Goal: Task Accomplishment & Management: Manage account settings

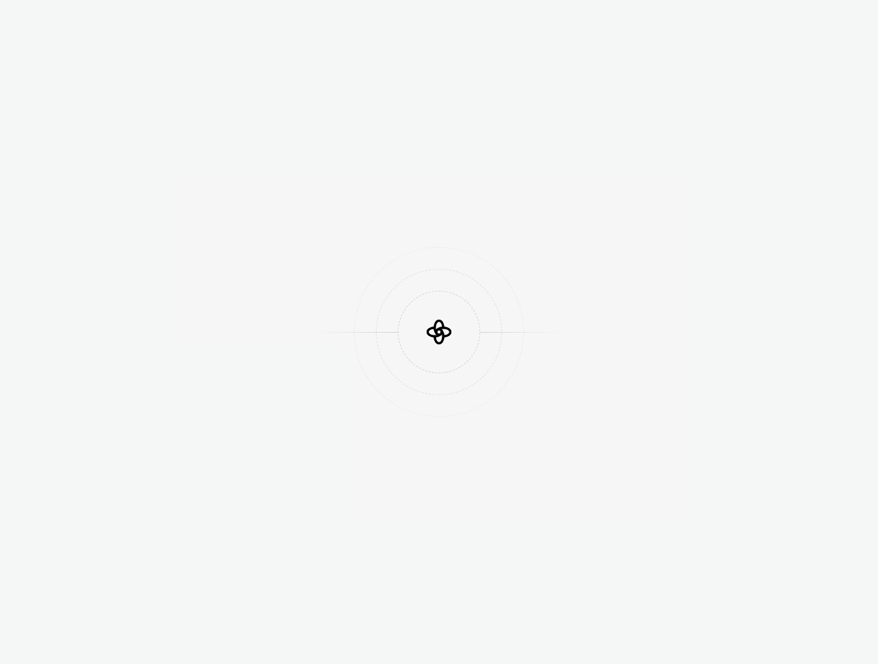
click at [783, 39] on div at bounding box center [439, 332] width 878 height 664
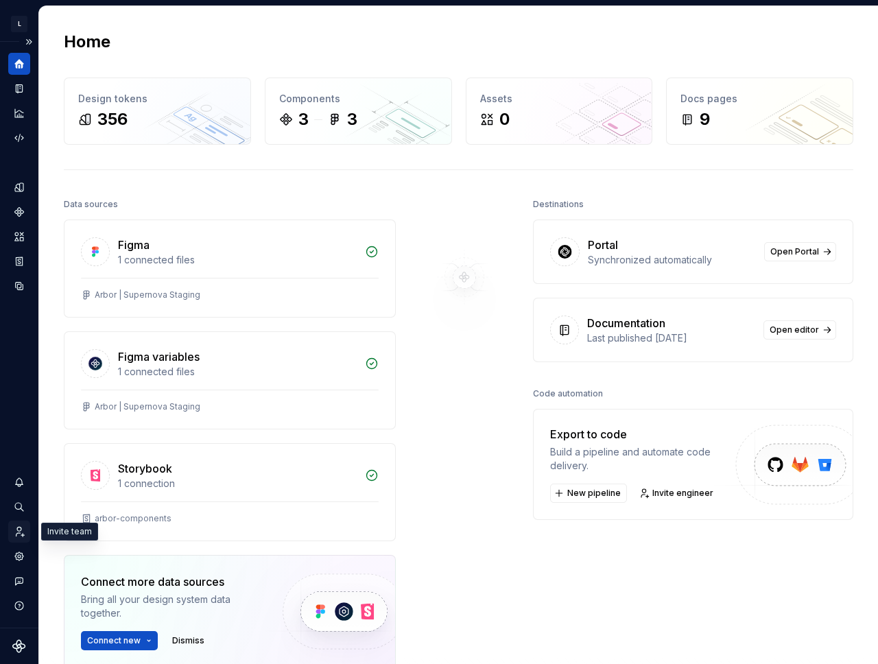
click at [23, 533] on icon "Invite team" at bounding box center [20, 532] width 8 height 10
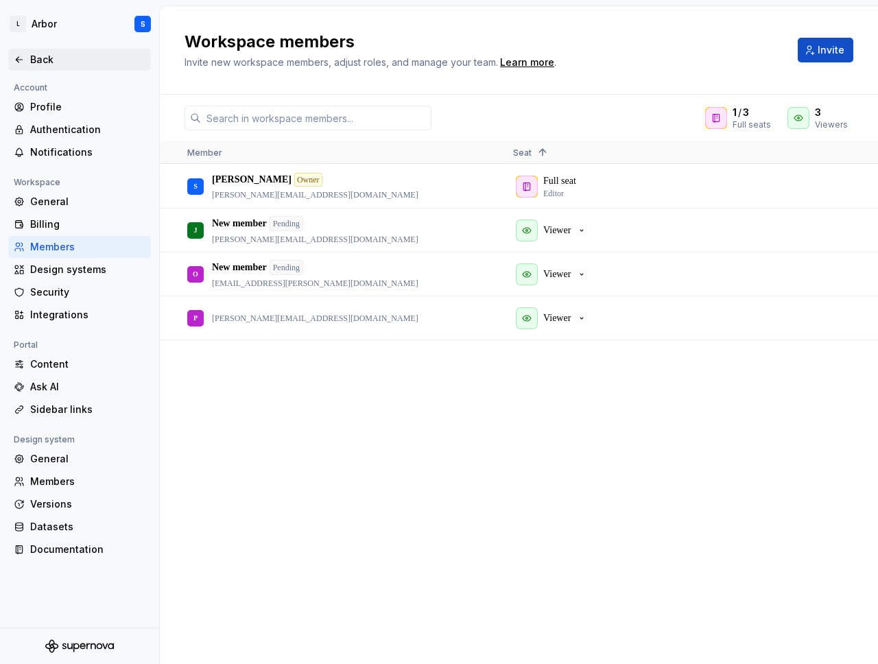
click at [19, 58] on icon at bounding box center [19, 59] width 11 height 11
click at [14, 58] on icon at bounding box center [19, 59] width 11 height 11
click at [24, 66] on div "Back" at bounding box center [80, 60] width 132 height 14
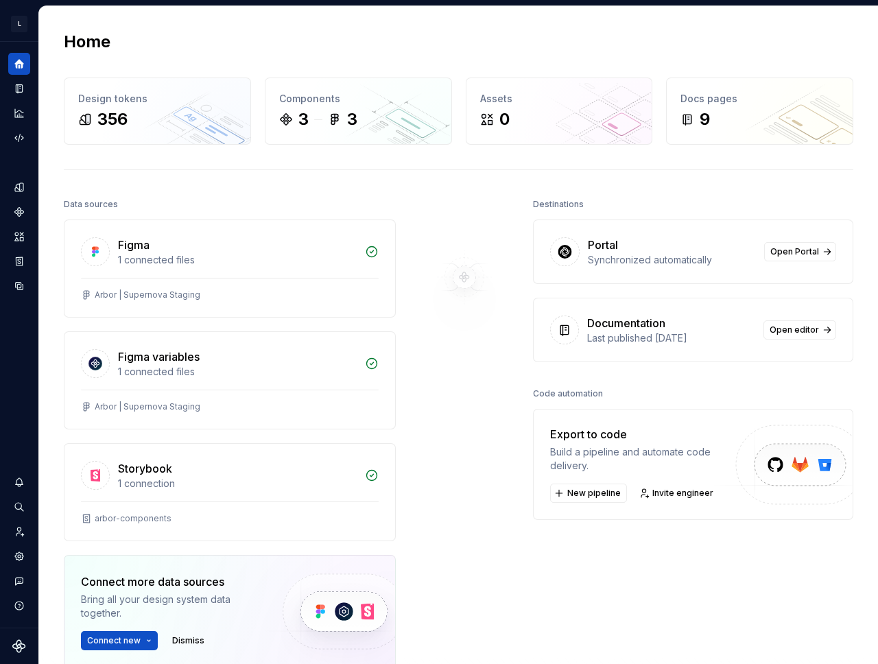
click at [41, 26] on div "Home Design tokens 356 Components 3 3 Assets 0 Docs pages 9 Data sources Figma …" at bounding box center [458, 411] width 839 height 810
click at [780, 186] on div "Home Design tokens 356 Components 3 3 Assets 0 Docs pages 9 Data sources Figma …" at bounding box center [458, 411] width 839 height 810
click at [111, 114] on div "356" at bounding box center [112, 119] width 30 height 22
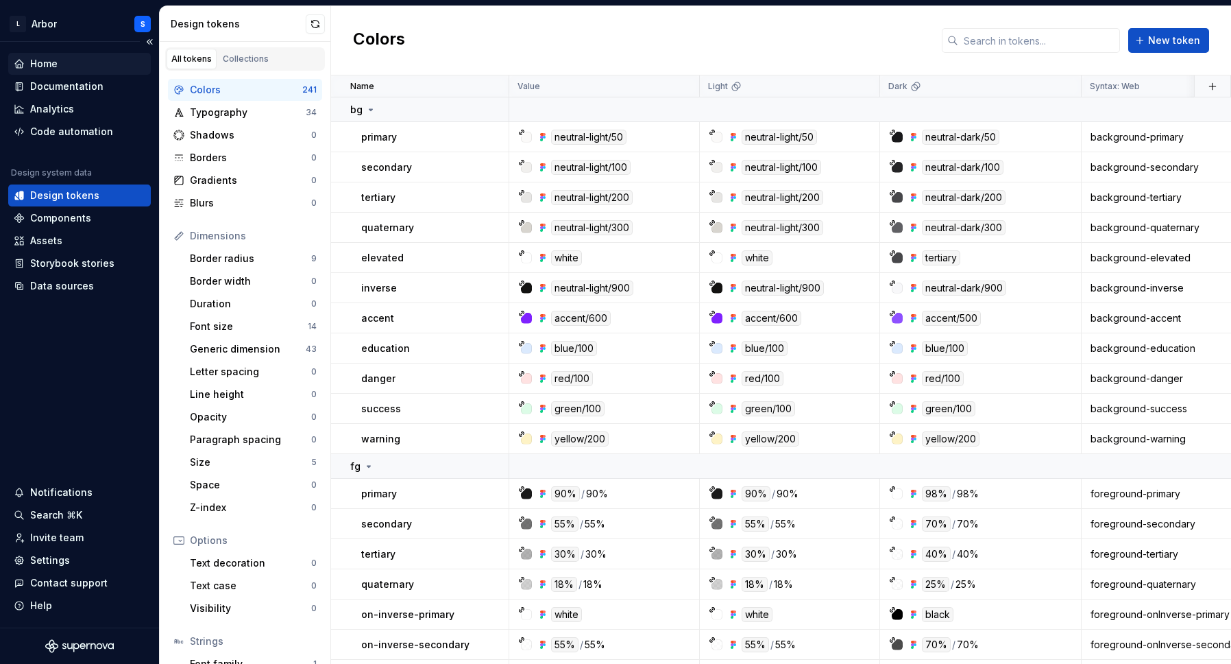
click at [47, 61] on div "Home" at bounding box center [43, 64] width 27 height 14
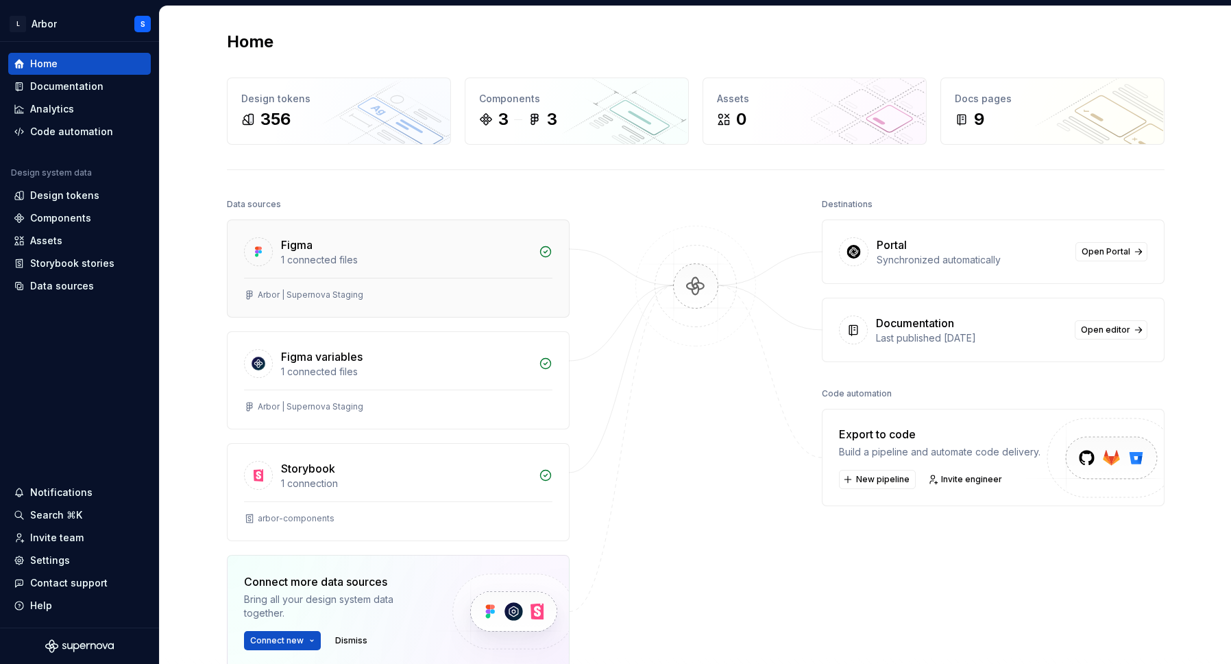
click at [450, 239] on div "Figma" at bounding box center [406, 245] width 250 height 16
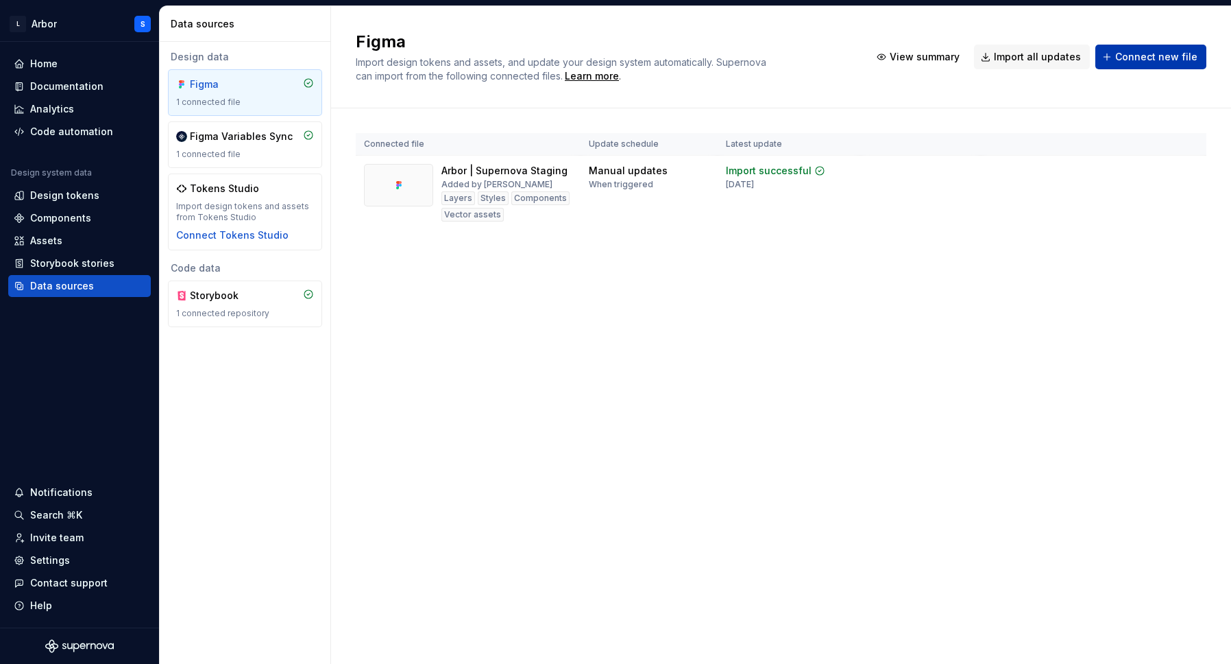
click at [877, 67] on button "Connect new file" at bounding box center [1151, 57] width 111 height 25
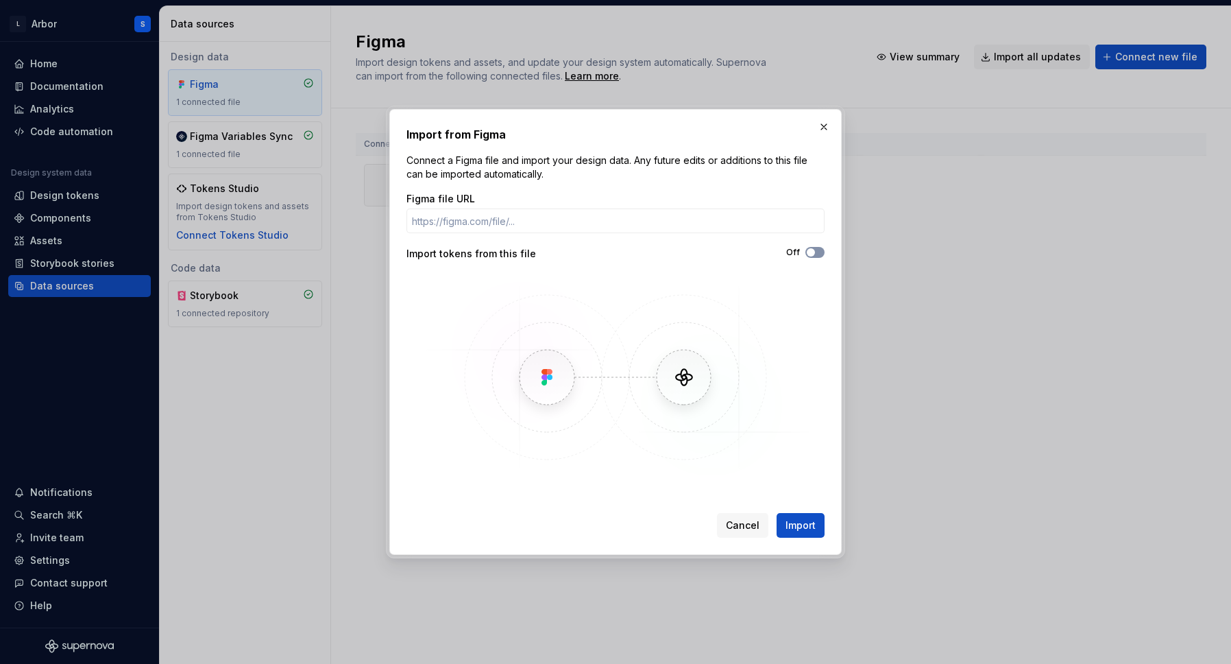
click at [809, 254] on span "button" at bounding box center [811, 252] width 8 height 8
click at [821, 125] on button "button" at bounding box center [824, 126] width 19 height 19
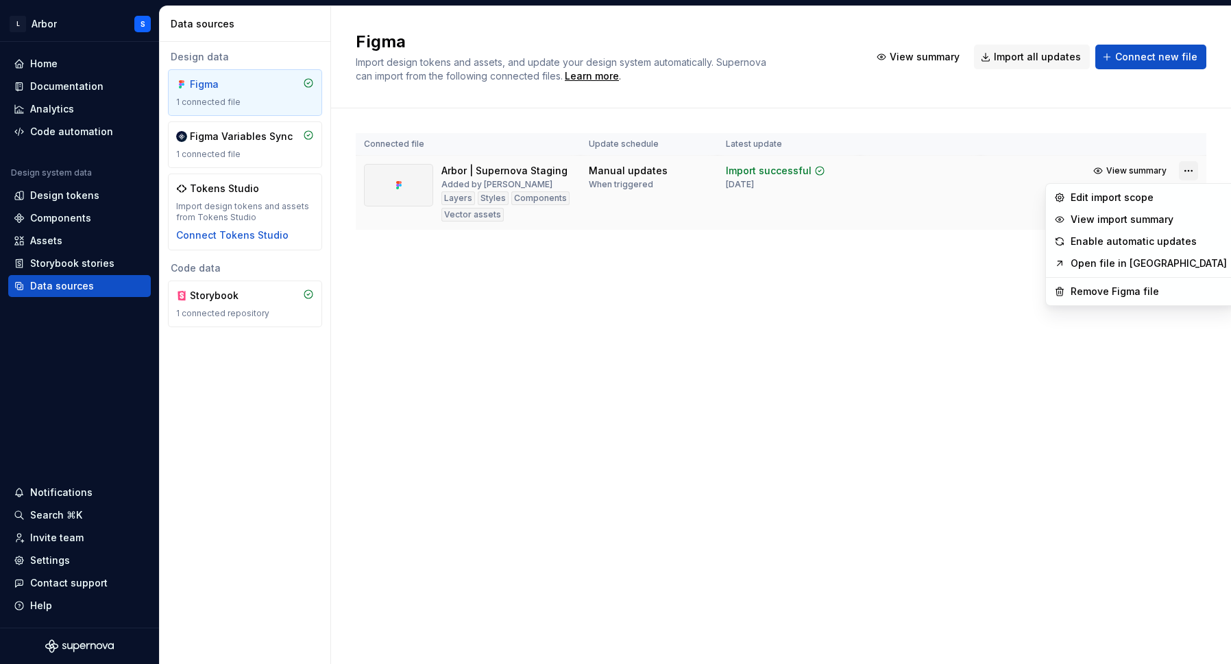
click at [877, 171] on html "L Arbor S Home Documentation Analytics Code automation Design system data Desig…" at bounding box center [615, 332] width 1231 height 664
click at [708, 272] on html "L Arbor S Home Documentation Analytics Code automation Design system data Desig…" at bounding box center [615, 332] width 1231 height 664
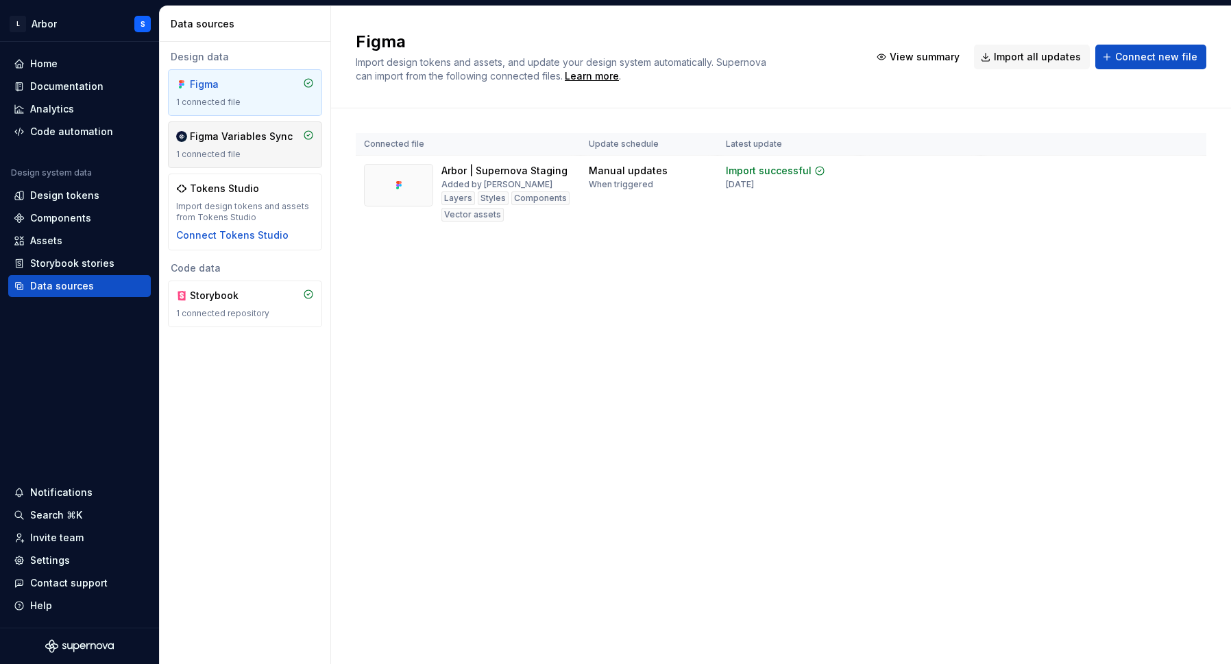
click at [271, 130] on div "Figma Variables Sync" at bounding box center [241, 137] width 103 height 14
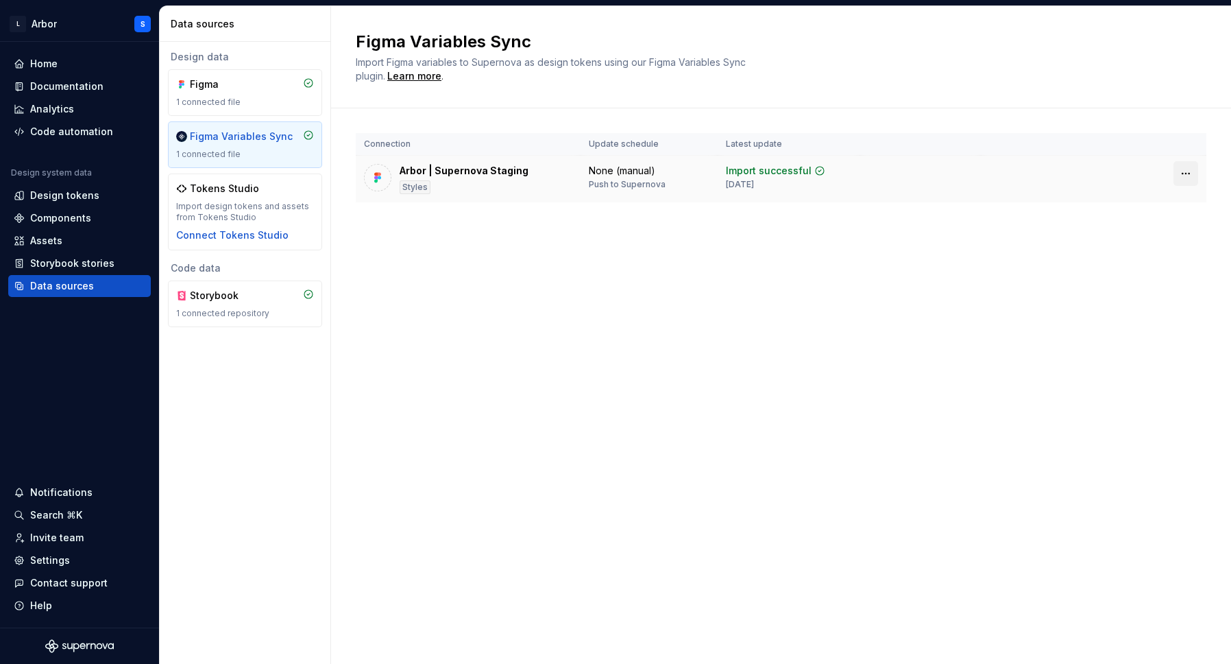
click at [877, 169] on html "L Arbor S Home Documentation Analytics Code automation Design system data Desig…" at bounding box center [615, 332] width 1231 height 664
click at [877, 157] on html "L Arbor S Home Documentation Analytics Code automation Design system data Desig…" at bounding box center [615, 332] width 1231 height 664
click at [745, 163] on td "Import successful 3 weeks ago" at bounding box center [789, 179] width 143 height 47
click at [267, 299] on div "Storybook" at bounding box center [245, 296] width 138 height 14
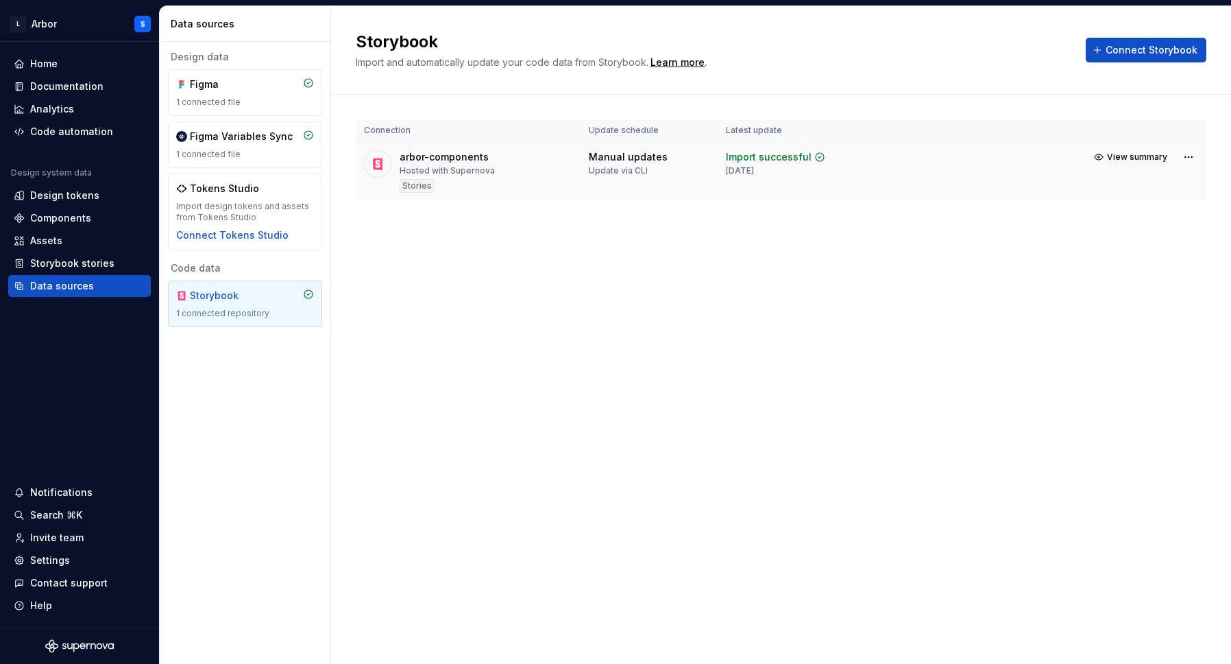
click at [505, 163] on div "arbor-components Hosted with Supernova Stories" at bounding box center [468, 171] width 208 height 43
click at [463, 152] on div "arbor-components" at bounding box center [444, 157] width 89 height 14
click at [877, 158] on span "View summary" at bounding box center [1137, 157] width 60 height 11
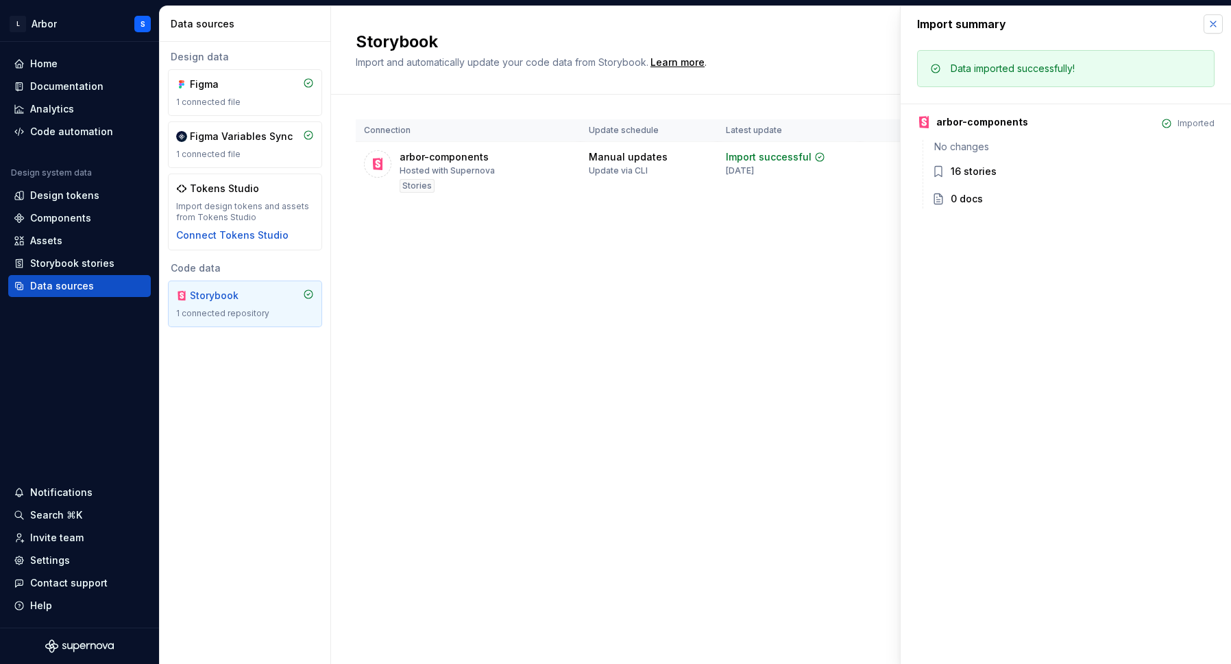
click at [877, 24] on button "button" at bounding box center [1213, 23] width 19 height 19
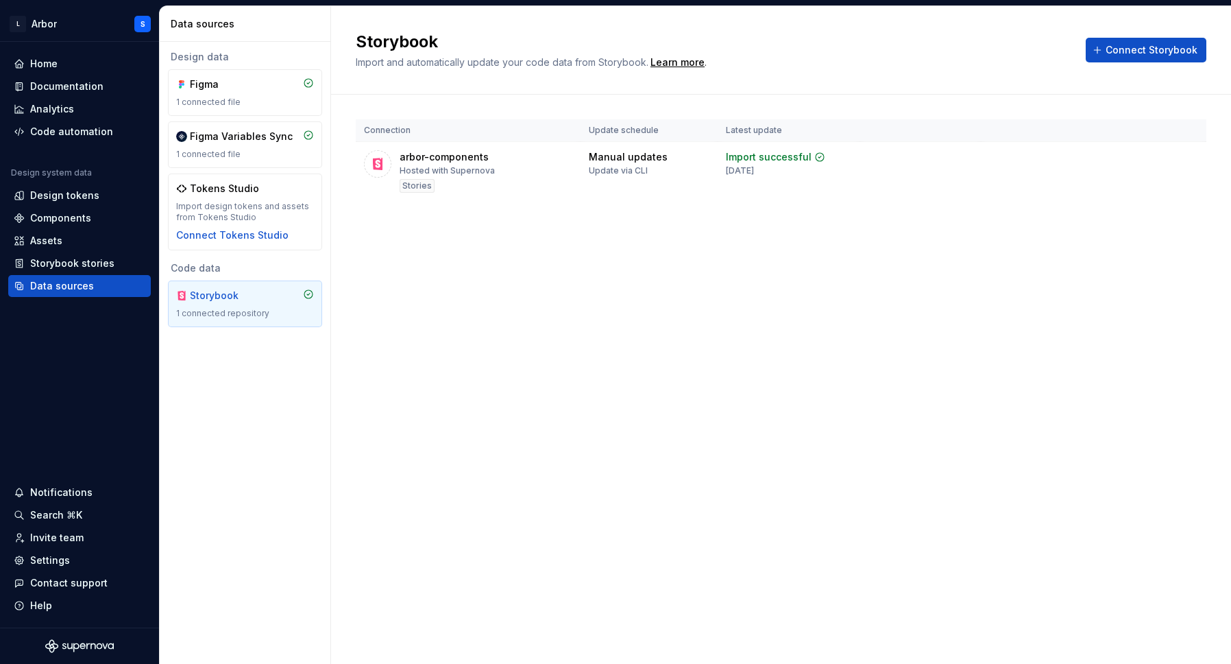
click at [877, 127] on th at bounding box center [1094, 130] width 226 height 23
click at [238, 298] on div "Storybook" at bounding box center [223, 296] width 66 height 14
click at [877, 155] on html "L Arbor S Home Documentation Analytics Code automation Design system data Desig…" at bounding box center [615, 332] width 1231 height 664
click at [877, 200] on link "Open Storybook" at bounding box center [1140, 206] width 103 height 14
click at [225, 85] on div "Figma" at bounding box center [223, 84] width 66 height 14
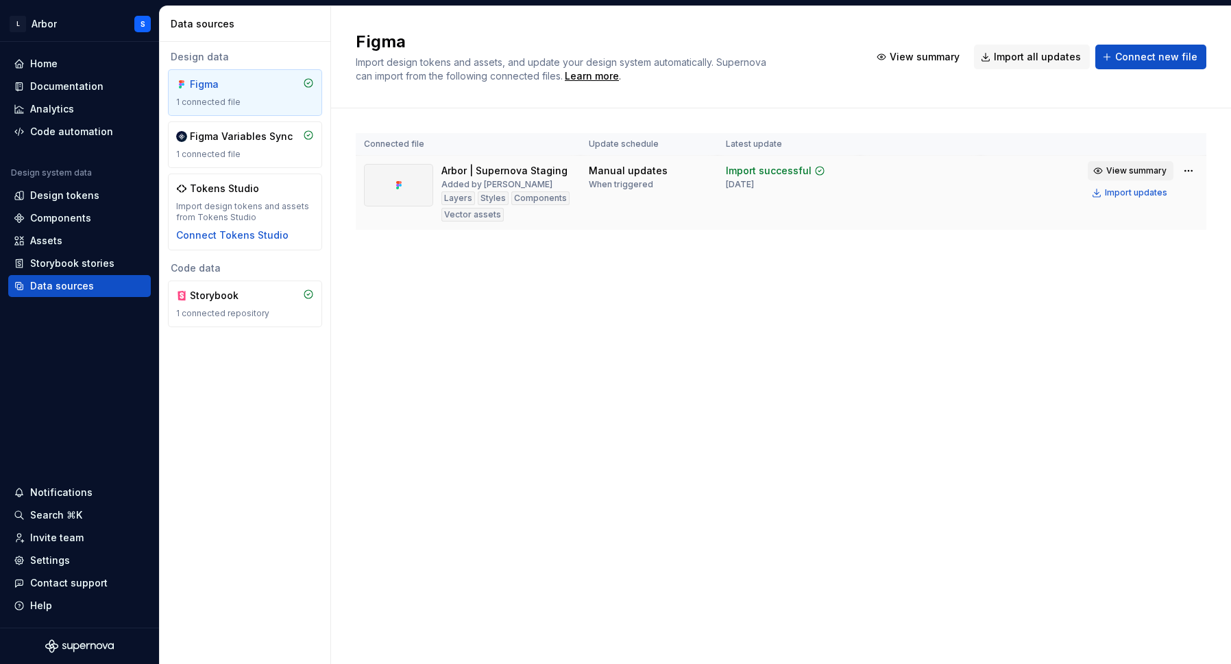
click at [877, 174] on span "View summary" at bounding box center [1137, 170] width 60 height 11
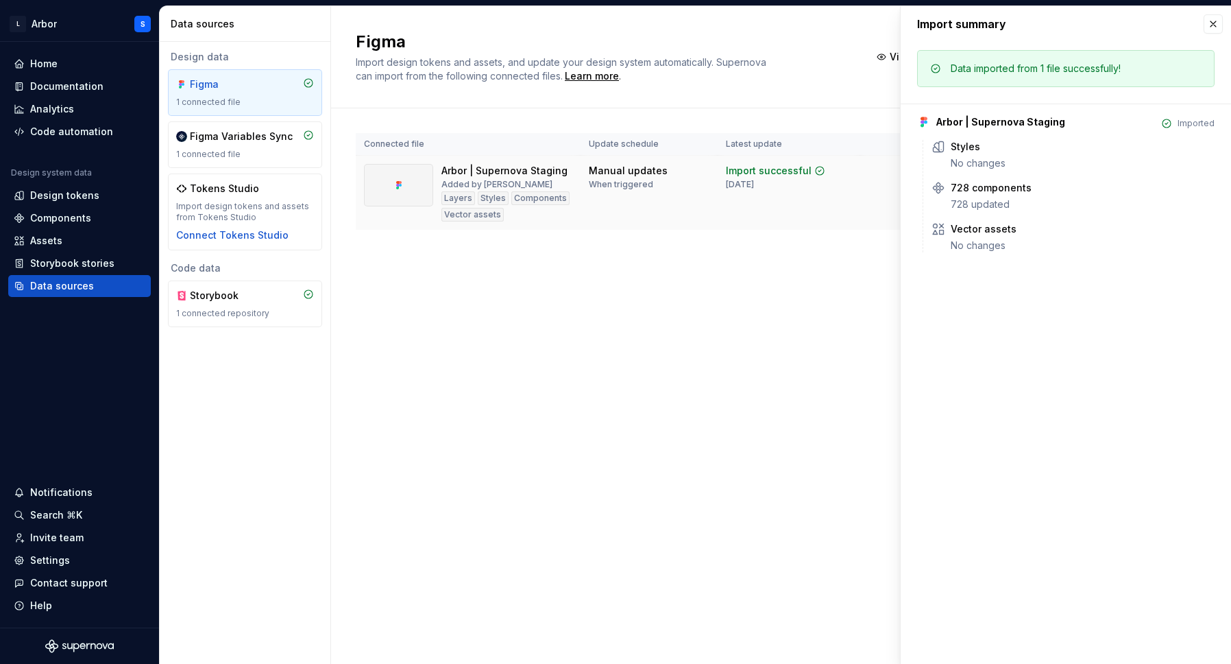
click at [800, 226] on td "Import successful 3 weeks ago" at bounding box center [789, 193] width 143 height 75
click at [877, 32] on div "Import summary" at bounding box center [1066, 24] width 330 height 36
click at [877, 23] on button "button" at bounding box center [1213, 23] width 19 height 19
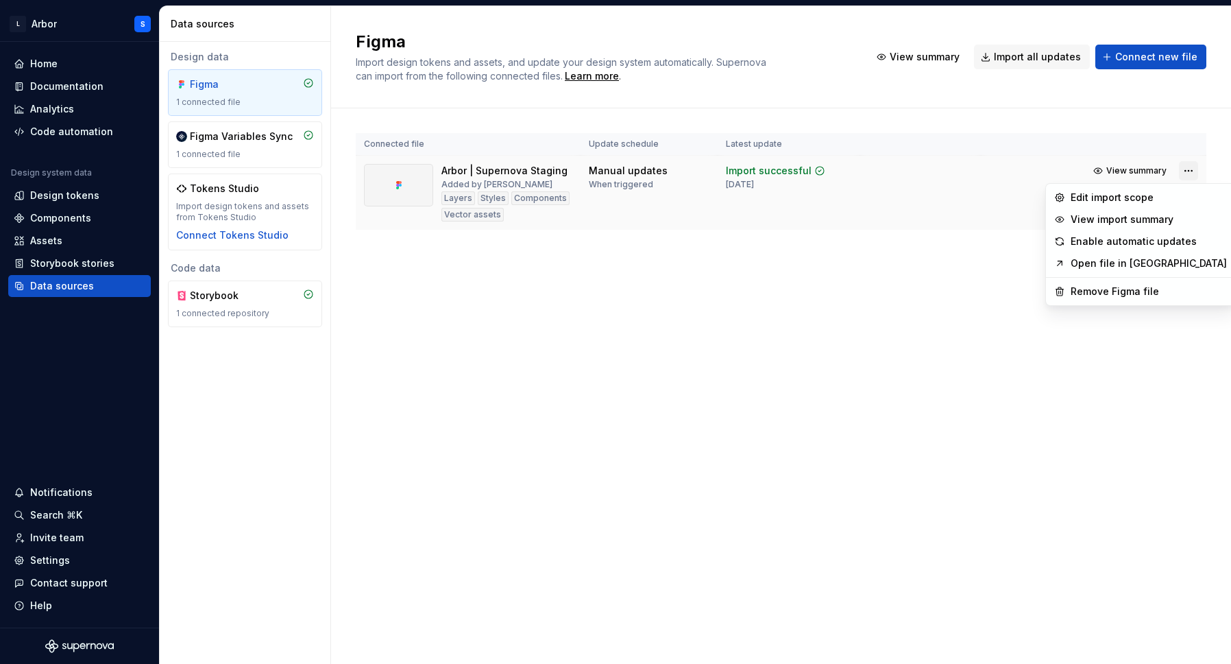
click at [877, 172] on html "L Arbor S Home Documentation Analytics Code automation Design system data Desig…" at bounding box center [615, 332] width 1231 height 664
click at [877, 294] on div "Remove Figma file" at bounding box center [1149, 292] width 156 height 14
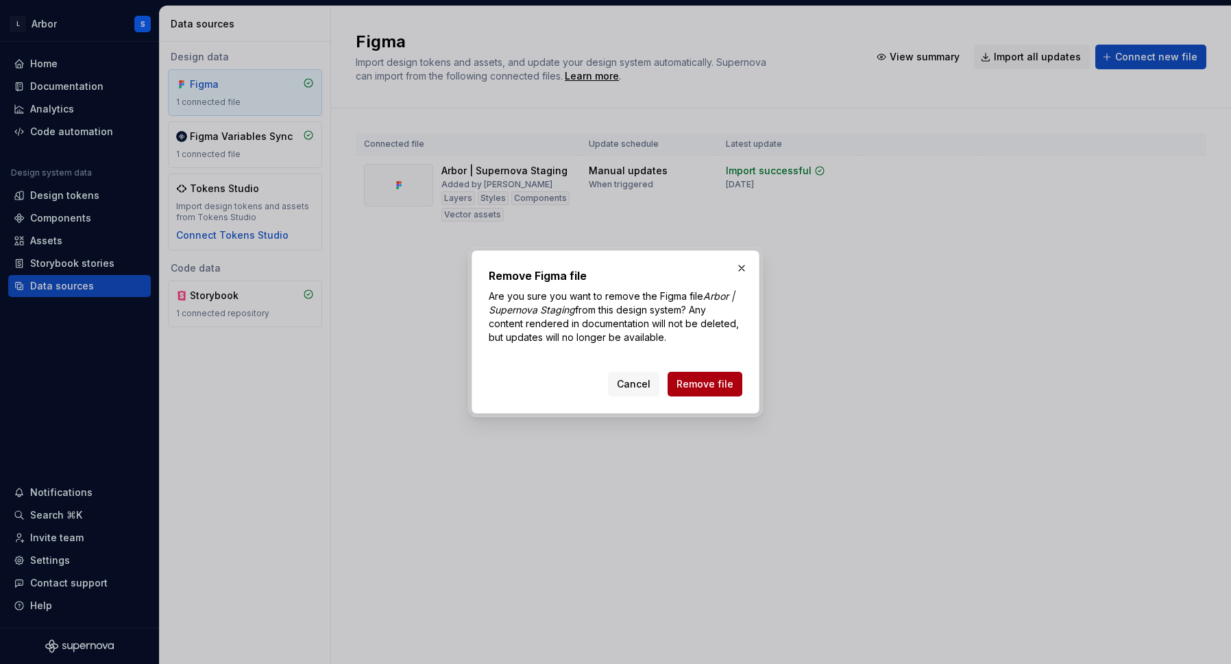
click at [716, 393] on button "Remove file" at bounding box center [705, 384] width 75 height 25
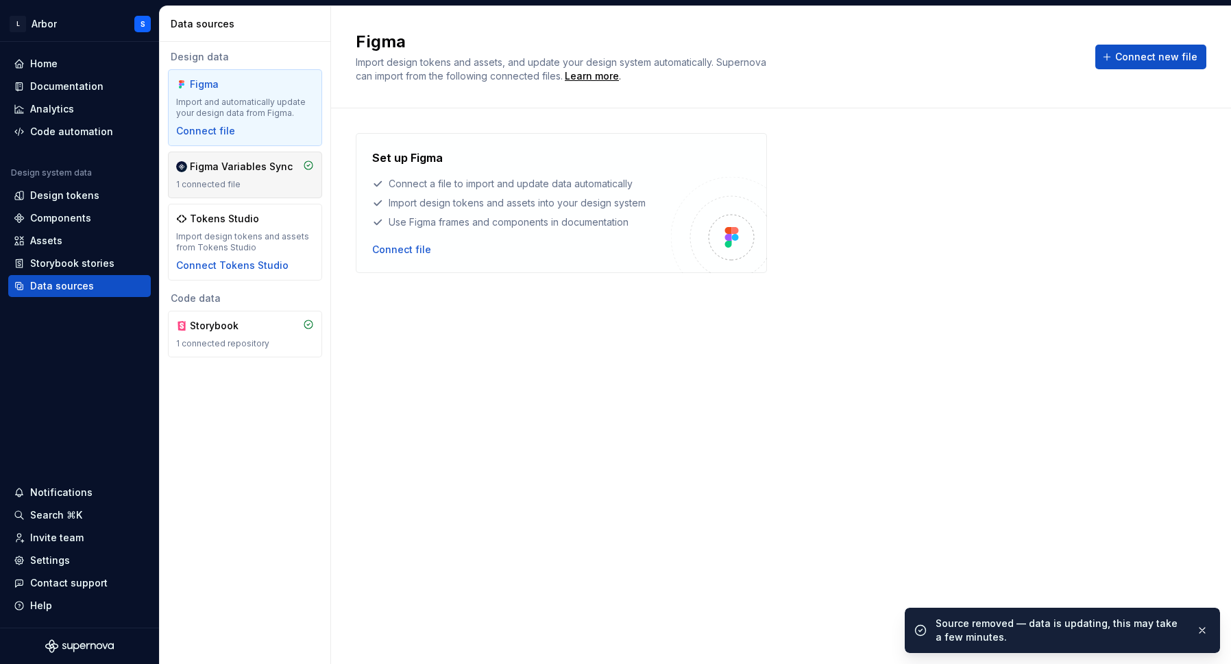
click at [267, 173] on div "Figma Variables Sync 1 connected file" at bounding box center [245, 175] width 138 height 30
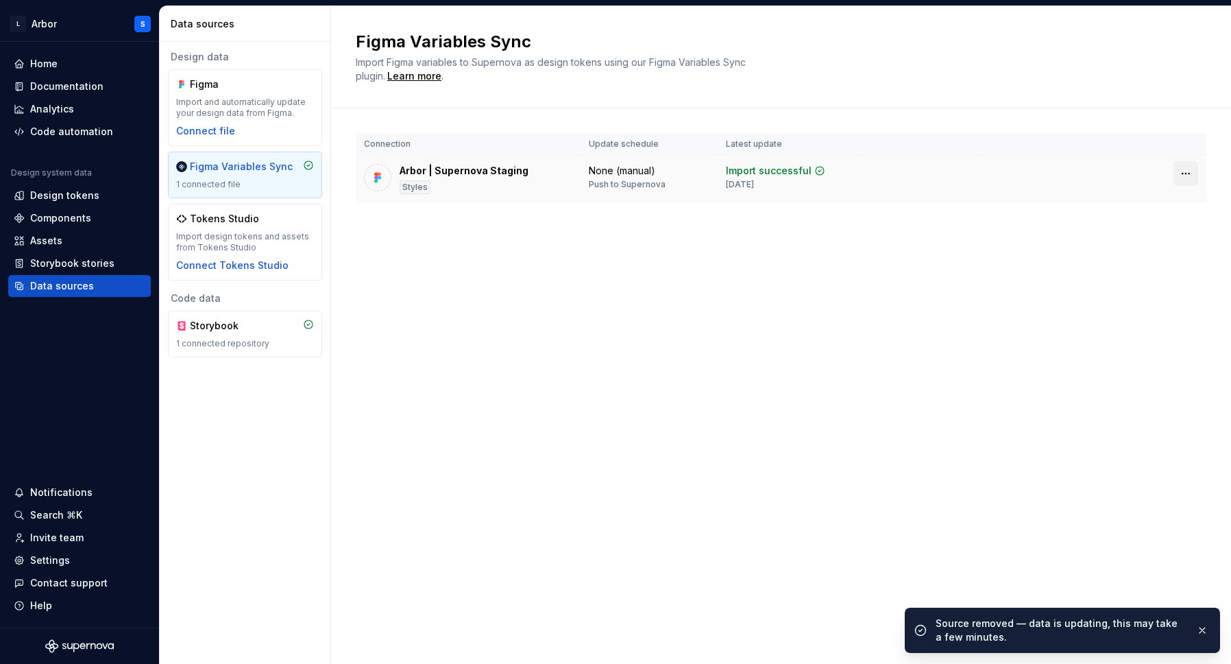
click at [877, 181] on html "L Arbor S Home Documentation Analytics Code automation Design system data Desig…" at bounding box center [615, 332] width 1231 height 664
click at [877, 203] on div "Disconnect plugin" at bounding box center [1177, 203] width 89 height 14
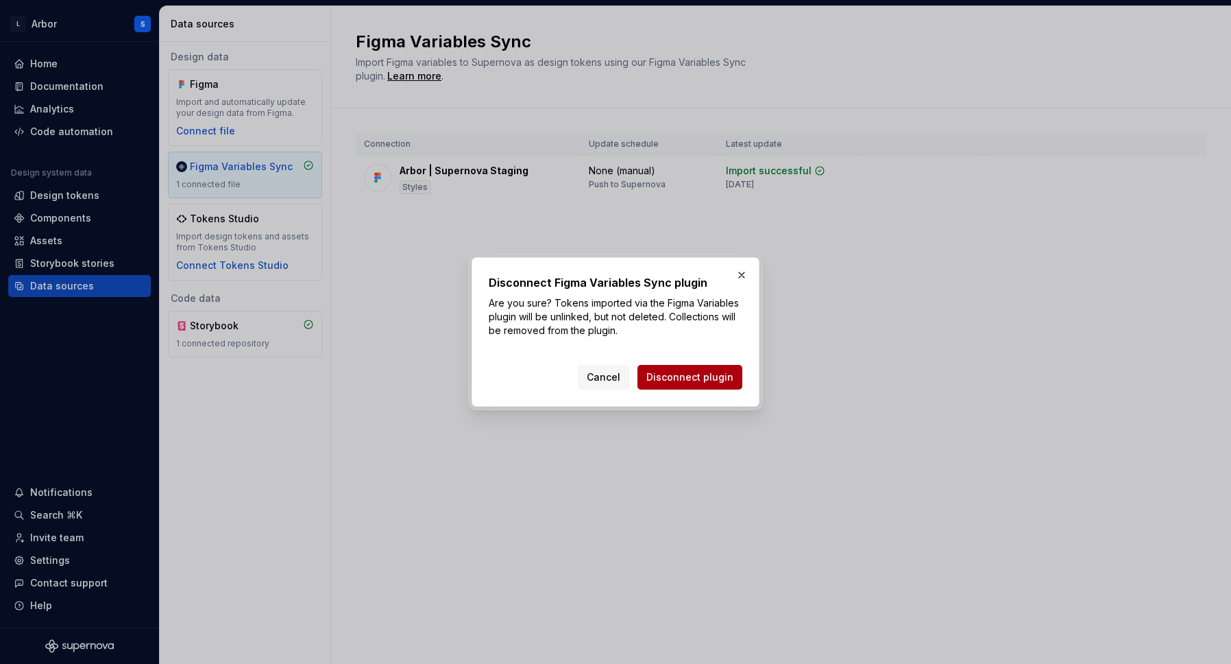
click at [682, 376] on span "Disconnect plugin" at bounding box center [690, 377] width 87 height 14
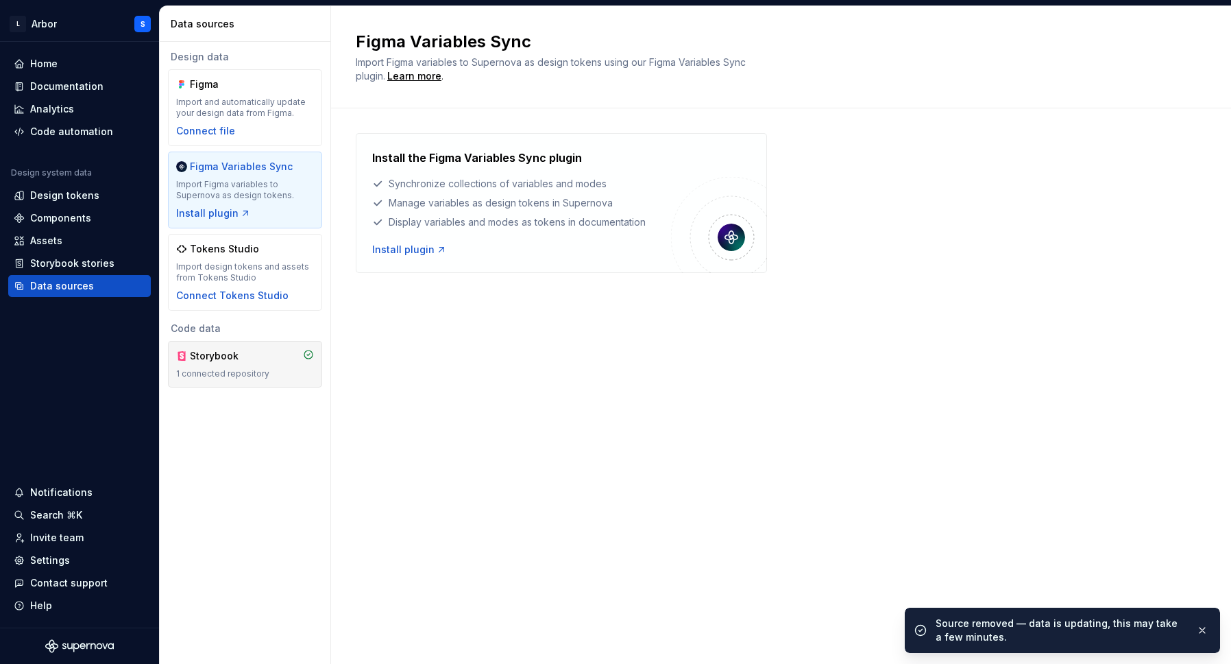
click at [266, 365] on div "Storybook 1 connected repository" at bounding box center [245, 364] width 138 height 30
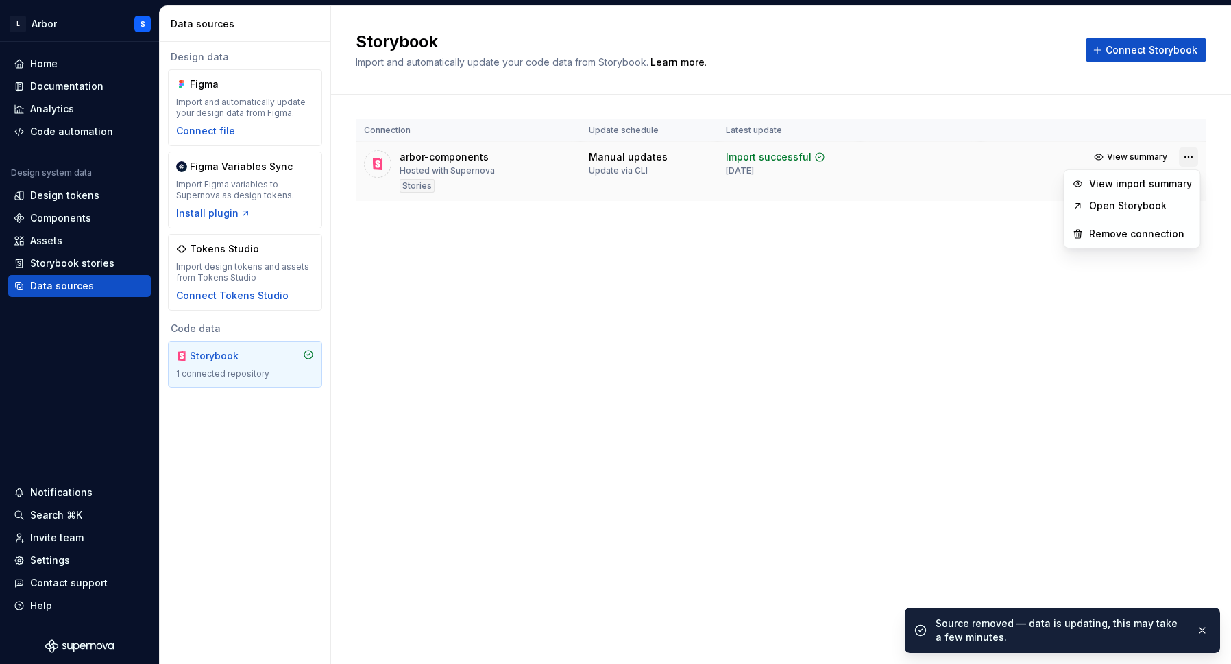
click at [877, 160] on html "L Arbor S Home Documentation Analytics Code automation Design system data Desig…" at bounding box center [615, 332] width 1231 height 664
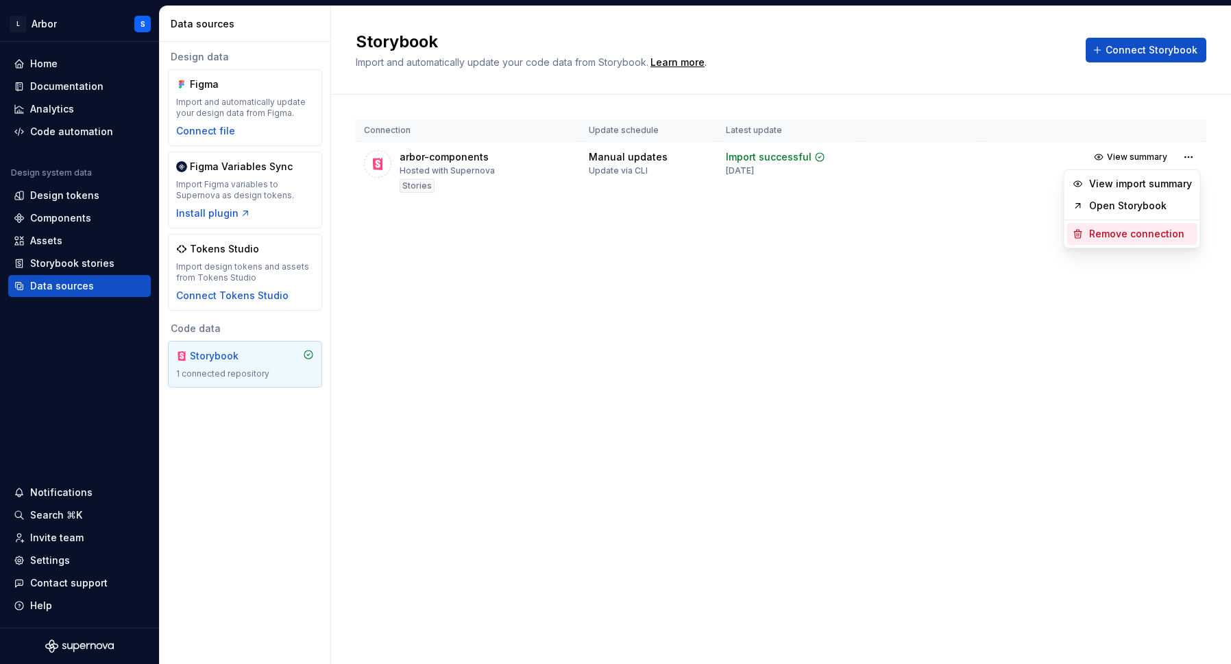
click at [877, 232] on div "Remove connection" at bounding box center [1140, 234] width 103 height 14
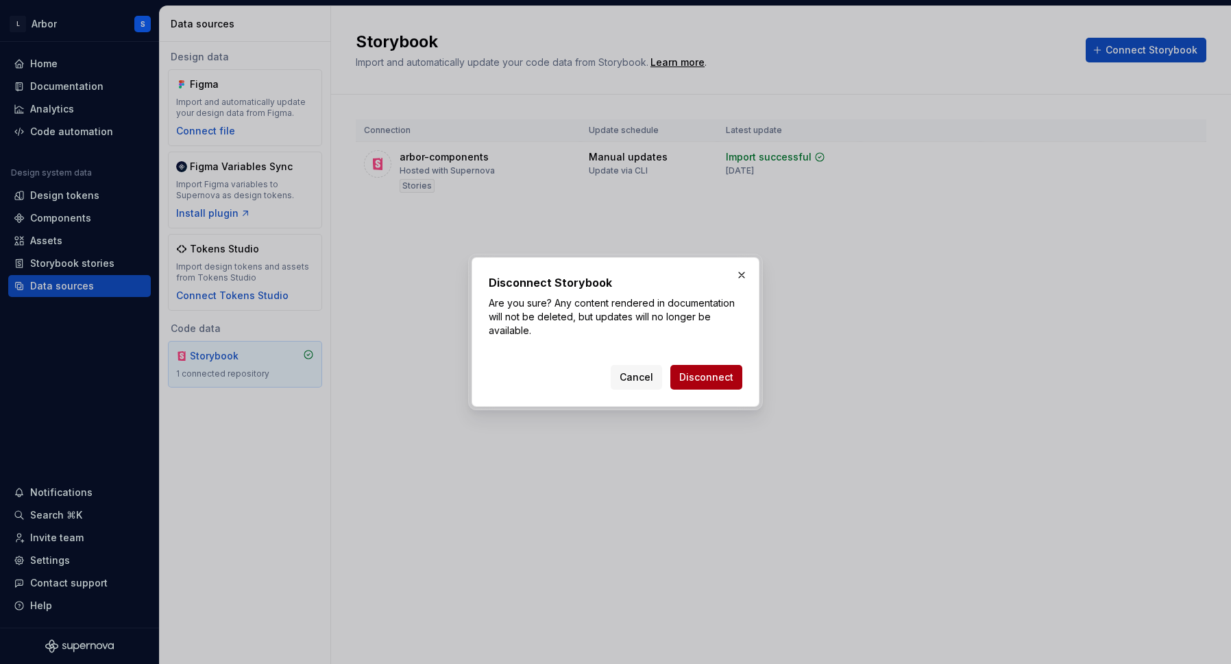
click at [701, 371] on span "Disconnect" at bounding box center [706, 377] width 54 height 14
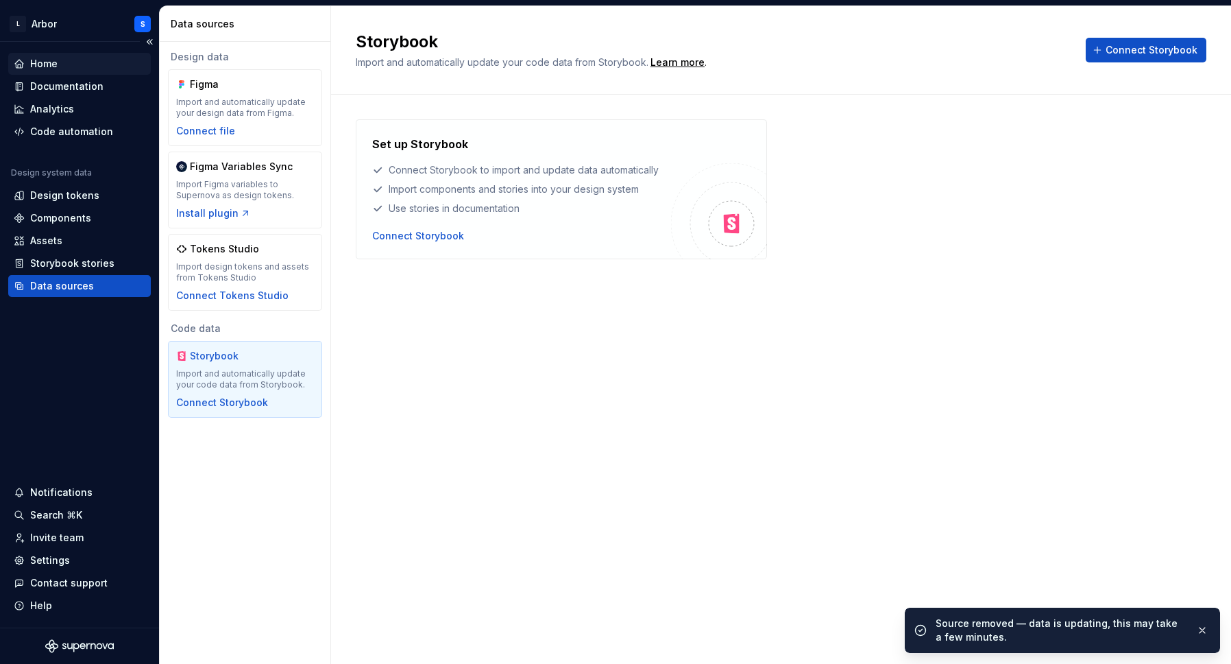
click at [39, 56] on div "Home" at bounding box center [79, 64] width 143 height 22
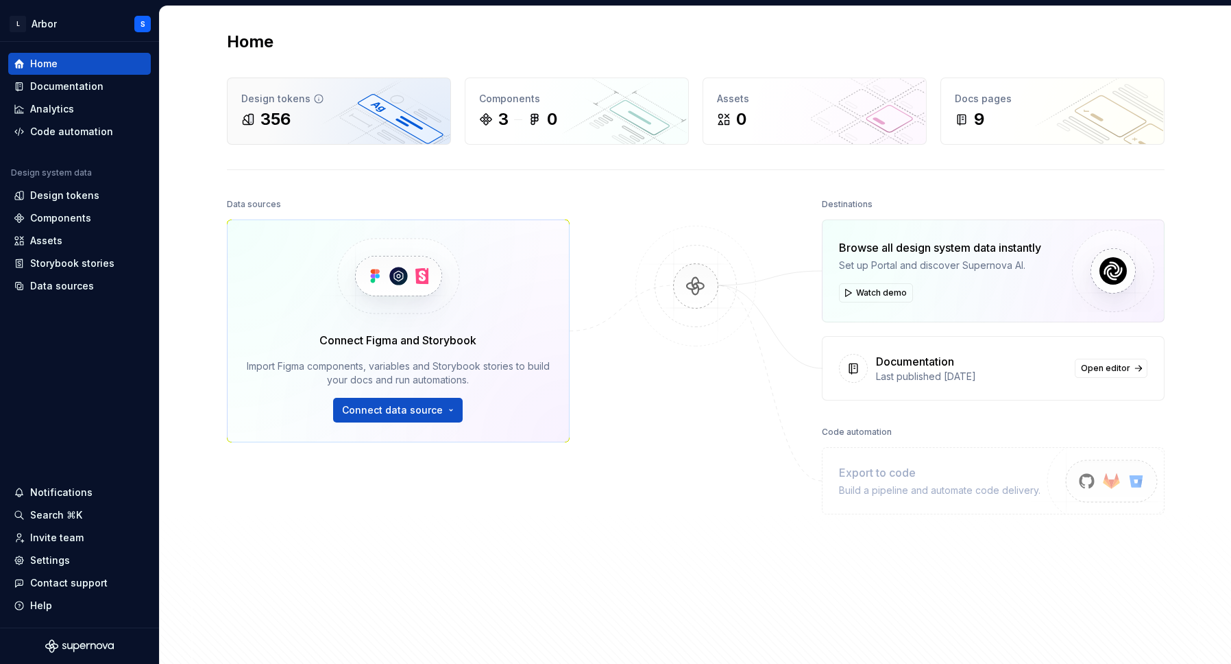
click at [296, 122] on div "356" at bounding box center [338, 119] width 195 height 22
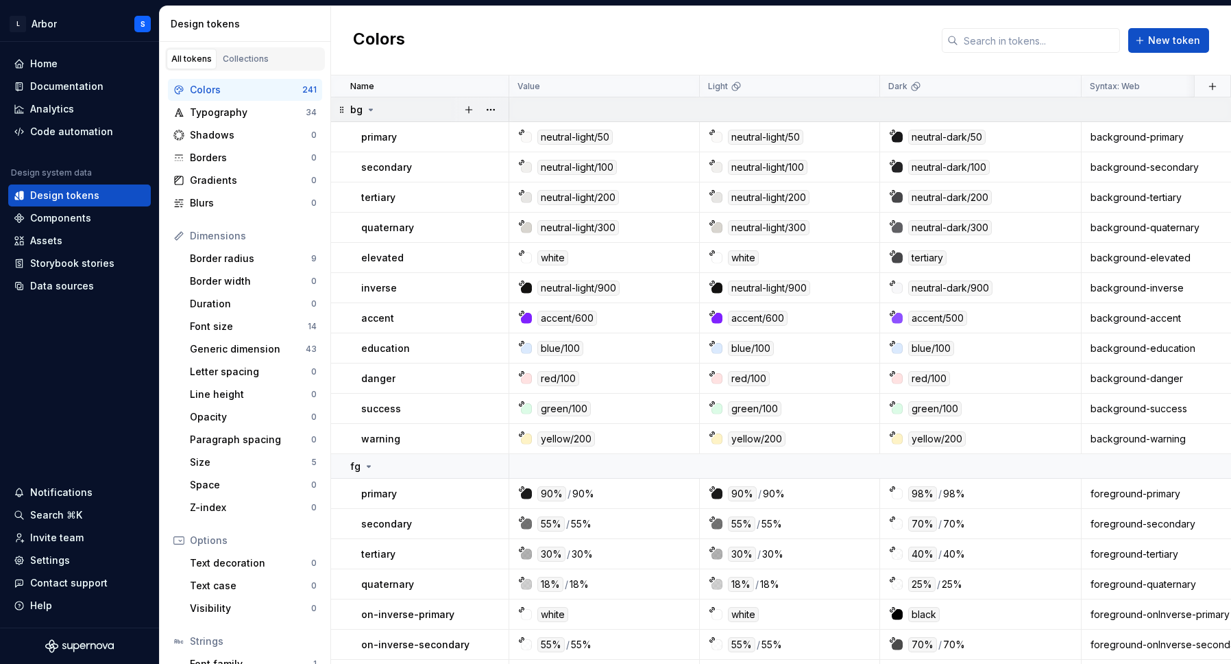
click at [343, 104] on icon at bounding box center [342, 109] width 11 height 11
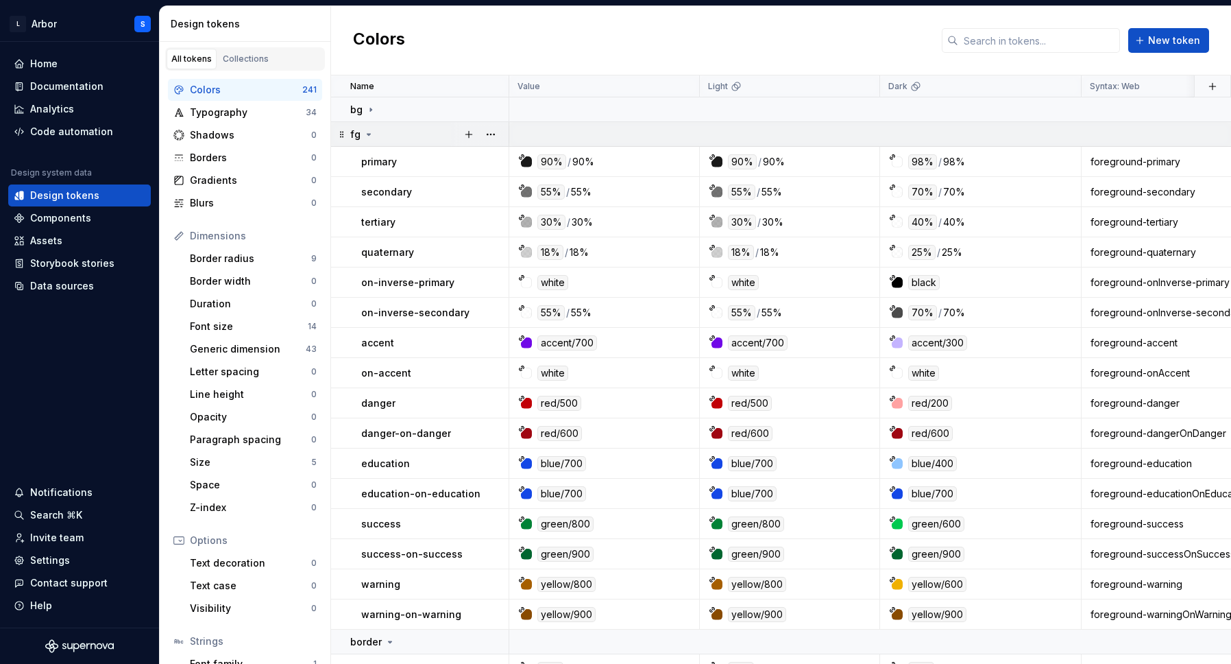
click at [369, 134] on icon at bounding box center [368, 134] width 11 height 11
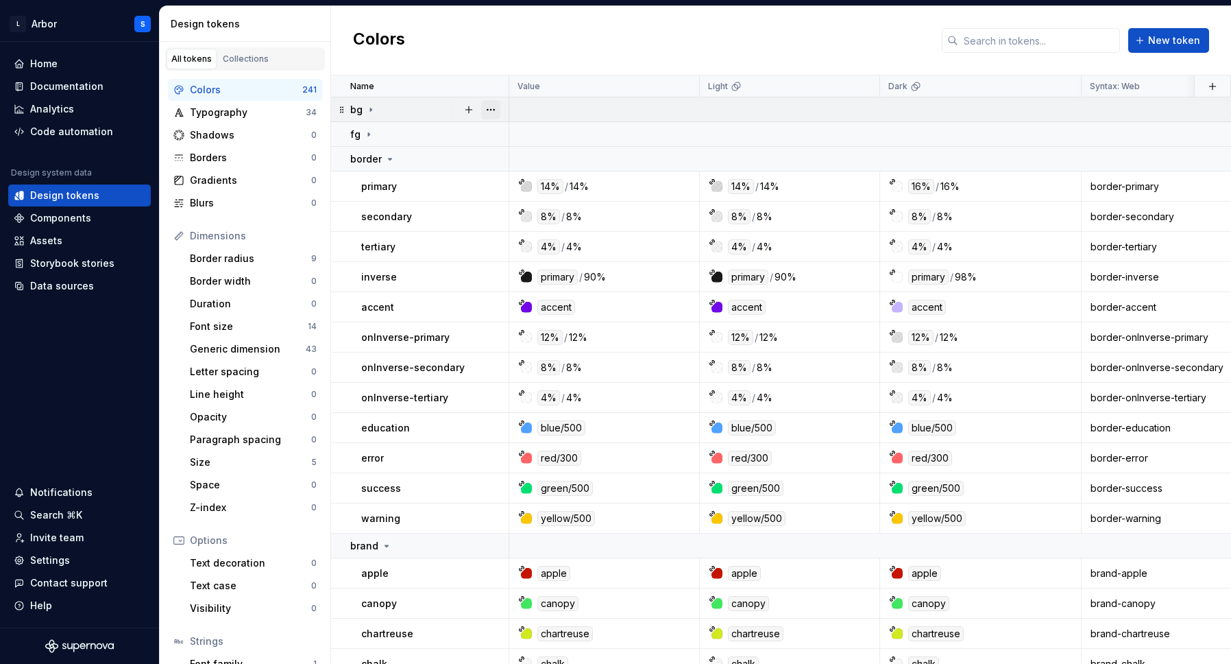
click at [496, 107] on button "button" at bounding box center [490, 109] width 19 height 19
click at [530, 265] on div "Delete group" at bounding box center [551, 265] width 89 height 14
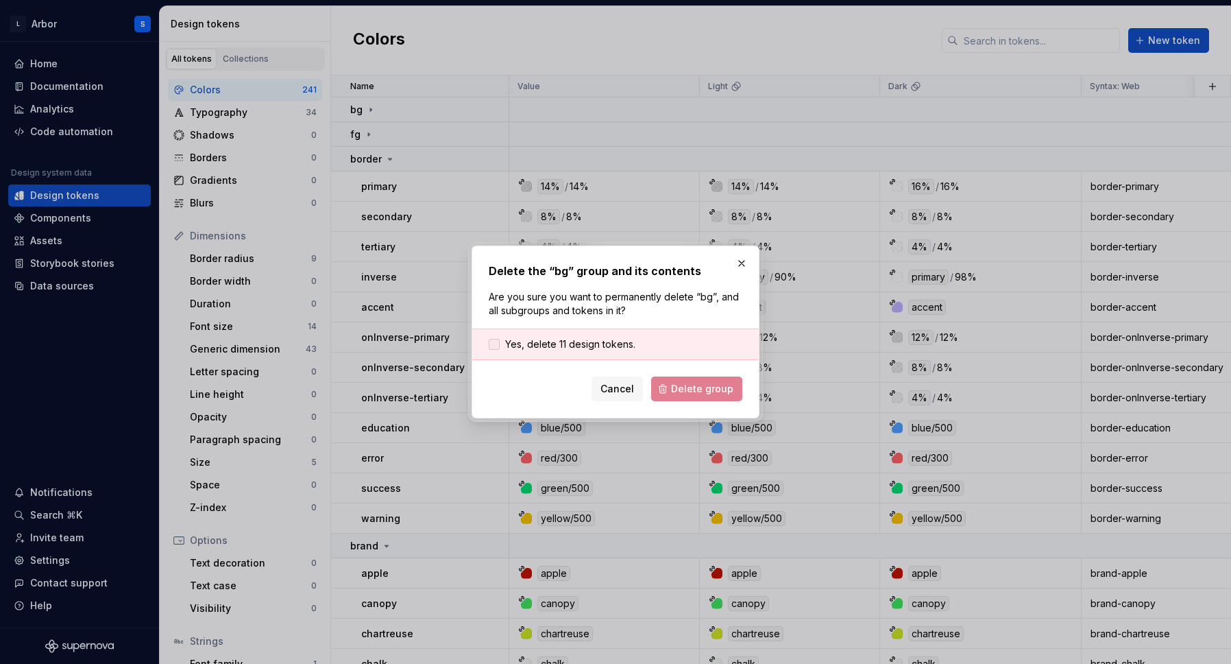
click at [498, 339] on div at bounding box center [494, 344] width 11 height 11
click at [688, 393] on span "Delete group" at bounding box center [702, 389] width 62 height 14
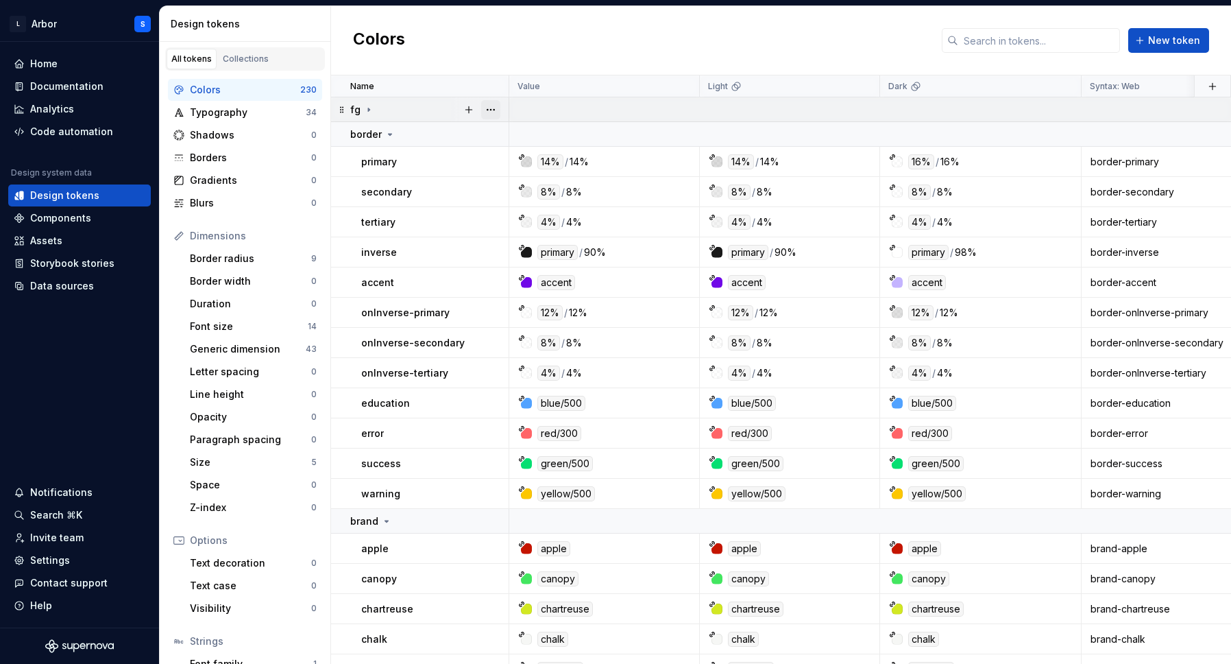
click at [485, 112] on button "button" at bounding box center [490, 109] width 19 height 19
click at [508, 258] on div "Delete group" at bounding box center [551, 265] width 89 height 14
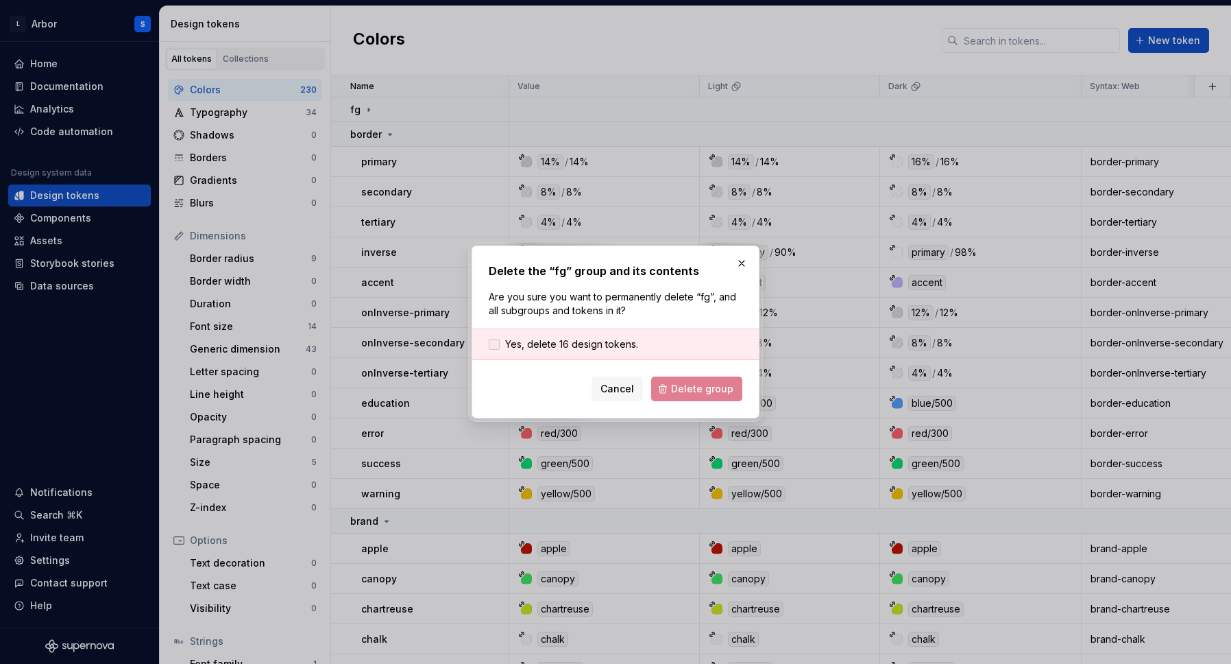
click at [555, 341] on span "Yes, delete 16 design tokens." at bounding box center [571, 344] width 133 height 14
click at [676, 396] on button "Delete group" at bounding box center [696, 388] width 91 height 25
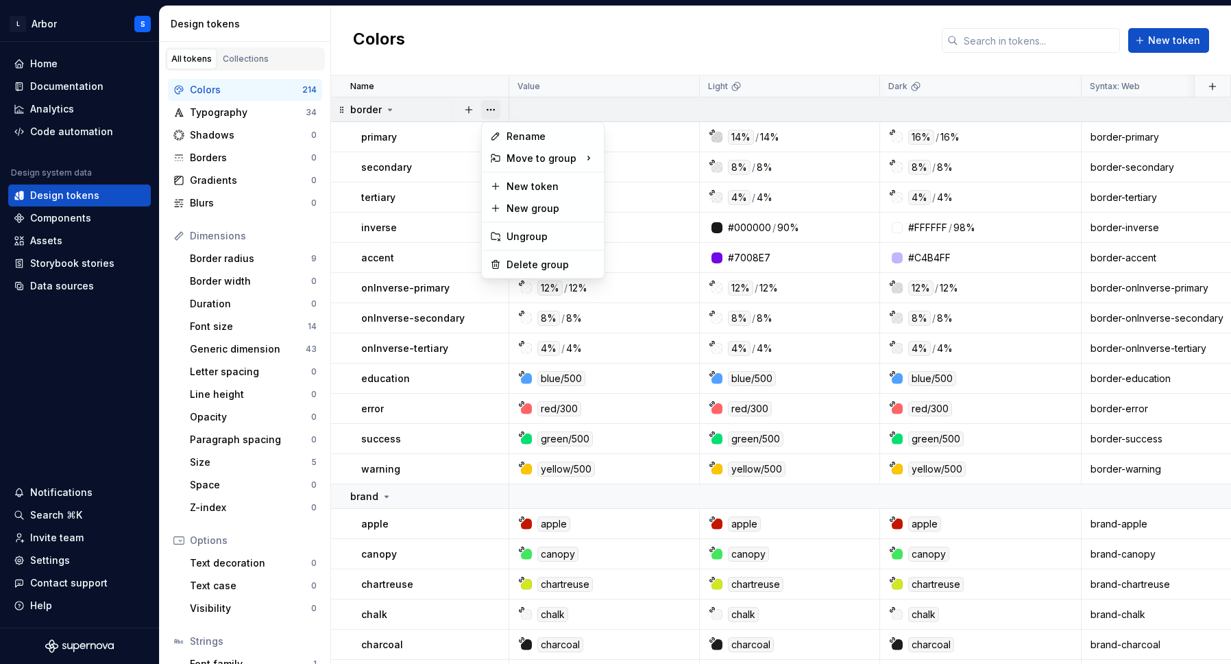
click at [491, 110] on button "button" at bounding box center [490, 109] width 19 height 19
click at [515, 262] on div "Delete group" at bounding box center [551, 265] width 89 height 14
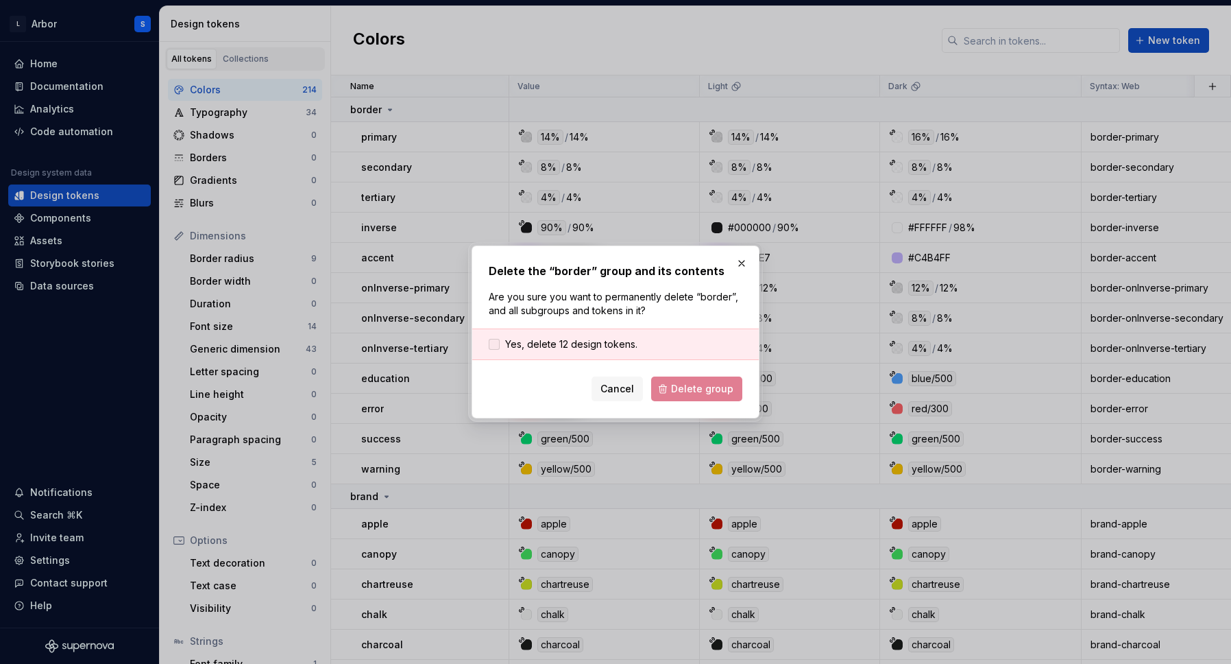
click at [497, 339] on div at bounding box center [494, 344] width 11 height 11
click at [692, 393] on span "Delete group" at bounding box center [702, 389] width 62 height 14
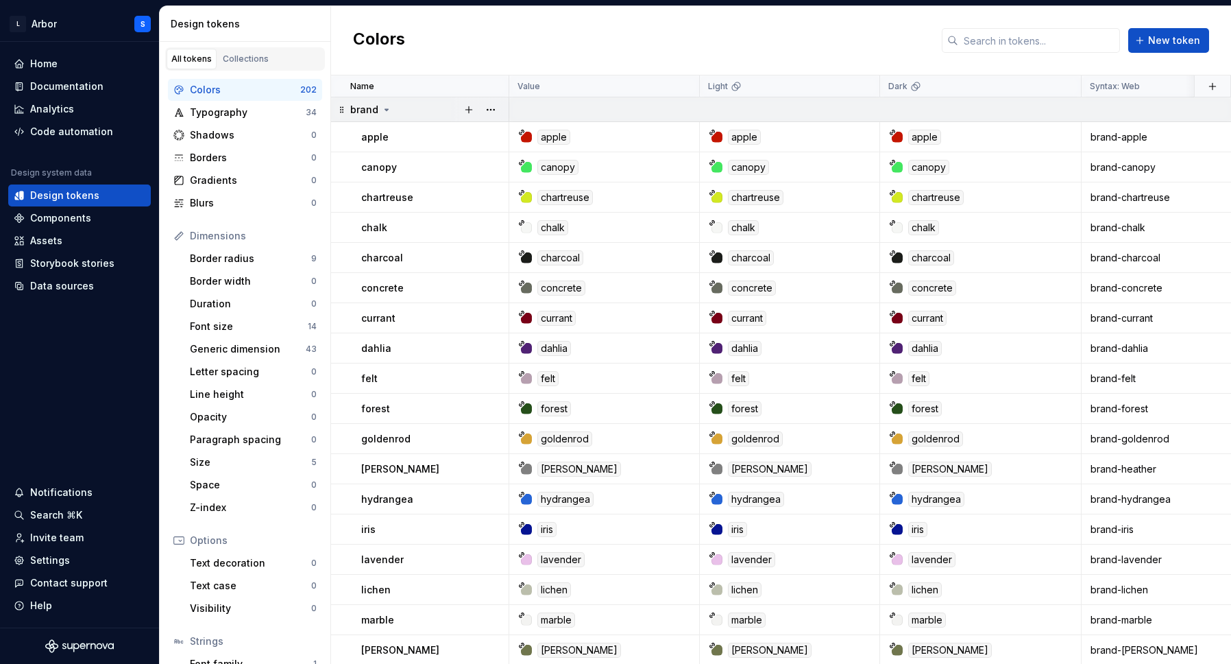
click at [384, 106] on icon at bounding box center [386, 109] width 11 height 11
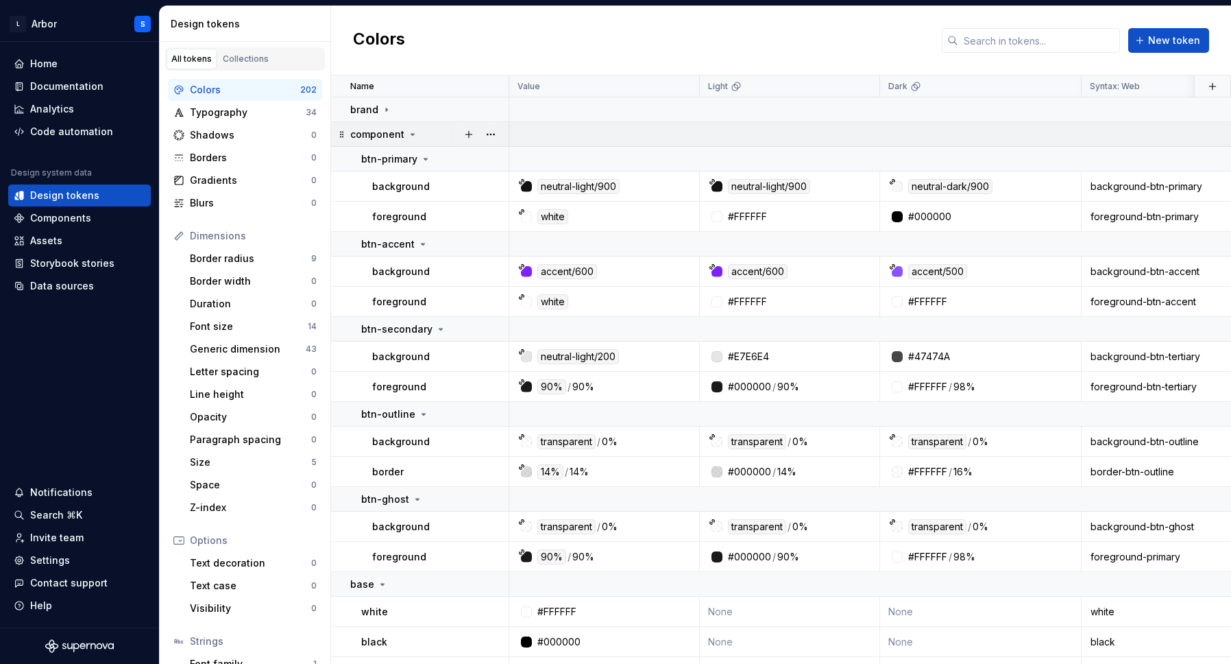
click at [407, 130] on icon at bounding box center [412, 134] width 11 height 11
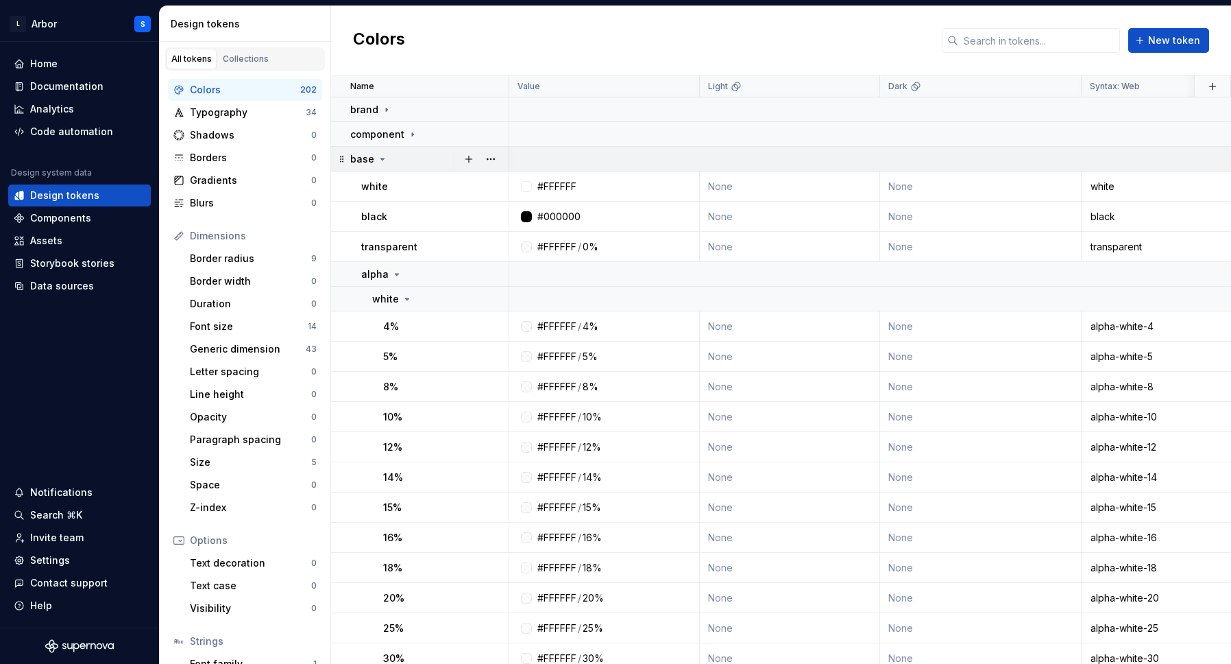
click at [383, 158] on icon at bounding box center [382, 159] width 11 height 11
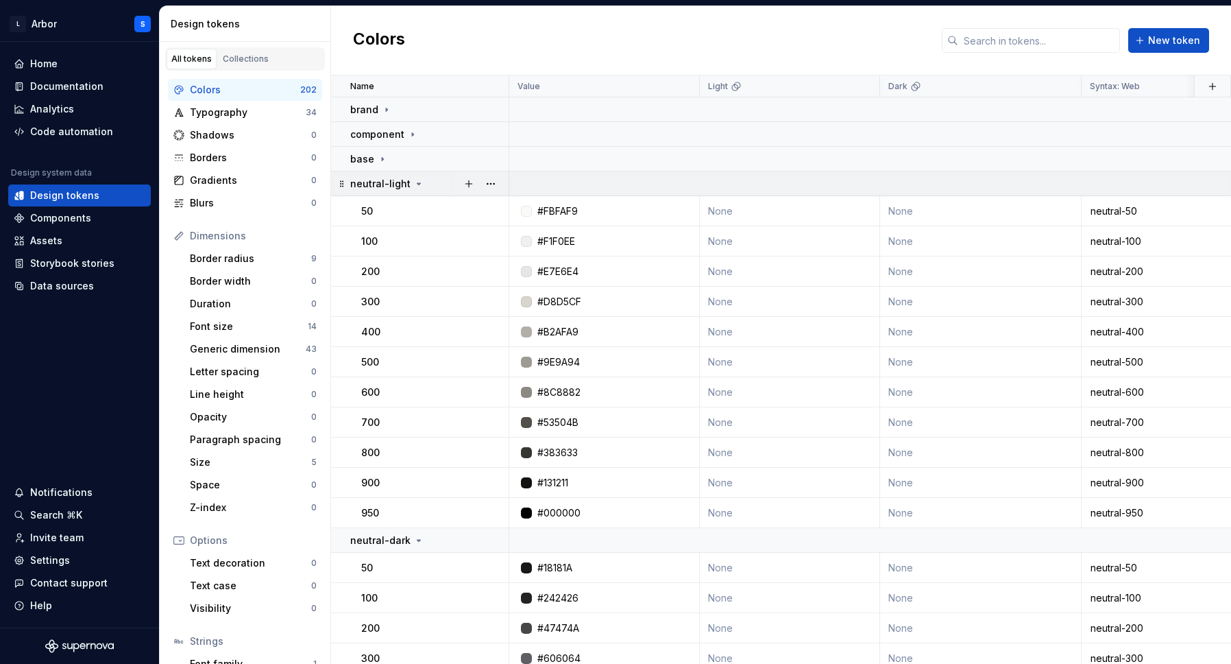
click at [413, 185] on icon at bounding box center [418, 183] width 11 height 11
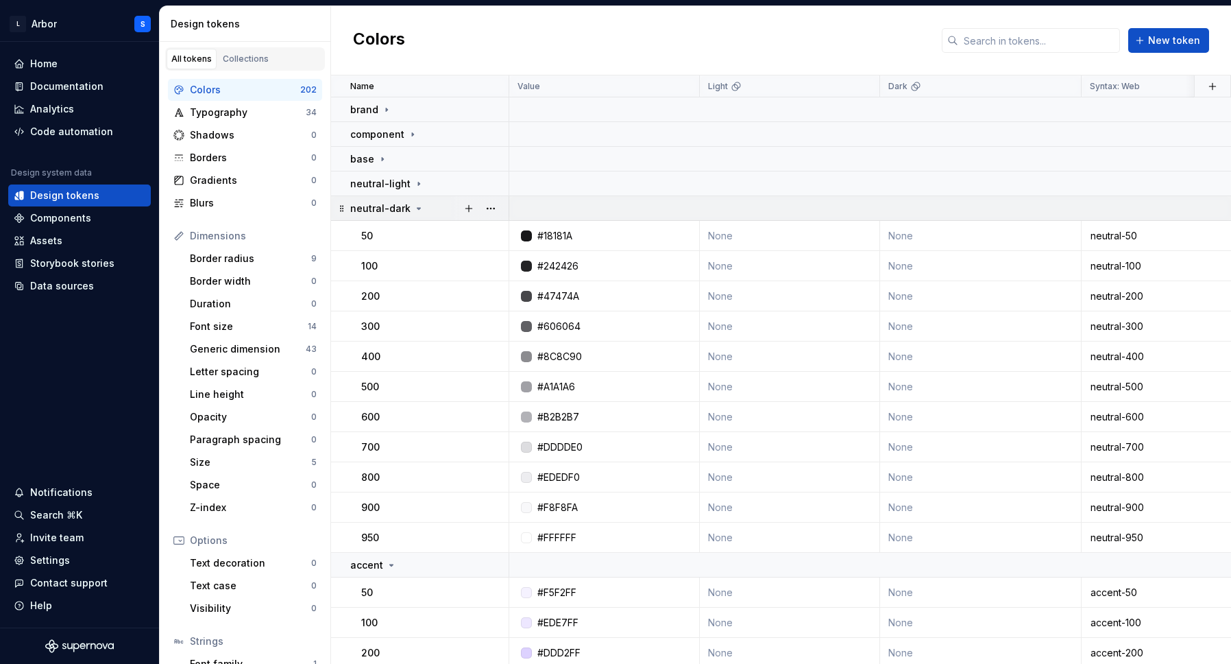
click at [413, 206] on icon at bounding box center [418, 208] width 11 height 11
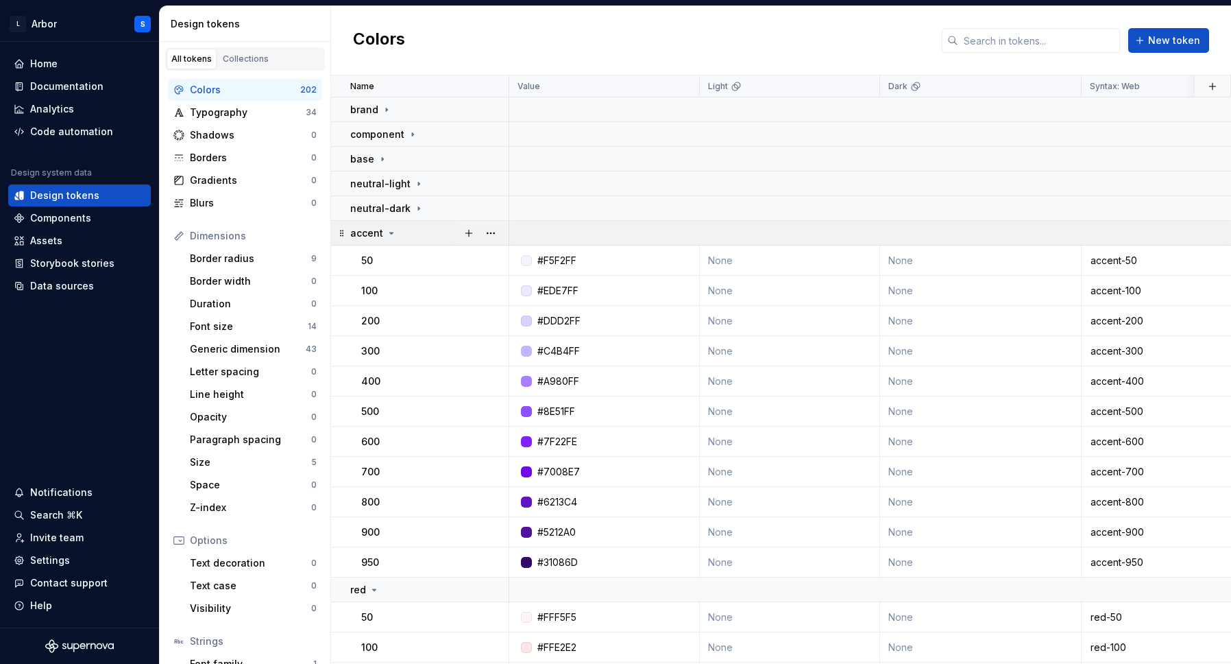
click at [395, 235] on div "accent" at bounding box center [429, 233] width 158 height 14
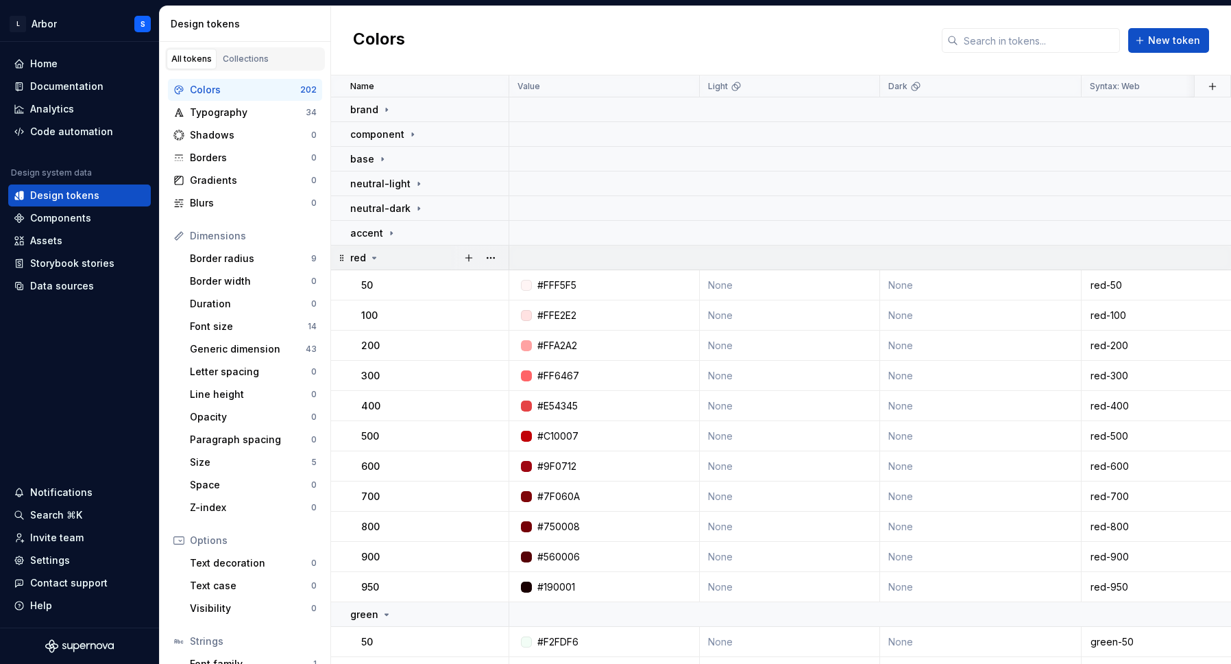
click at [377, 254] on icon at bounding box center [374, 257] width 11 height 11
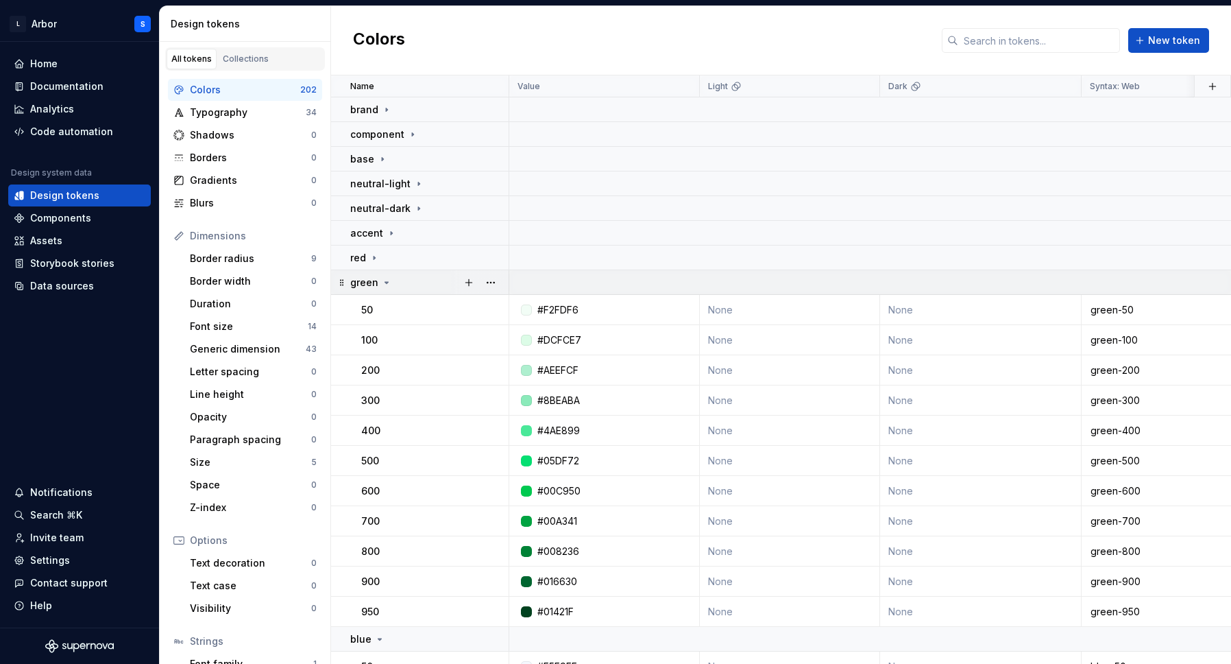
click at [385, 285] on icon at bounding box center [386, 282] width 11 height 11
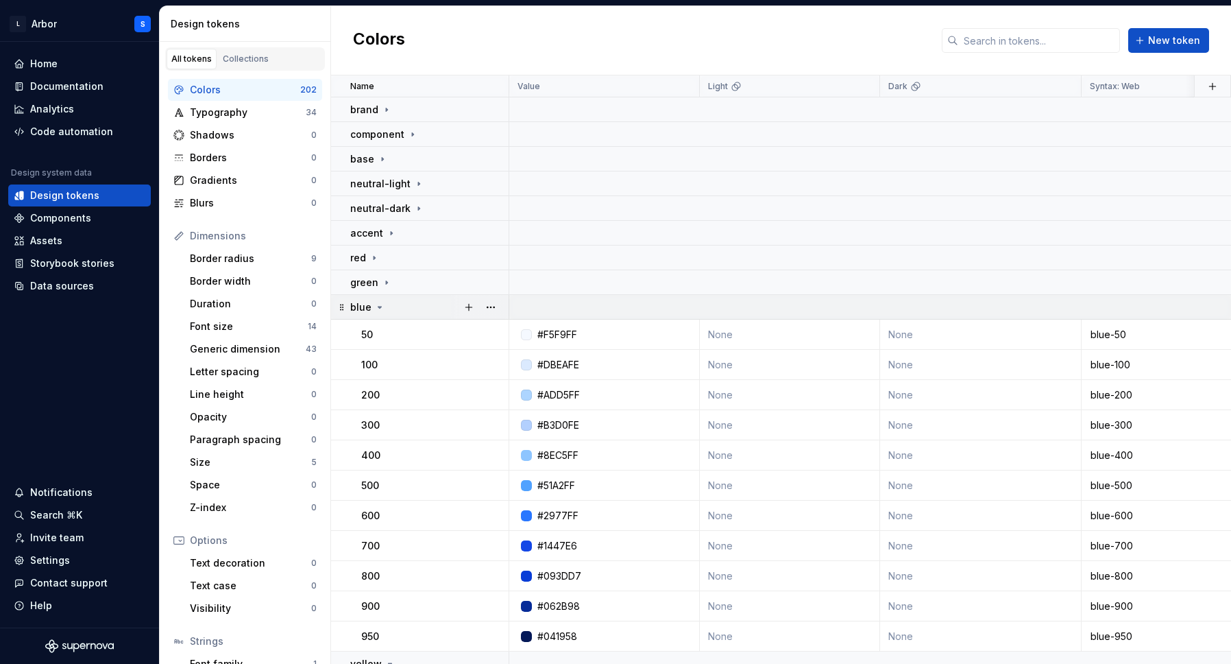
click at [380, 307] on icon at bounding box center [379, 307] width 11 height 11
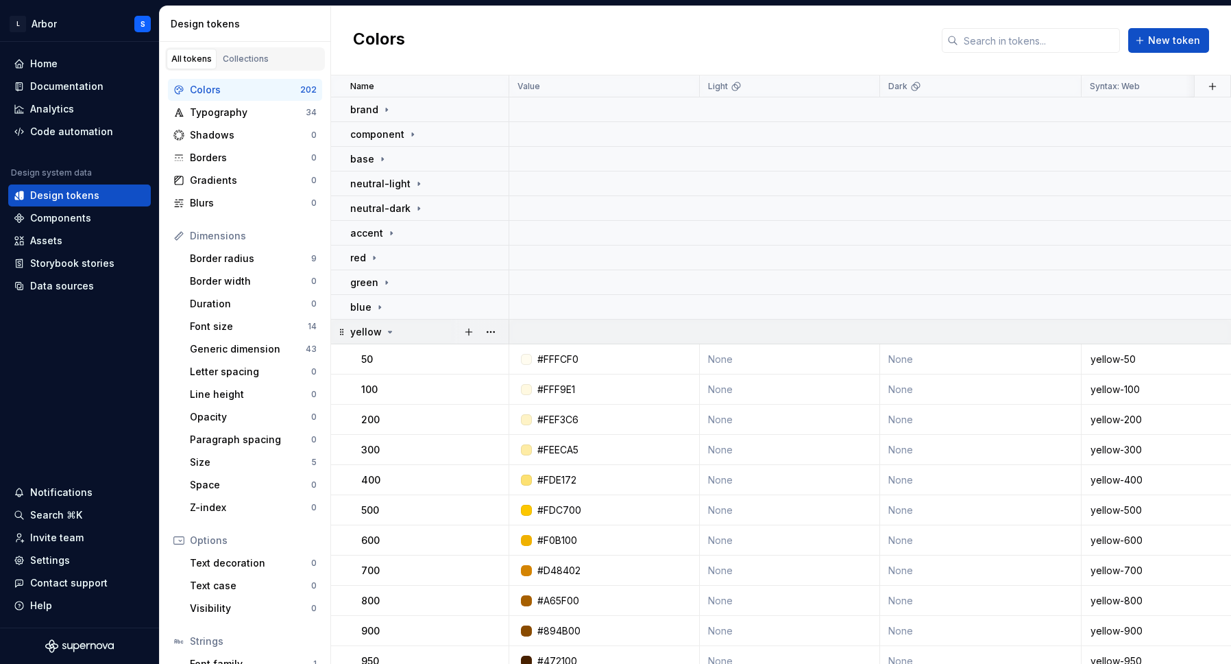
click at [390, 333] on icon at bounding box center [390, 331] width 11 height 11
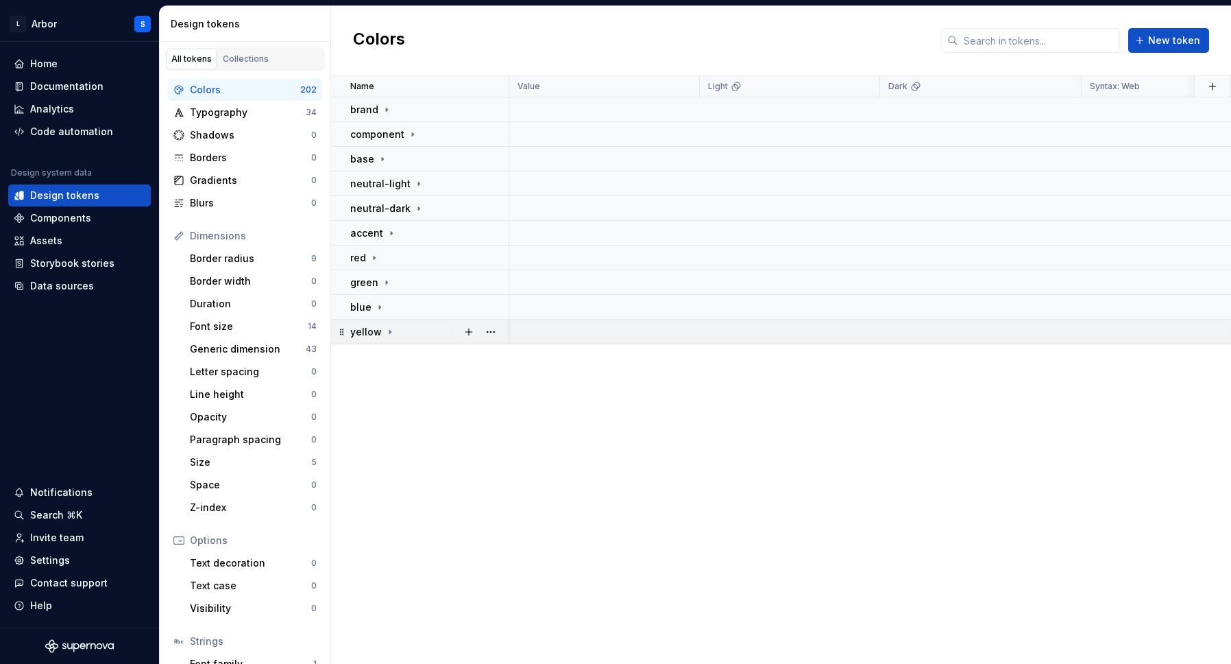
click at [417, 330] on div "yellow" at bounding box center [429, 332] width 158 height 14
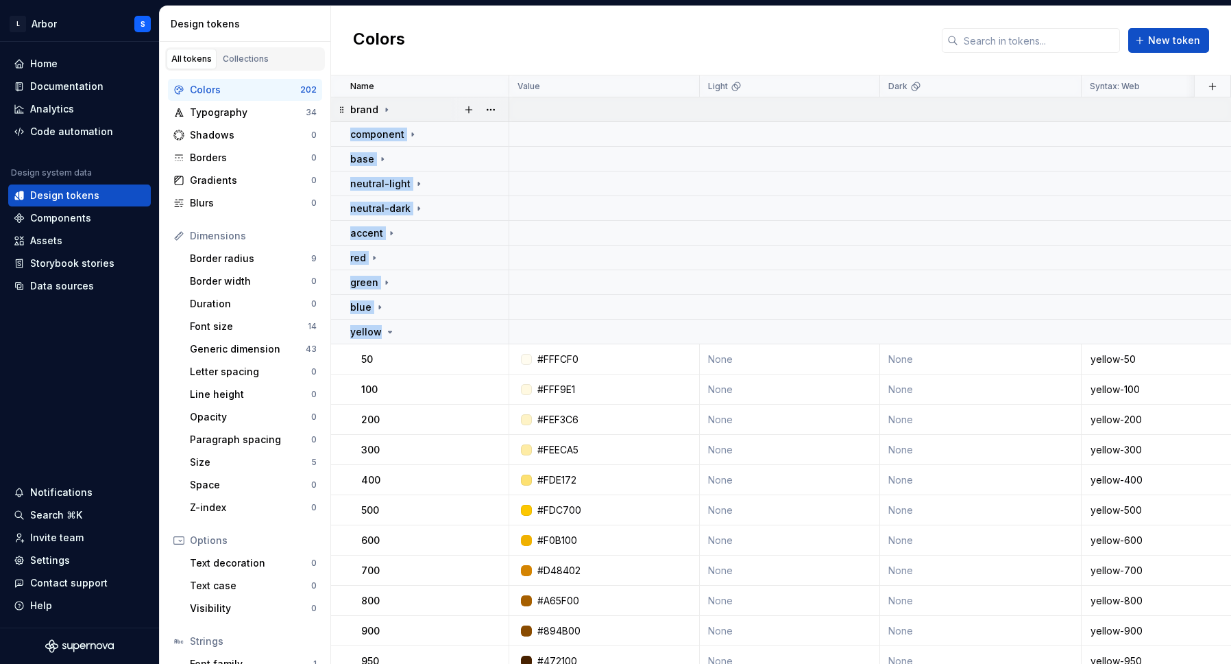
click at [442, 107] on div "brand" at bounding box center [429, 110] width 158 height 14
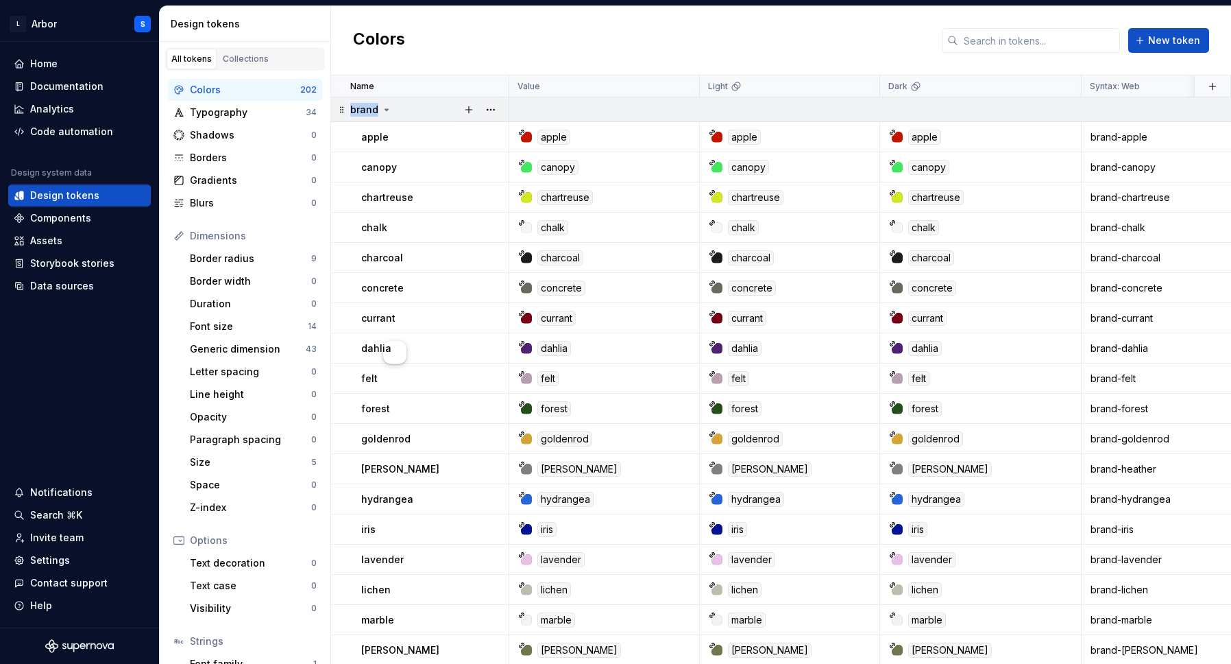
click at [442, 107] on div "brand" at bounding box center [429, 110] width 158 height 14
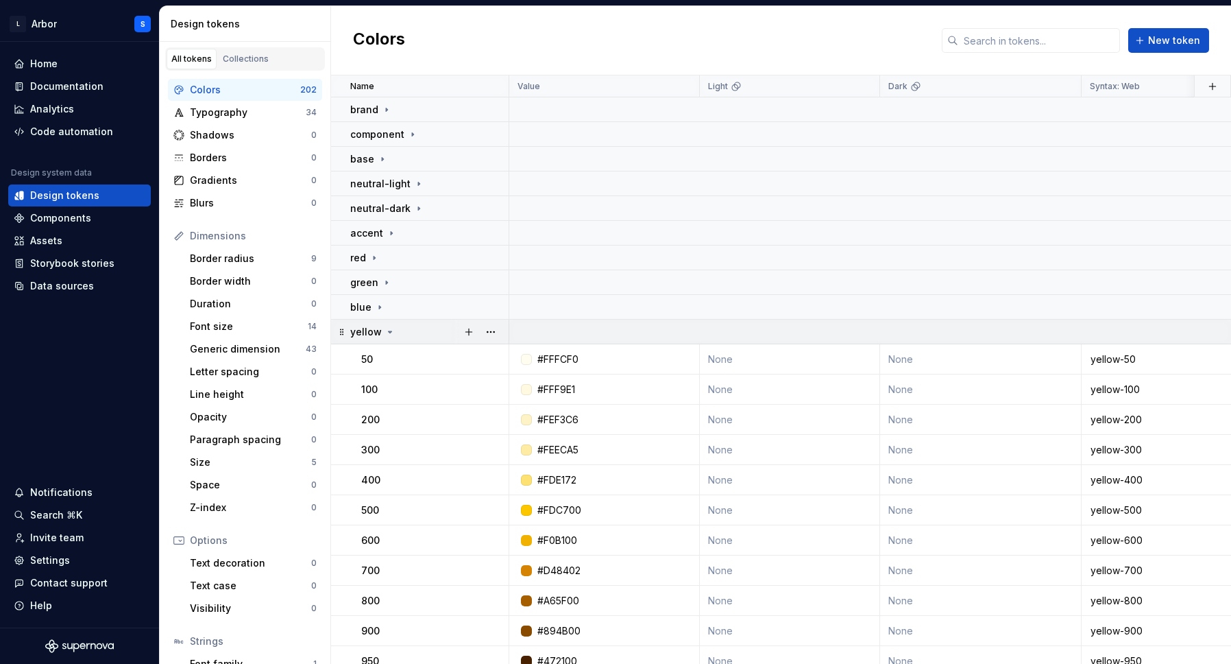
click at [376, 326] on p "yellow" at bounding box center [366, 332] width 32 height 14
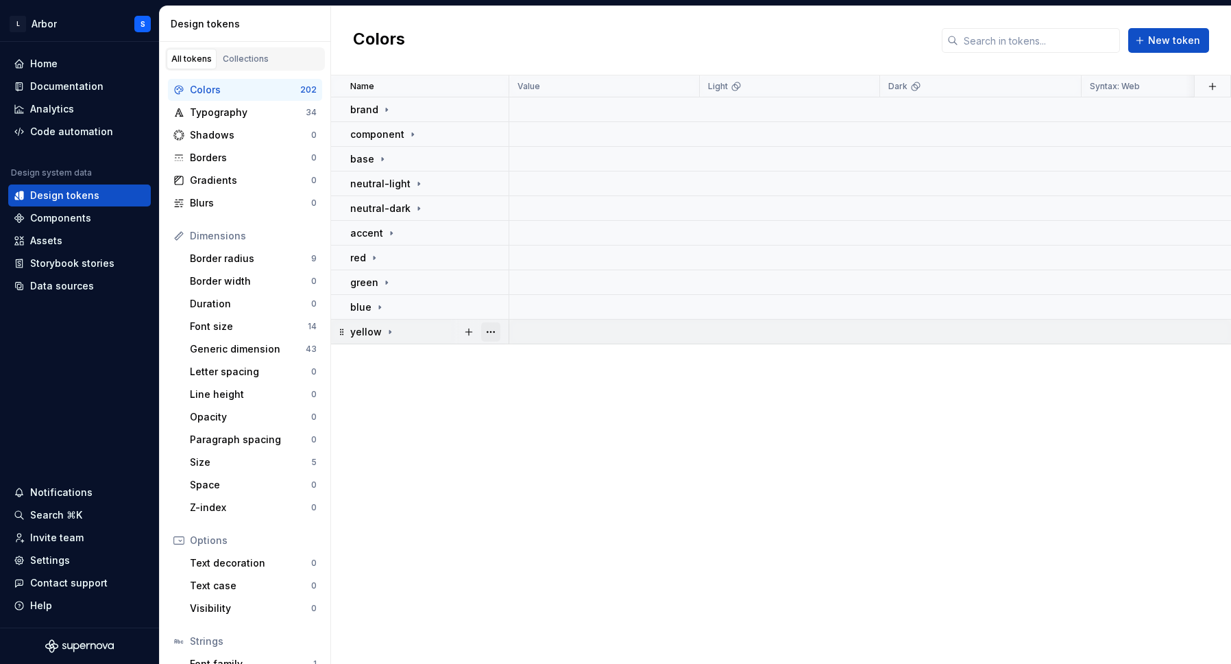
click at [493, 330] on button "button" at bounding box center [490, 331] width 19 height 19
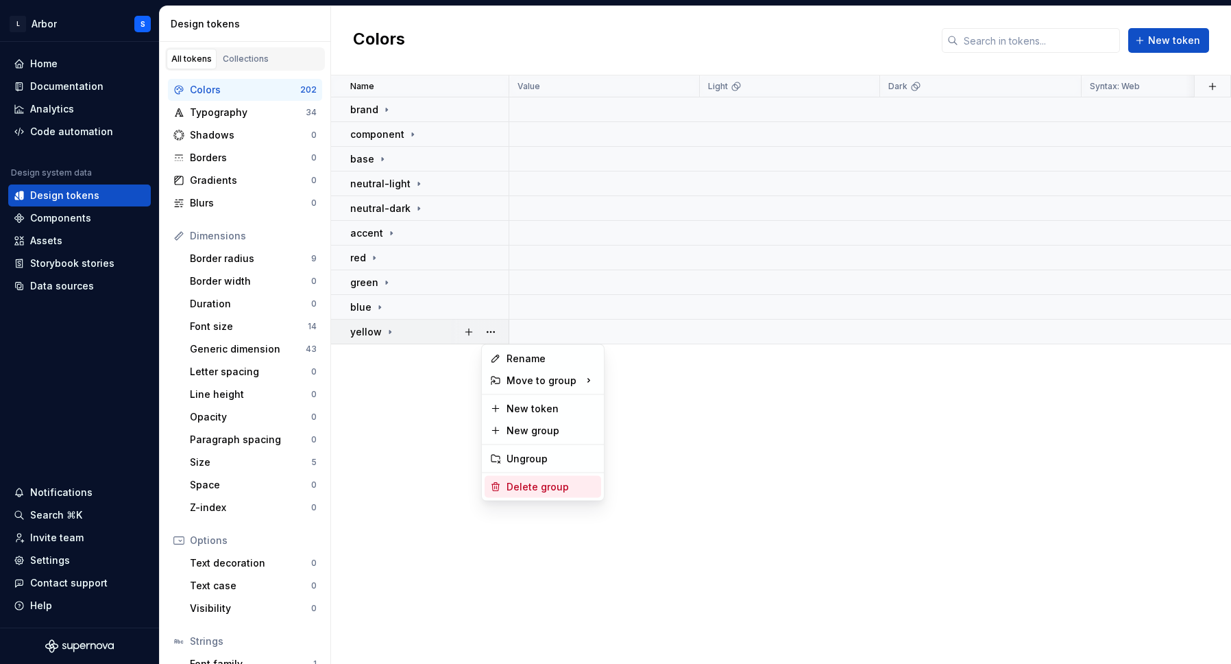
click at [509, 490] on div "Delete group" at bounding box center [551, 487] width 89 height 14
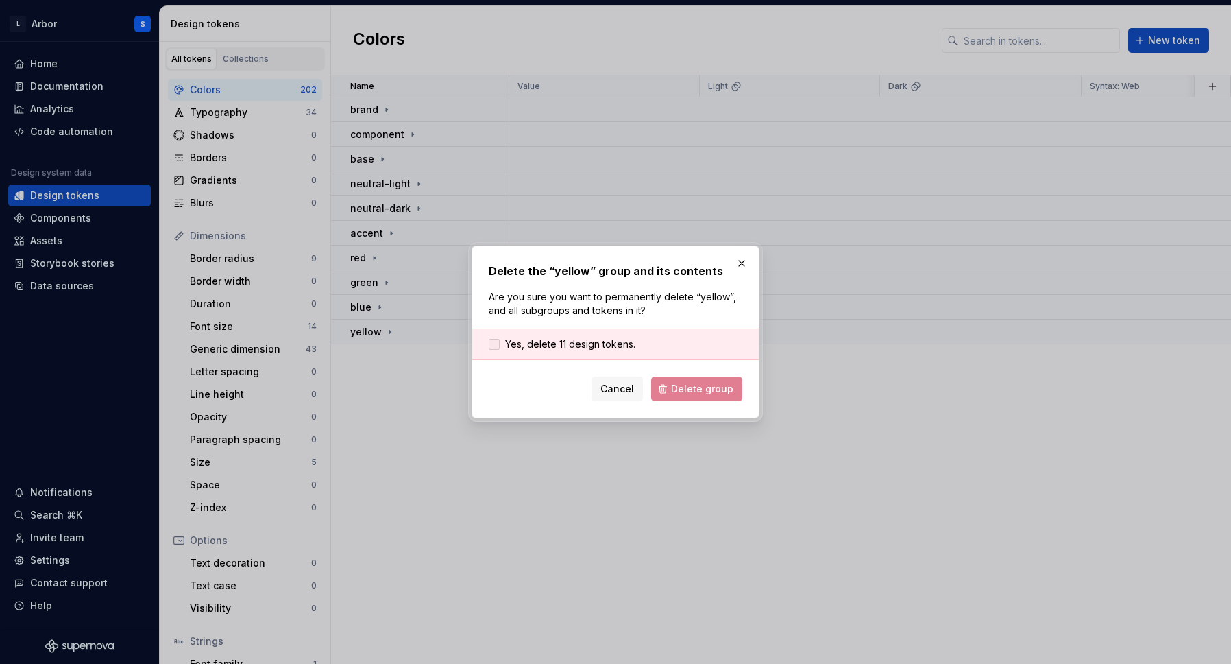
click at [605, 348] on span "Yes, delete 11 design tokens." at bounding box center [570, 344] width 130 height 14
click at [662, 391] on button "Delete group" at bounding box center [696, 388] width 91 height 25
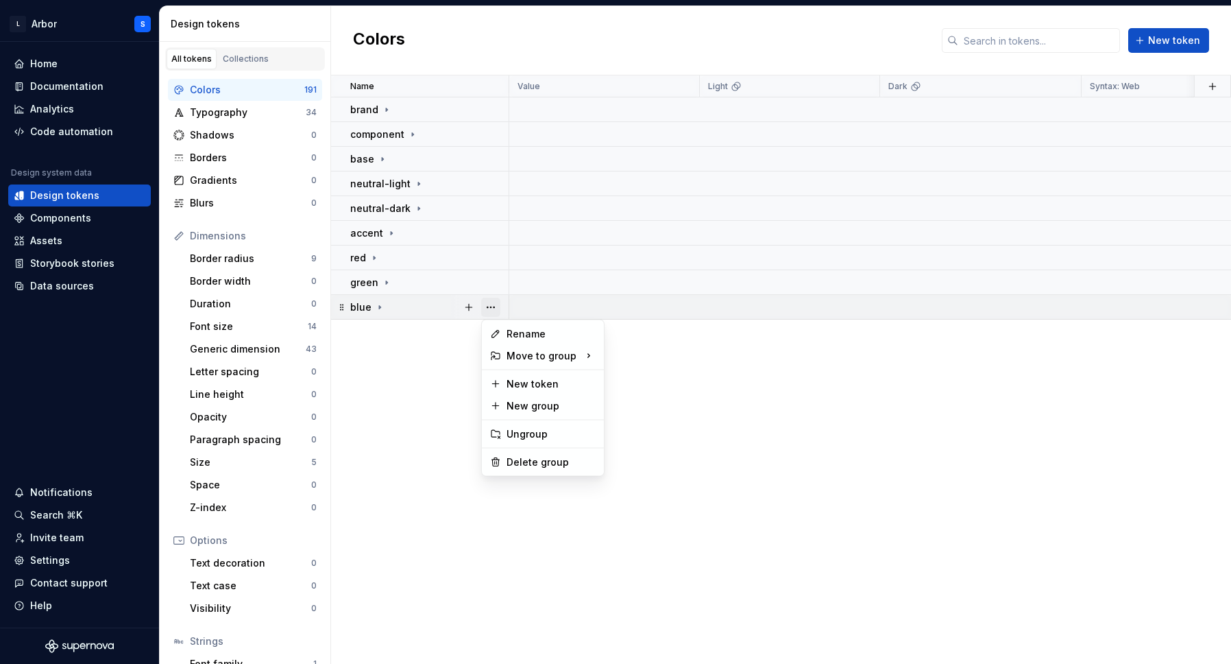
click at [496, 304] on button "button" at bounding box center [490, 307] width 19 height 19
click at [515, 465] on div "Delete group" at bounding box center [551, 462] width 89 height 14
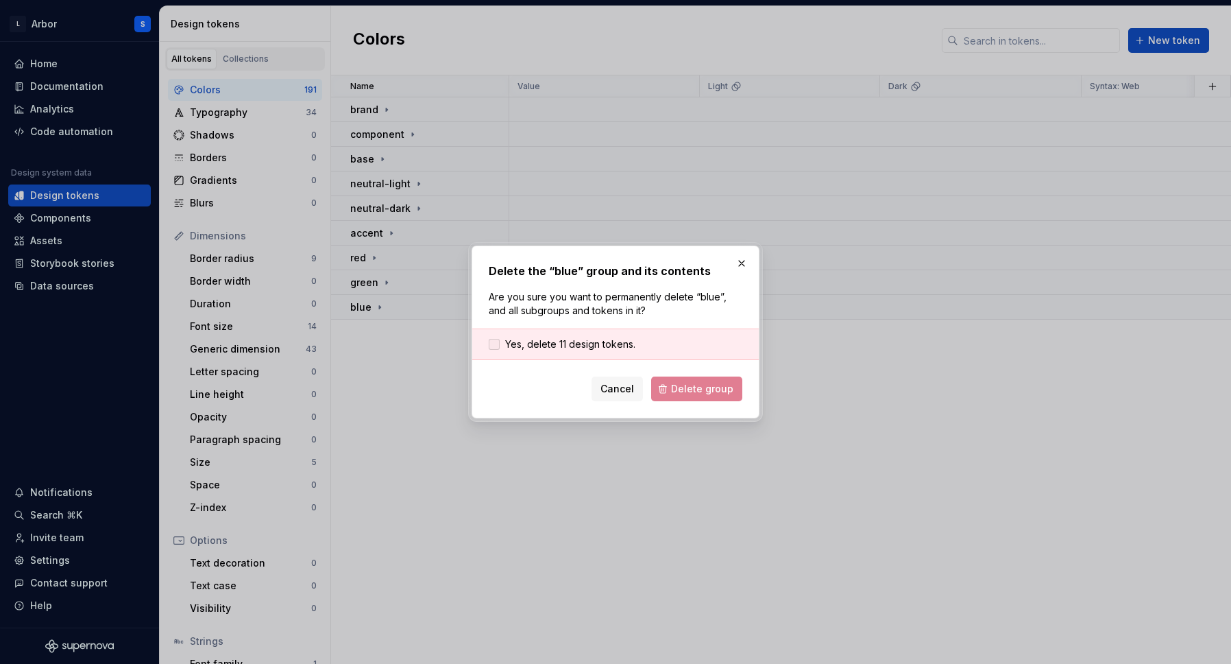
click at [578, 346] on span "Yes, delete 11 design tokens." at bounding box center [570, 344] width 130 height 14
click at [676, 385] on span "Delete group" at bounding box center [702, 389] width 62 height 14
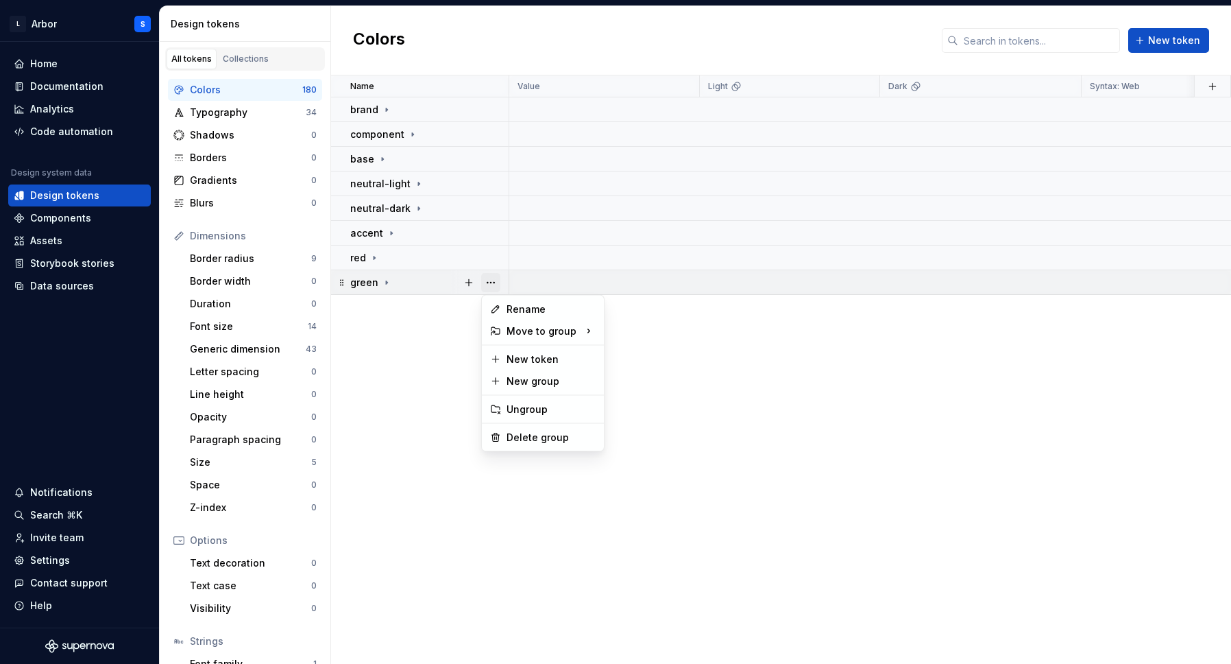
click at [494, 278] on button "button" at bounding box center [490, 282] width 19 height 19
click at [514, 432] on div "Delete group" at bounding box center [551, 438] width 89 height 14
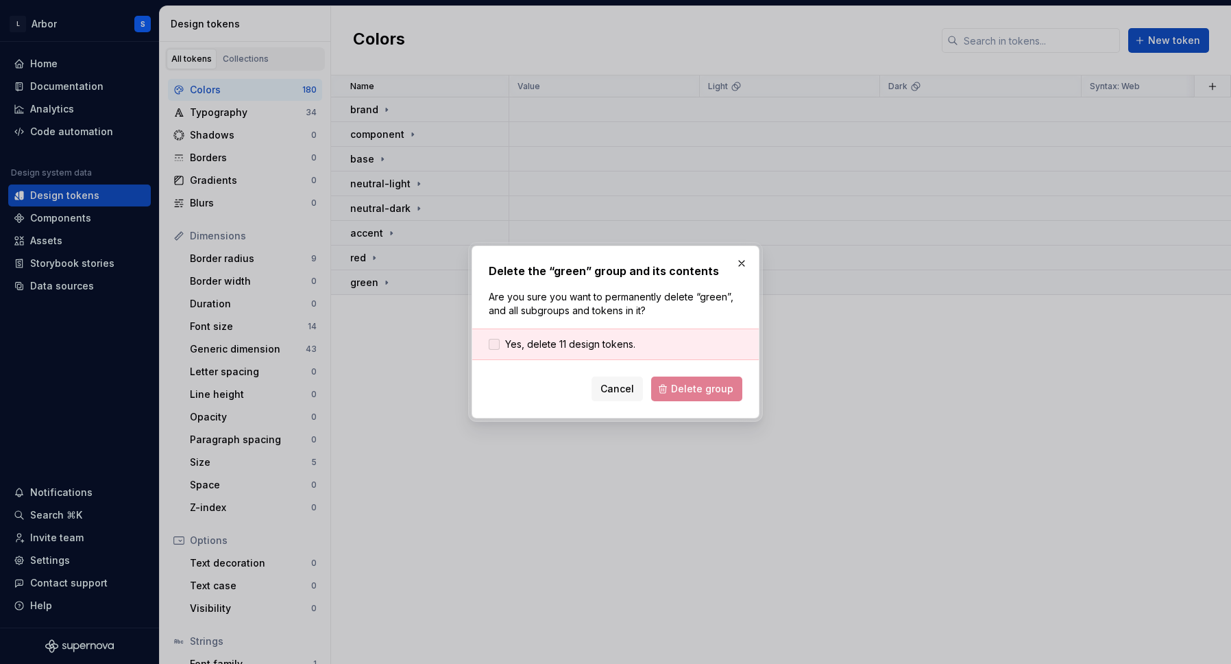
click at [551, 346] on span "Yes, delete 11 design tokens." at bounding box center [570, 344] width 130 height 14
click at [685, 391] on span "Delete group" at bounding box center [702, 389] width 62 height 14
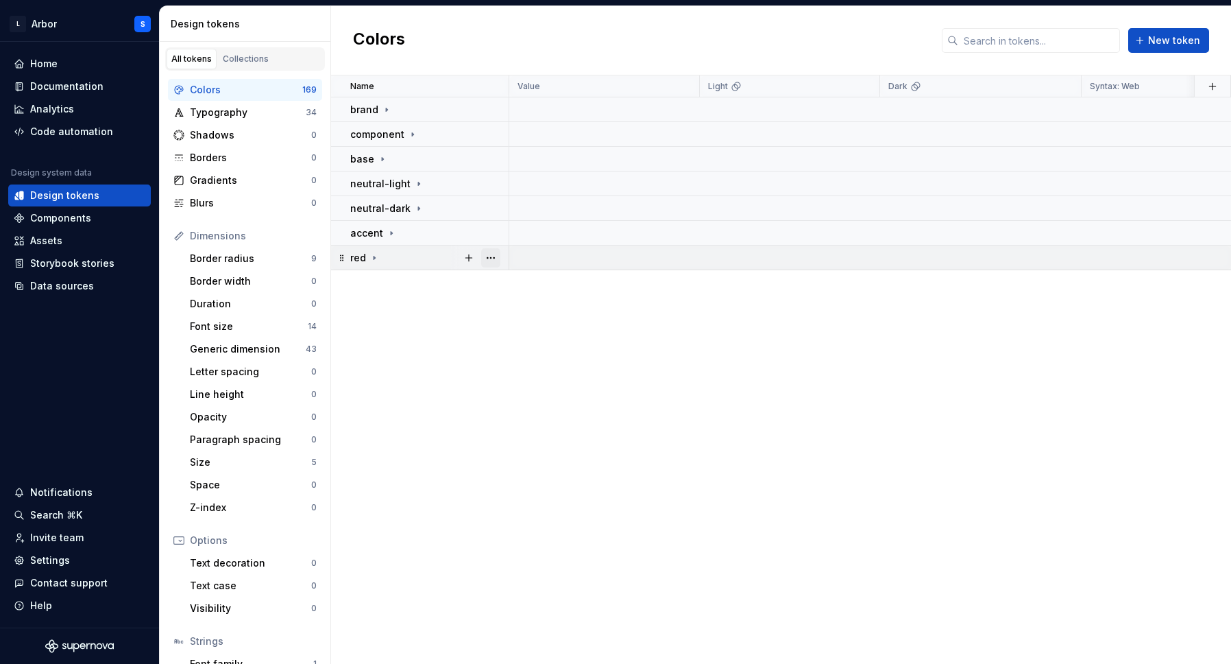
click at [495, 258] on button "button" at bounding box center [490, 257] width 19 height 19
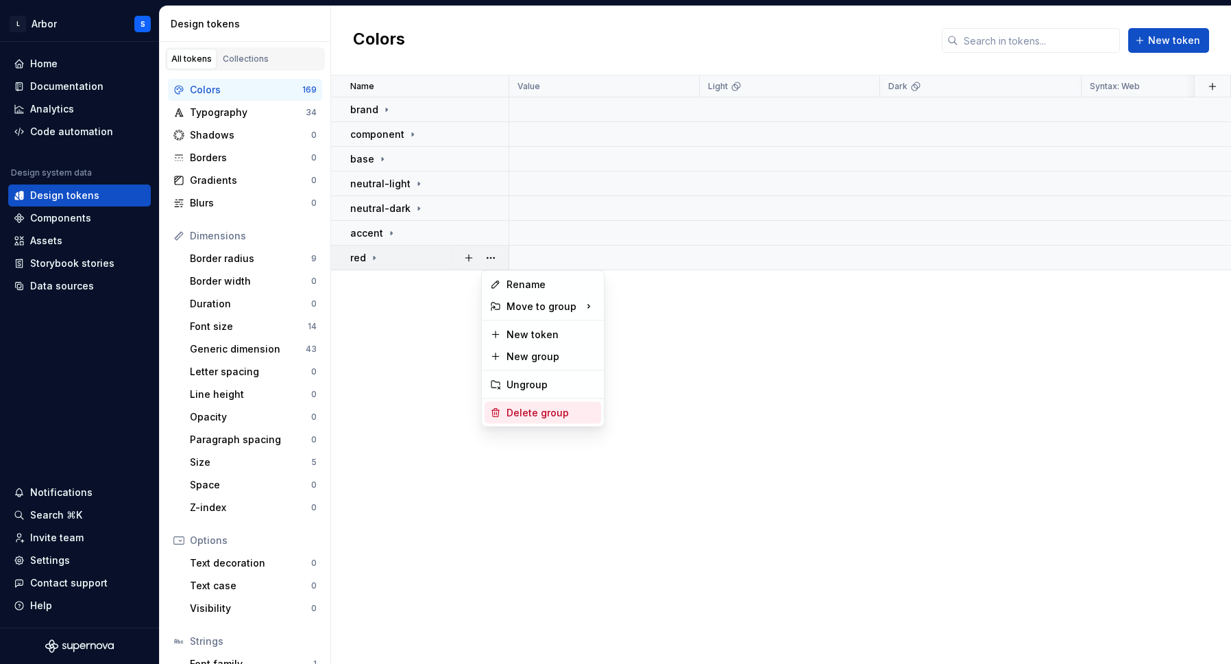
click at [530, 409] on div "Delete group" at bounding box center [551, 413] width 89 height 14
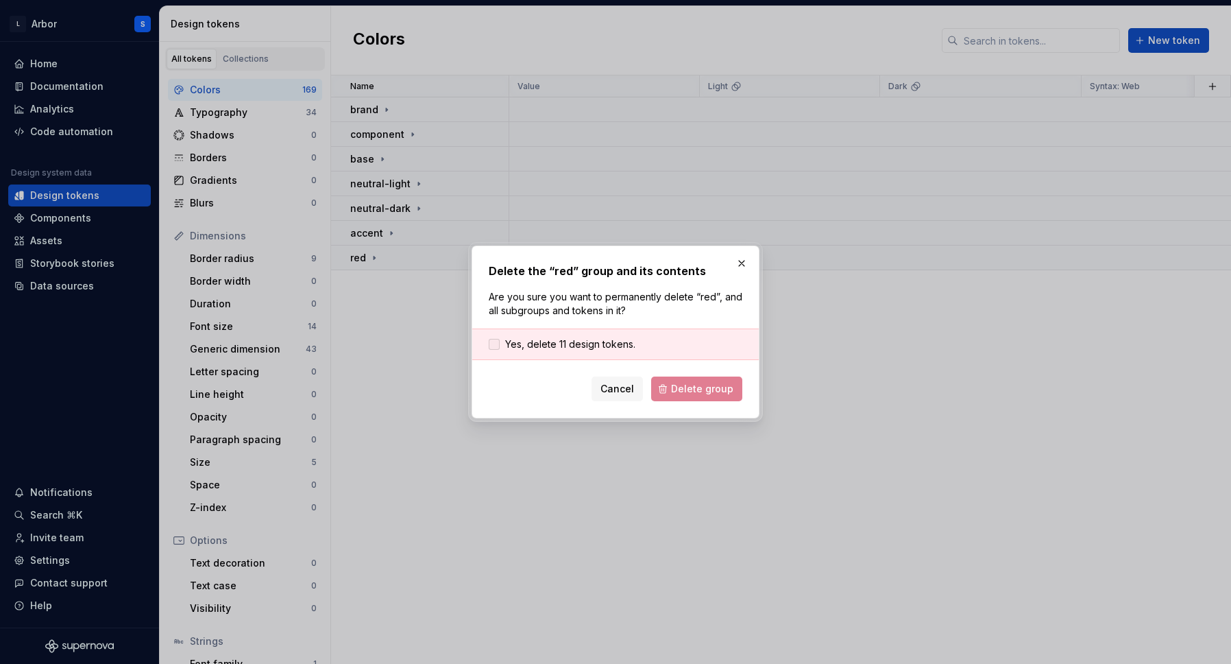
click at [579, 341] on span "Yes, delete 11 design tokens." at bounding box center [570, 344] width 130 height 14
click at [690, 396] on button "Delete group" at bounding box center [696, 388] width 91 height 25
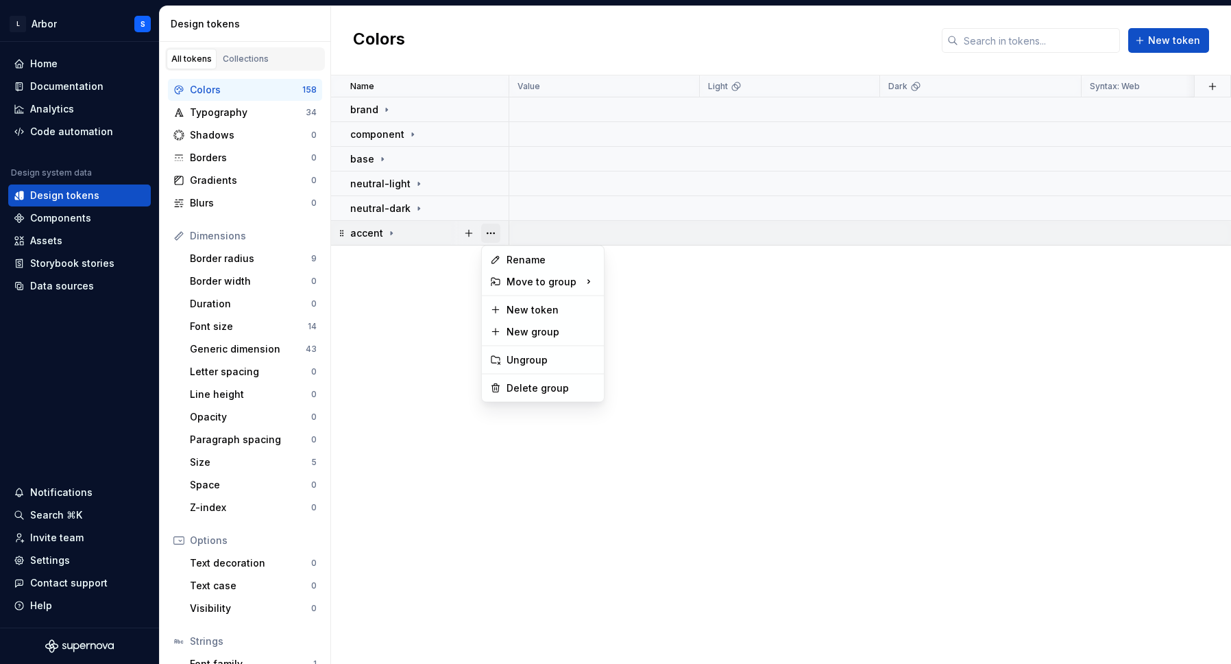
click at [492, 233] on button "button" at bounding box center [490, 233] width 19 height 19
click at [525, 389] on div "Delete group" at bounding box center [551, 388] width 89 height 14
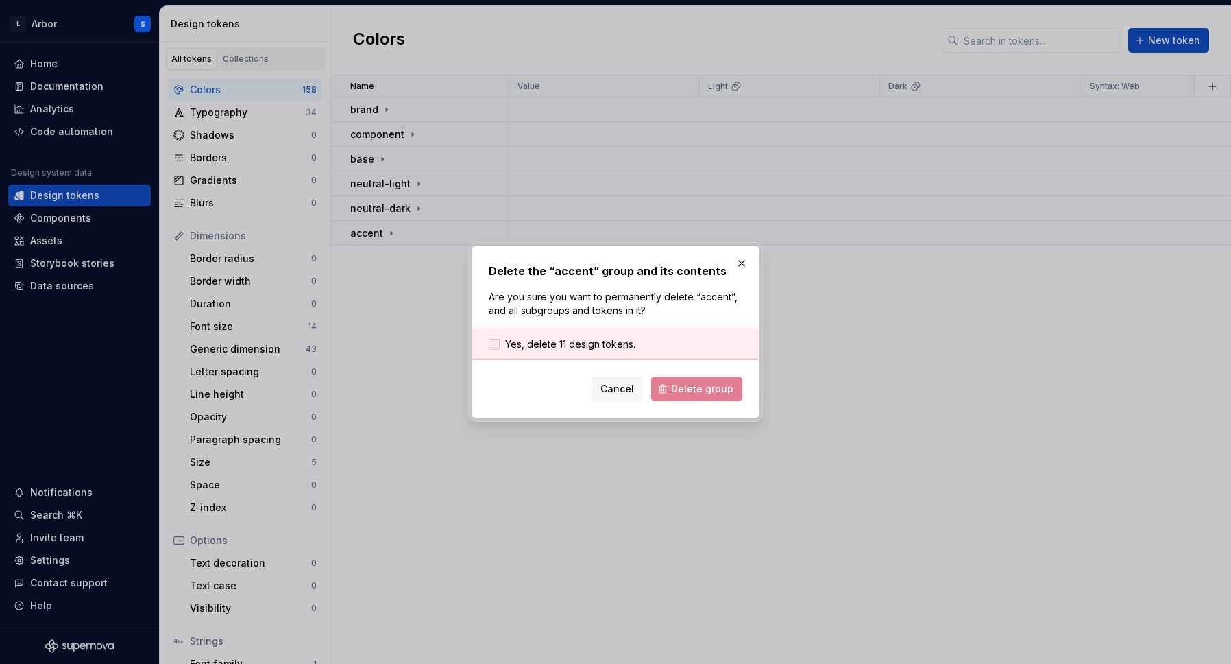
click at [546, 341] on span "Yes, delete 11 design tokens." at bounding box center [570, 344] width 130 height 14
click at [683, 382] on span "Delete group" at bounding box center [702, 389] width 62 height 14
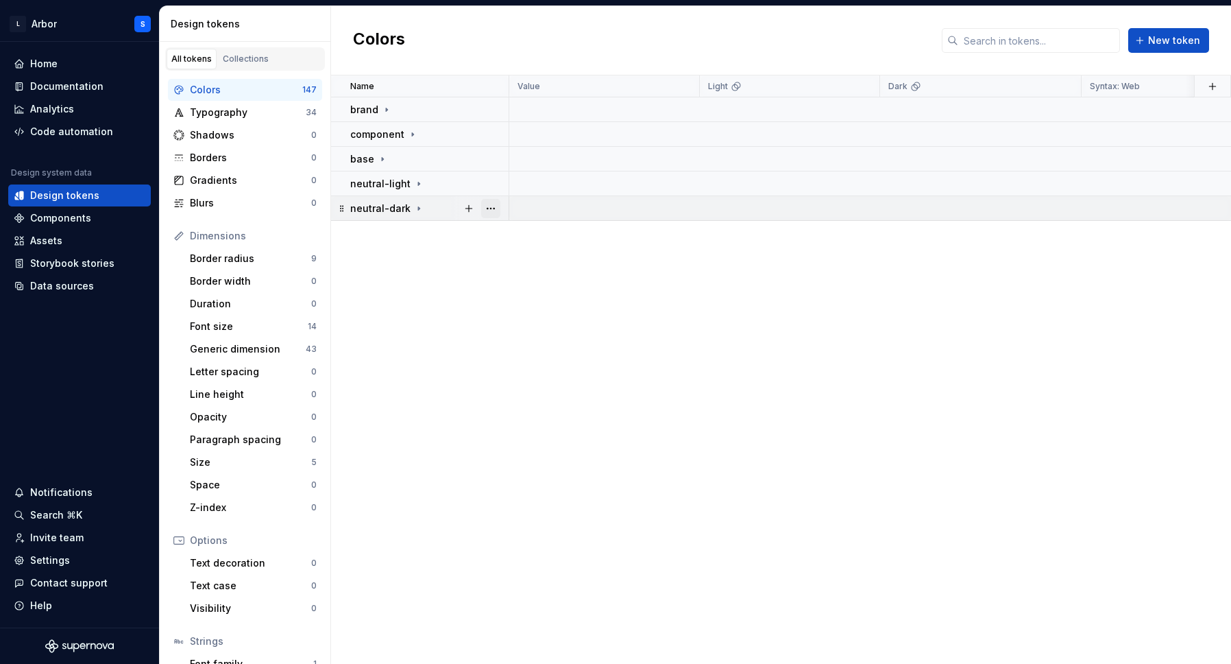
click at [487, 210] on button "button" at bounding box center [490, 208] width 19 height 19
click at [516, 360] on div "Delete group" at bounding box center [551, 364] width 89 height 14
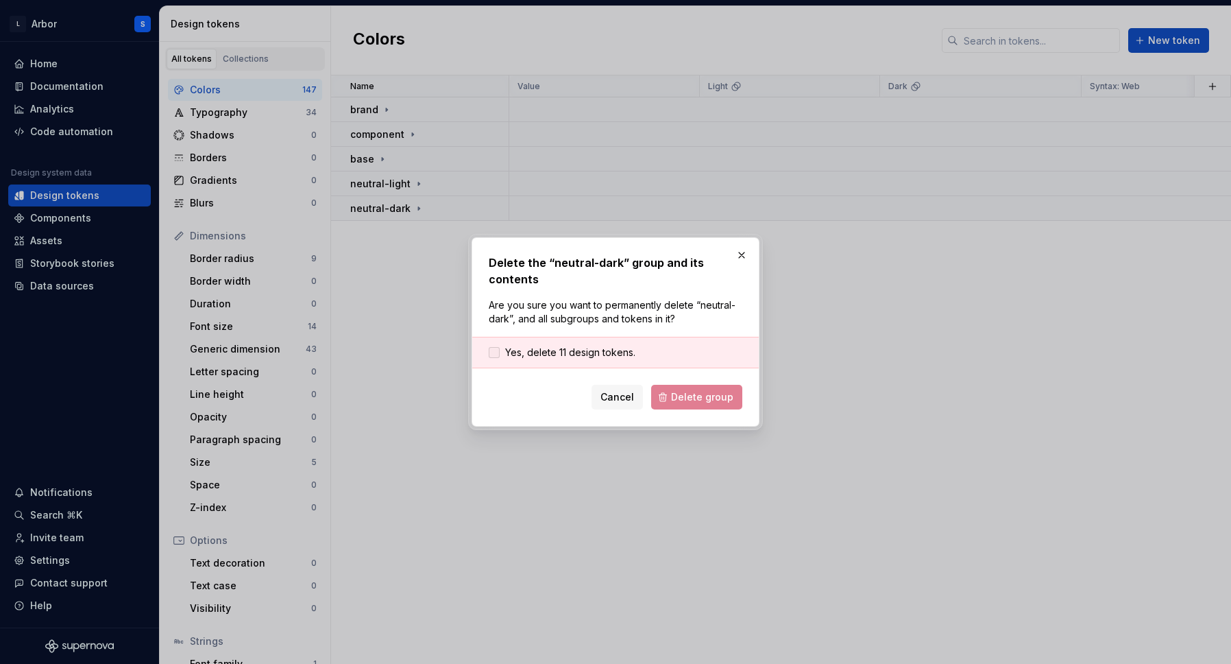
click at [495, 351] on div at bounding box center [494, 352] width 11 height 11
click at [687, 395] on span "Delete group" at bounding box center [702, 397] width 62 height 14
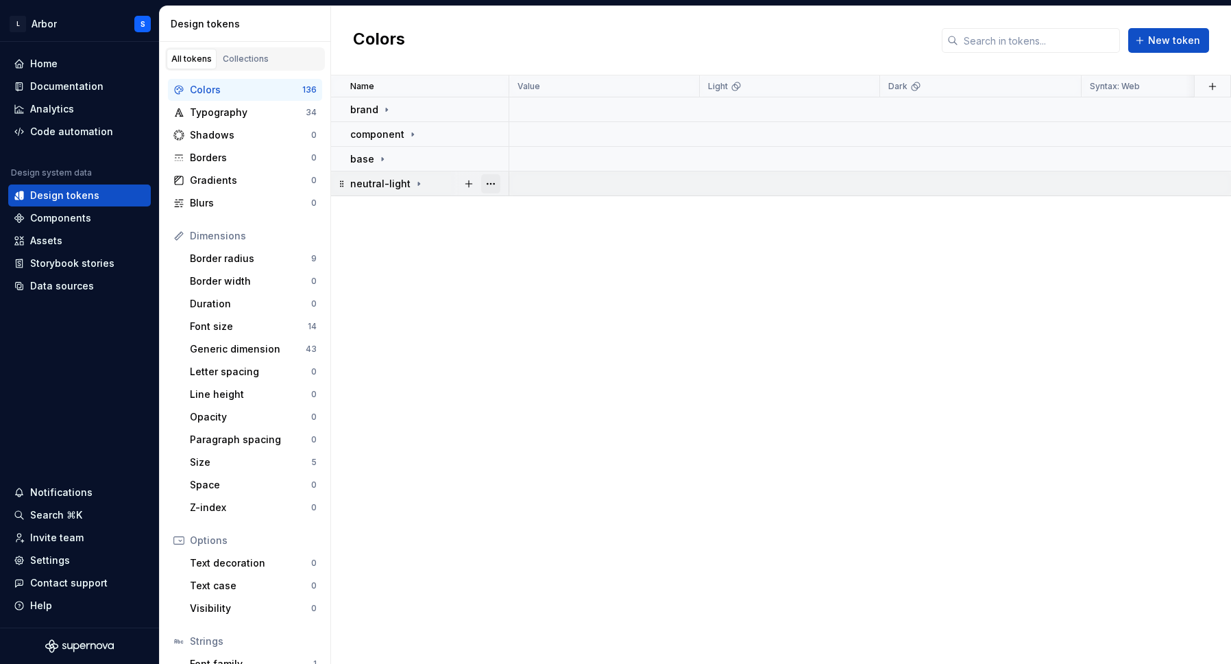
click at [491, 184] on button "button" at bounding box center [490, 183] width 19 height 19
click at [518, 337] on div "Delete group" at bounding box center [551, 339] width 89 height 14
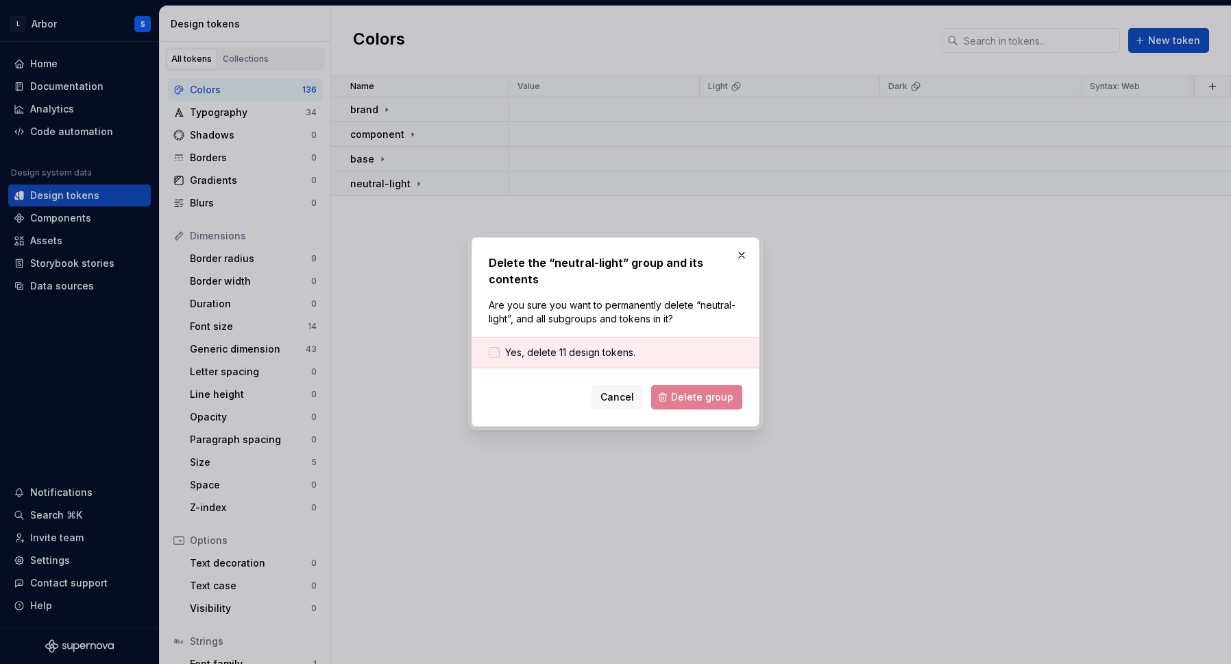
click at [579, 354] on span "Yes, delete 11 design tokens." at bounding box center [570, 353] width 130 height 14
click at [706, 399] on span "Delete group" at bounding box center [702, 397] width 62 height 14
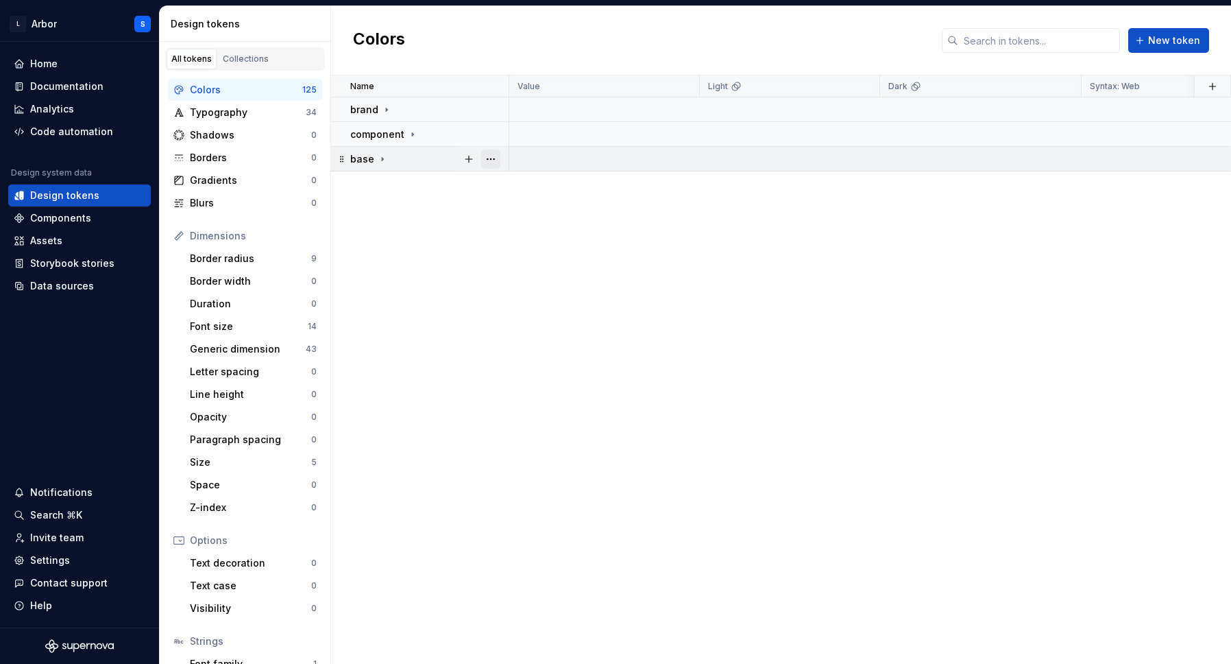
click at [485, 159] on button "button" at bounding box center [490, 158] width 19 height 19
click at [546, 310] on div "Delete group" at bounding box center [551, 314] width 89 height 14
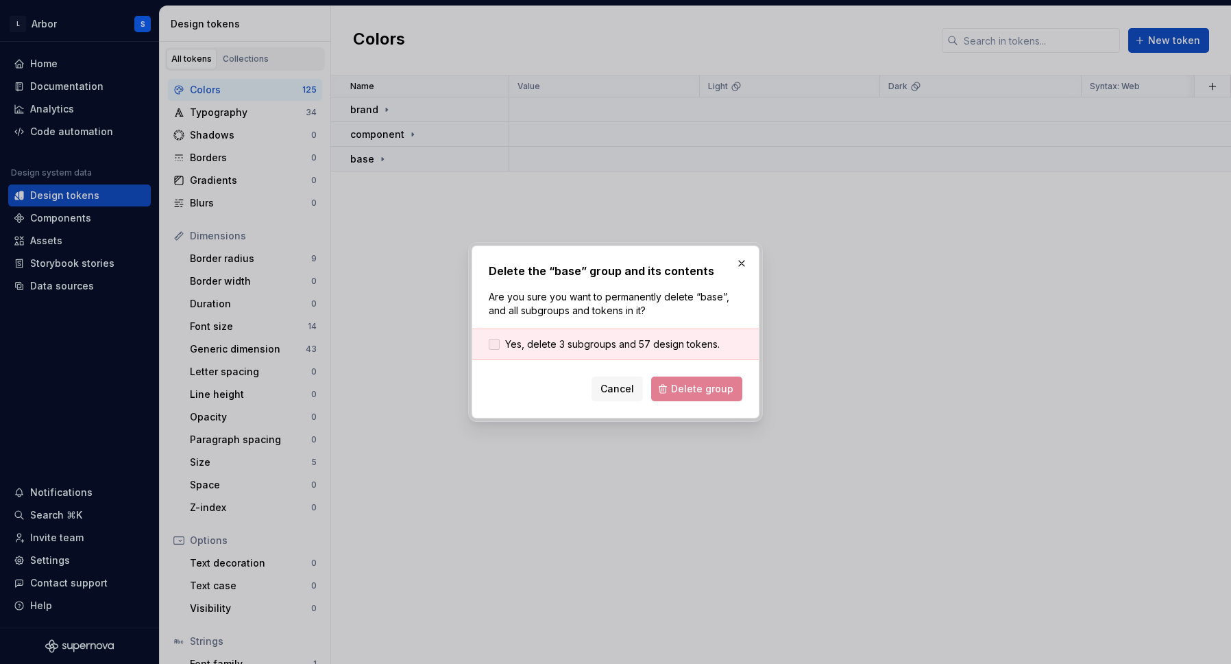
click at [584, 341] on span "Yes, delete 3 subgroups and 57 design tokens." at bounding box center [612, 344] width 215 height 14
click at [700, 385] on span "Delete group" at bounding box center [702, 389] width 62 height 14
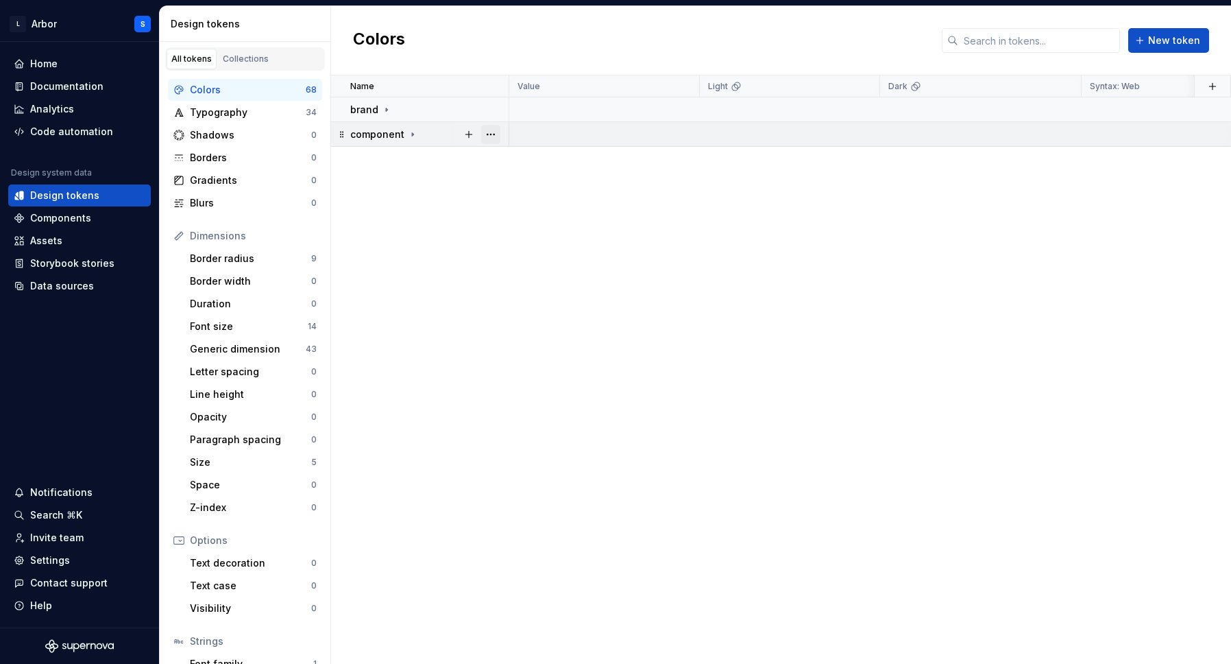
click at [490, 133] on button "button" at bounding box center [490, 134] width 19 height 19
click at [515, 291] on div "Delete group" at bounding box center [551, 289] width 89 height 14
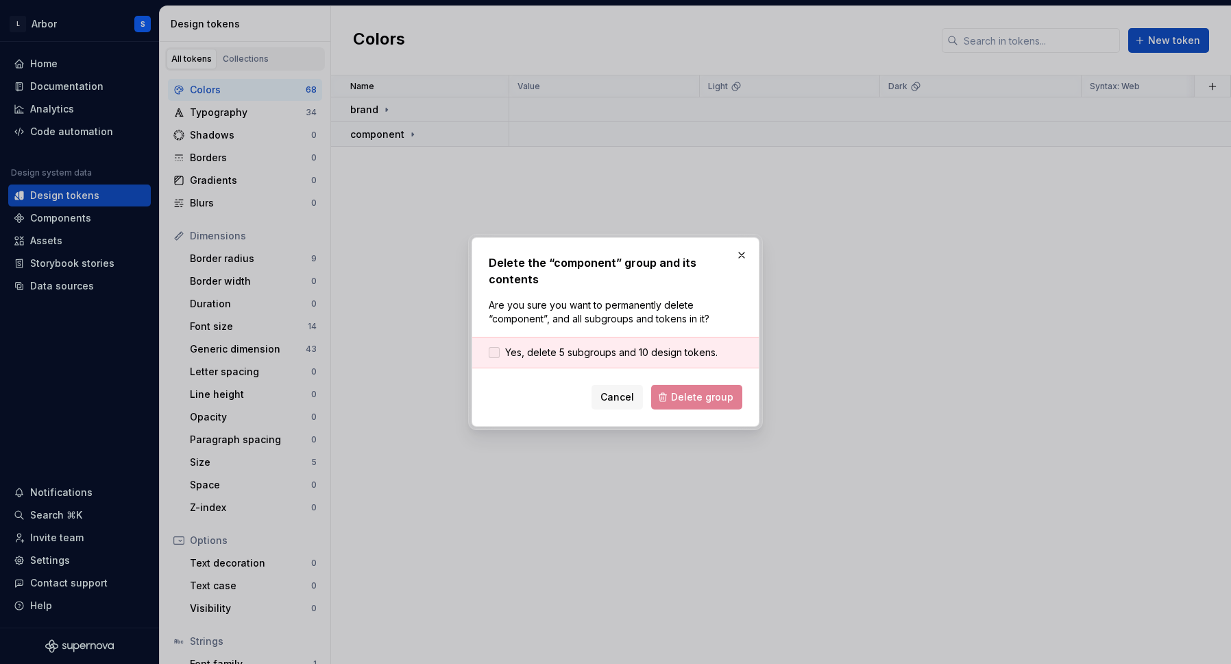
click at [630, 346] on span "Yes, delete 5 subgroups and 10 design tokens." at bounding box center [611, 353] width 213 height 14
click at [690, 394] on span "Delete group" at bounding box center [702, 397] width 62 height 14
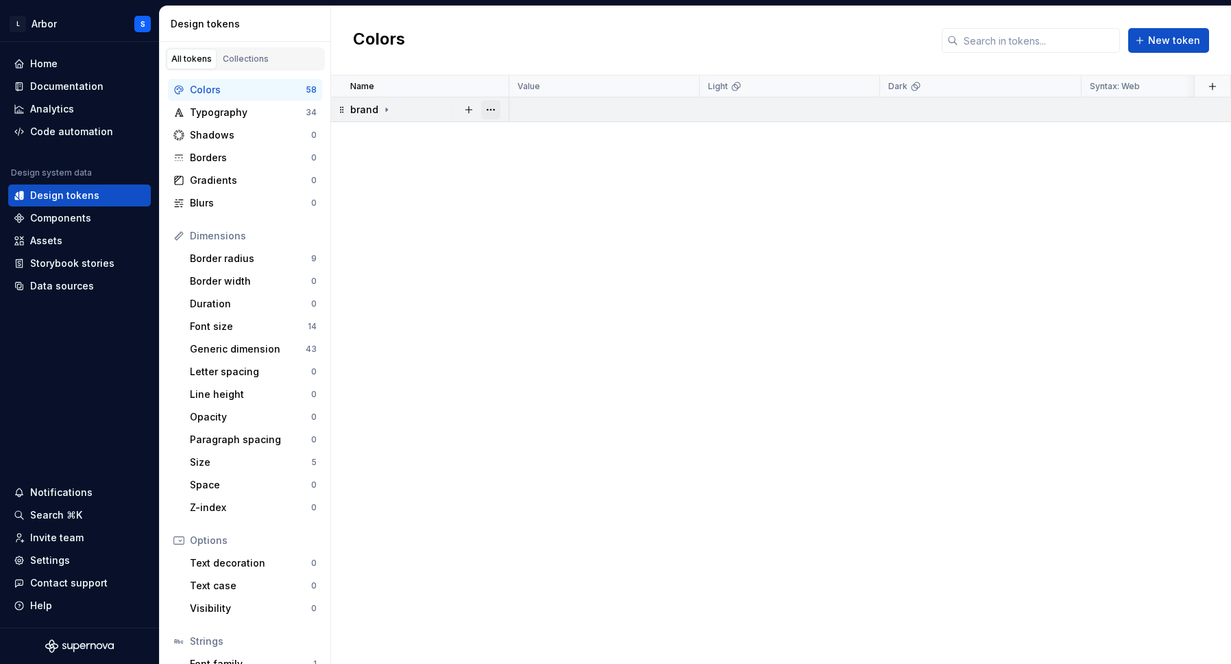
click at [494, 109] on button "button" at bounding box center [490, 109] width 19 height 19
click at [540, 268] on div "Delete group" at bounding box center [551, 265] width 89 height 14
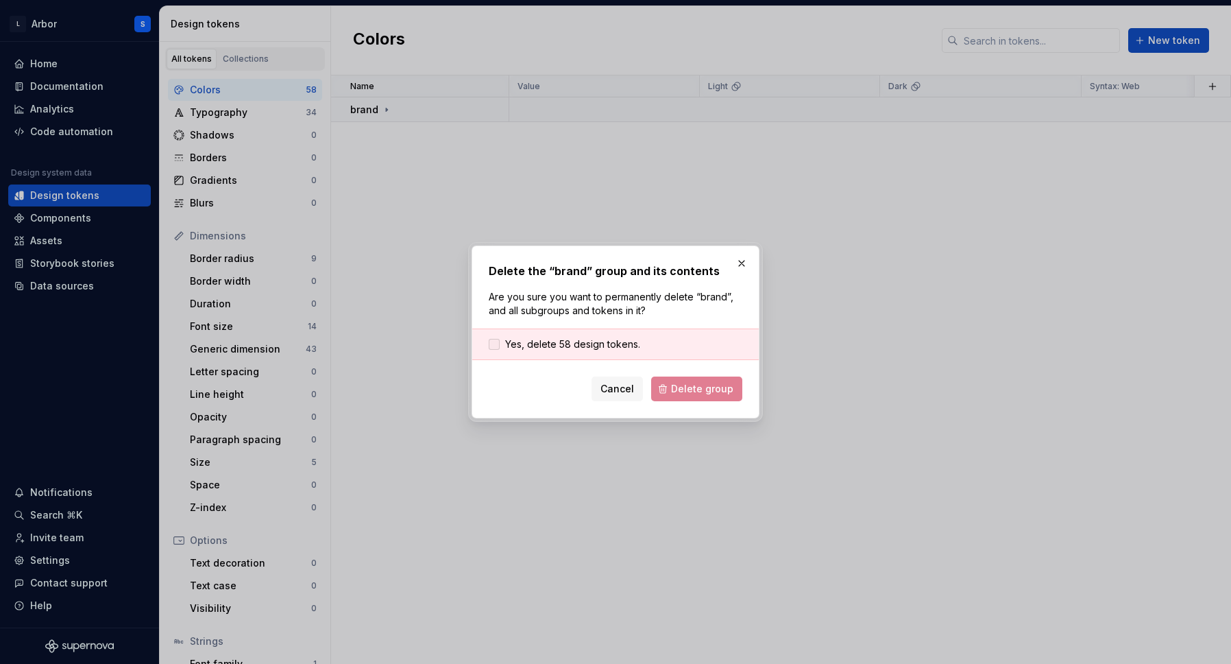
click at [596, 344] on span "Yes, delete 58 design tokens." at bounding box center [572, 344] width 135 height 14
click at [688, 387] on span "Delete group" at bounding box center [702, 389] width 62 height 14
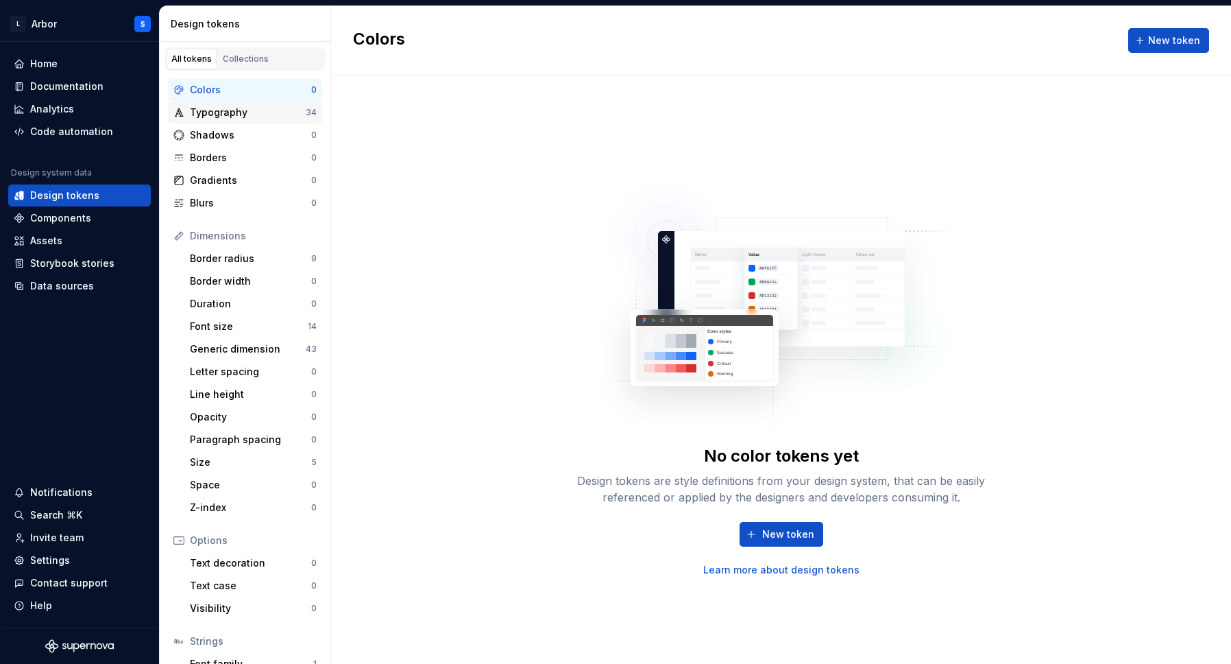
click at [250, 120] on div "Typography 34" at bounding box center [245, 112] width 154 height 22
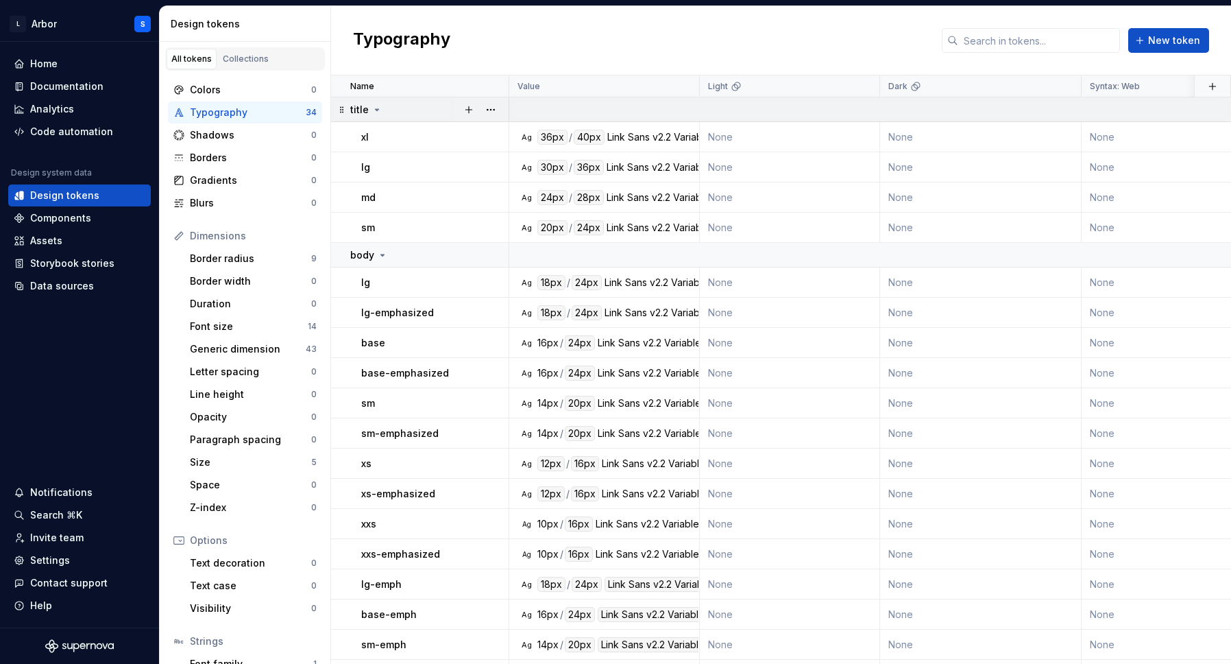
click at [383, 107] on div "title" at bounding box center [429, 110] width 158 height 14
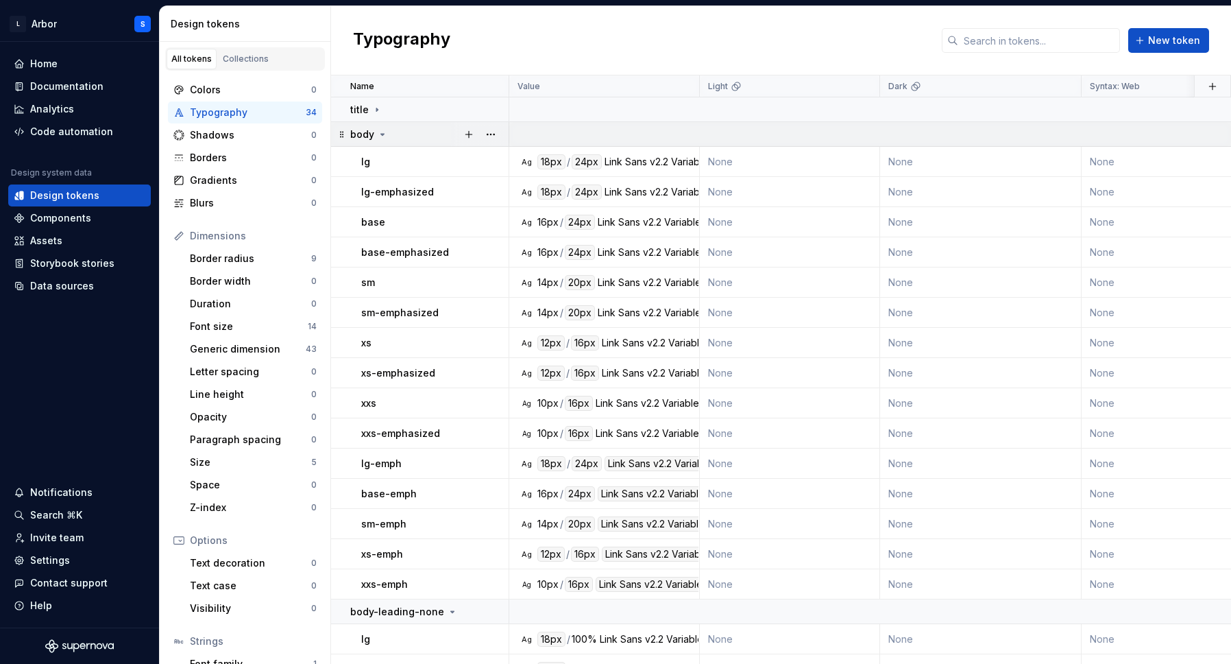
click at [385, 136] on icon at bounding box center [382, 134] width 11 height 11
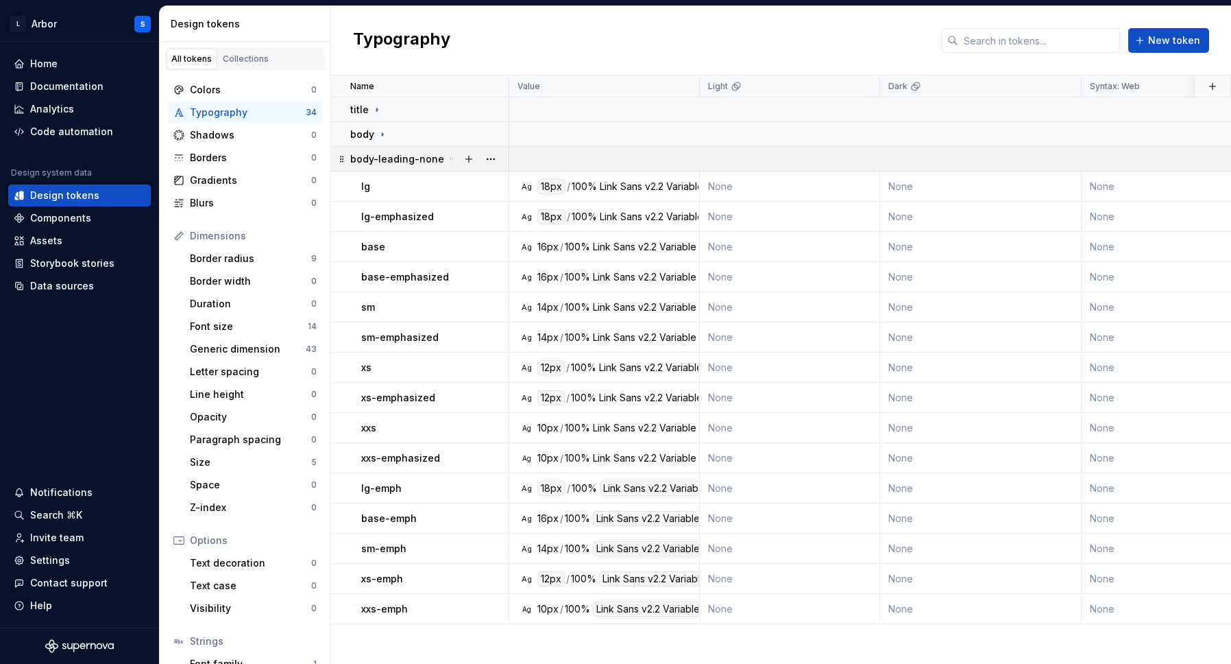
click at [448, 169] on td "body-leading-none" at bounding box center [420, 159] width 178 height 25
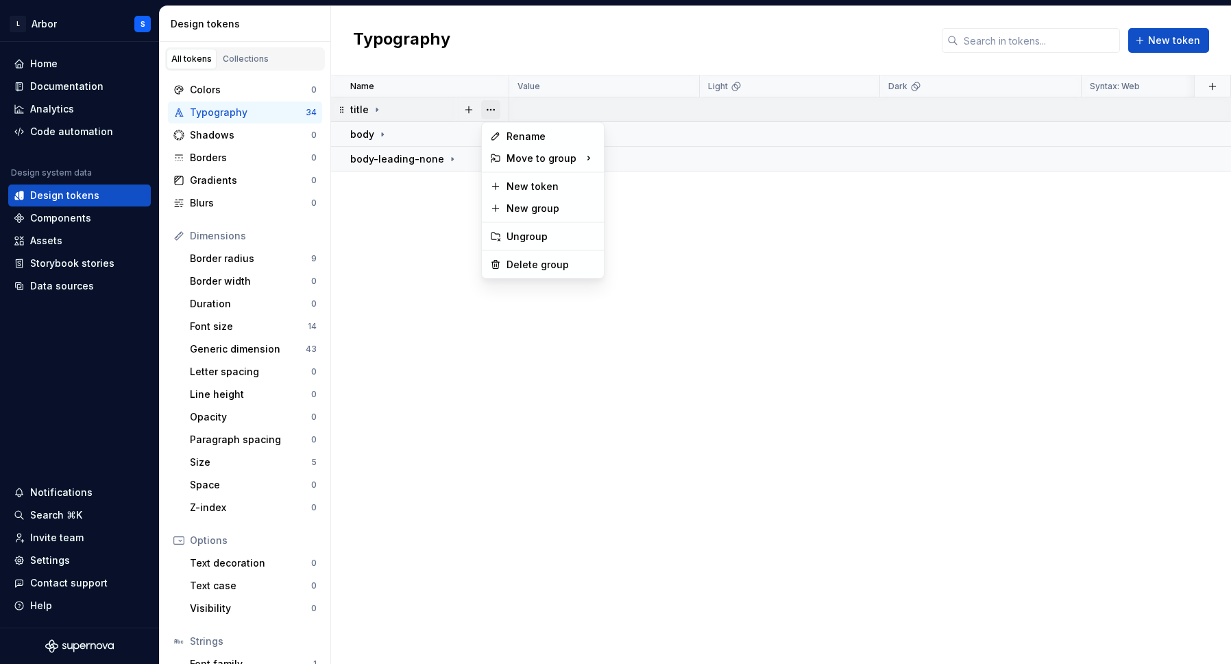
click at [498, 103] on button "button" at bounding box center [490, 109] width 19 height 19
click at [526, 266] on div "Delete group" at bounding box center [551, 265] width 89 height 14
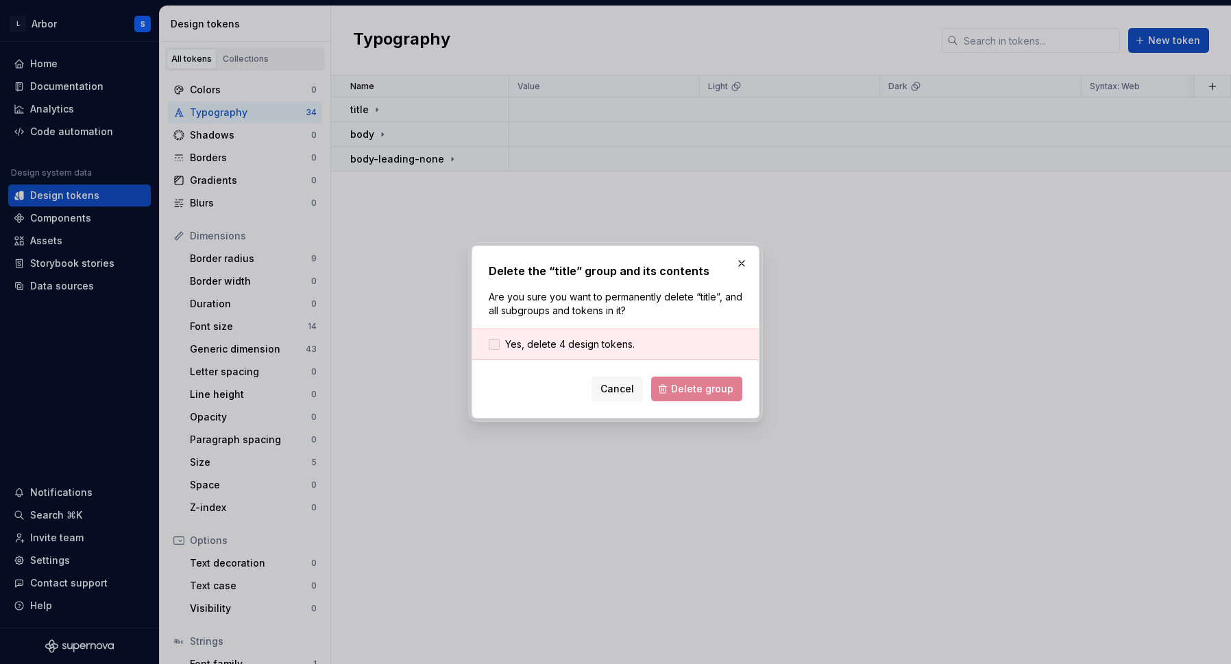
click at [582, 343] on span "Yes, delete 4 design tokens." at bounding box center [570, 344] width 130 height 14
click at [702, 394] on span "Delete group" at bounding box center [702, 389] width 62 height 14
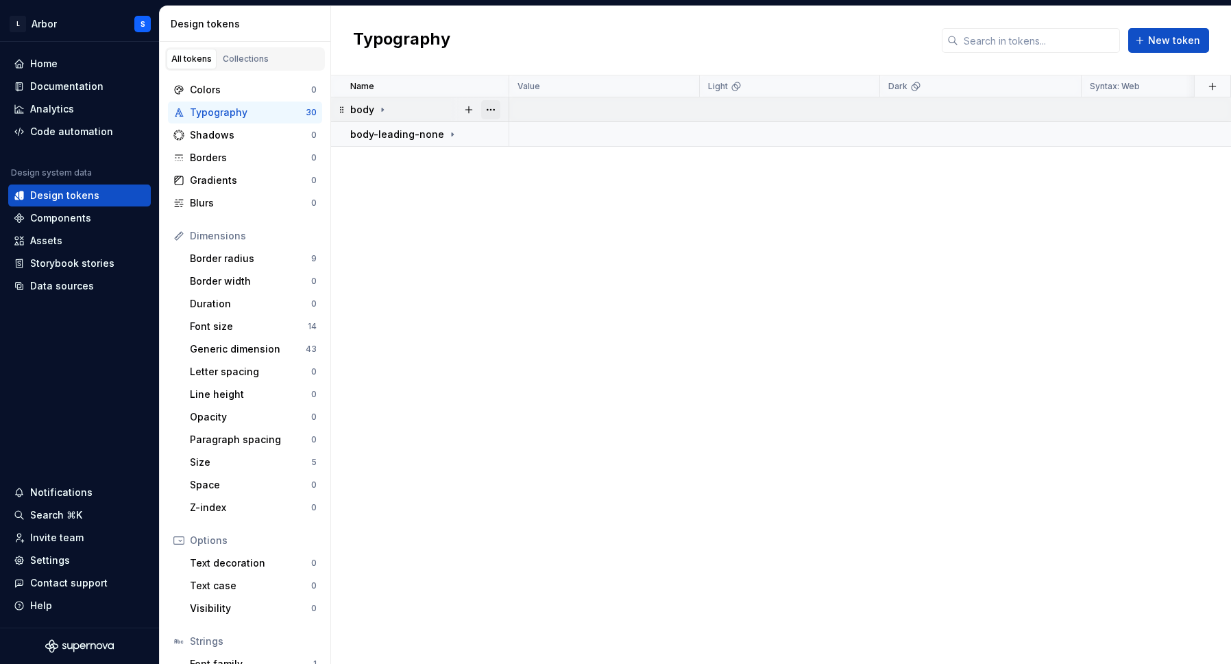
click at [493, 109] on button "button" at bounding box center [490, 109] width 19 height 19
click at [535, 267] on div "Delete group" at bounding box center [551, 265] width 89 height 14
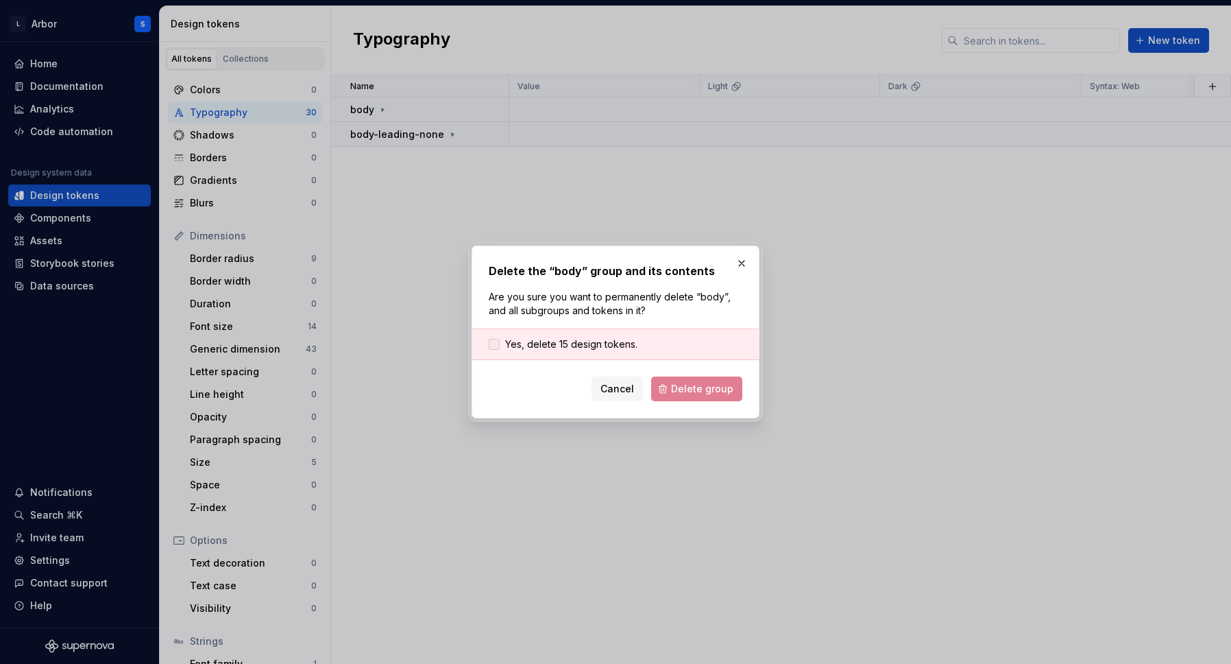
click at [493, 347] on div at bounding box center [494, 344] width 11 height 11
click at [701, 394] on span "Delete group" at bounding box center [702, 389] width 62 height 14
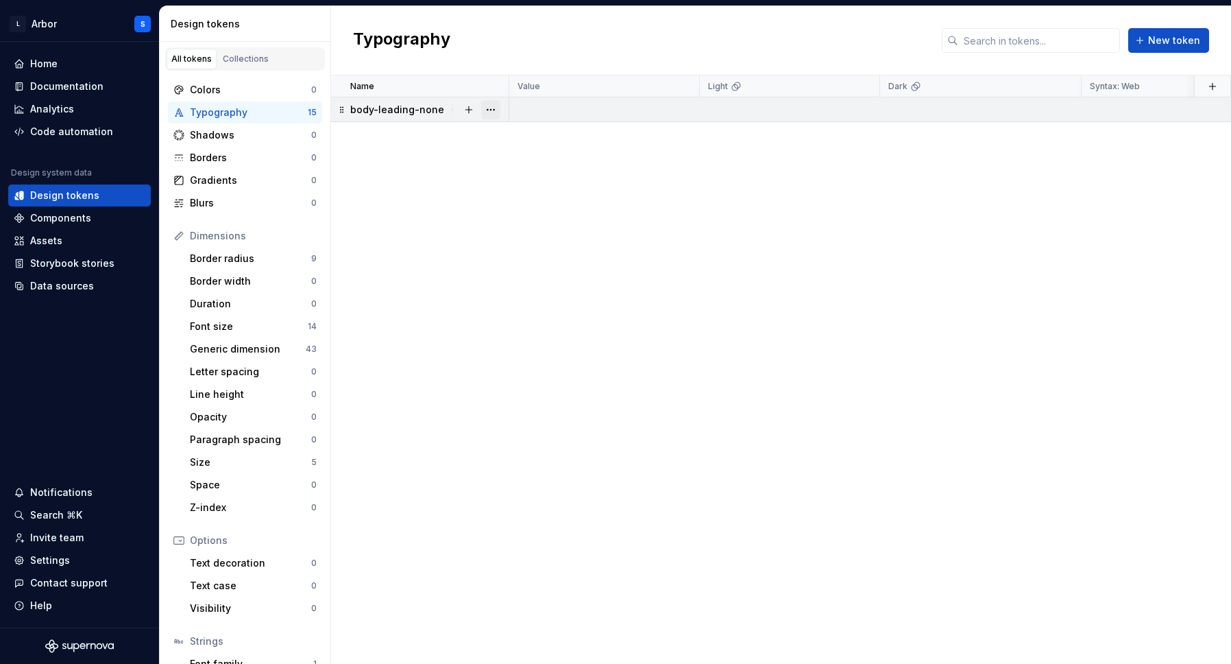
click at [490, 108] on button "button" at bounding box center [490, 109] width 19 height 19
click at [553, 266] on div "Delete group" at bounding box center [551, 265] width 89 height 14
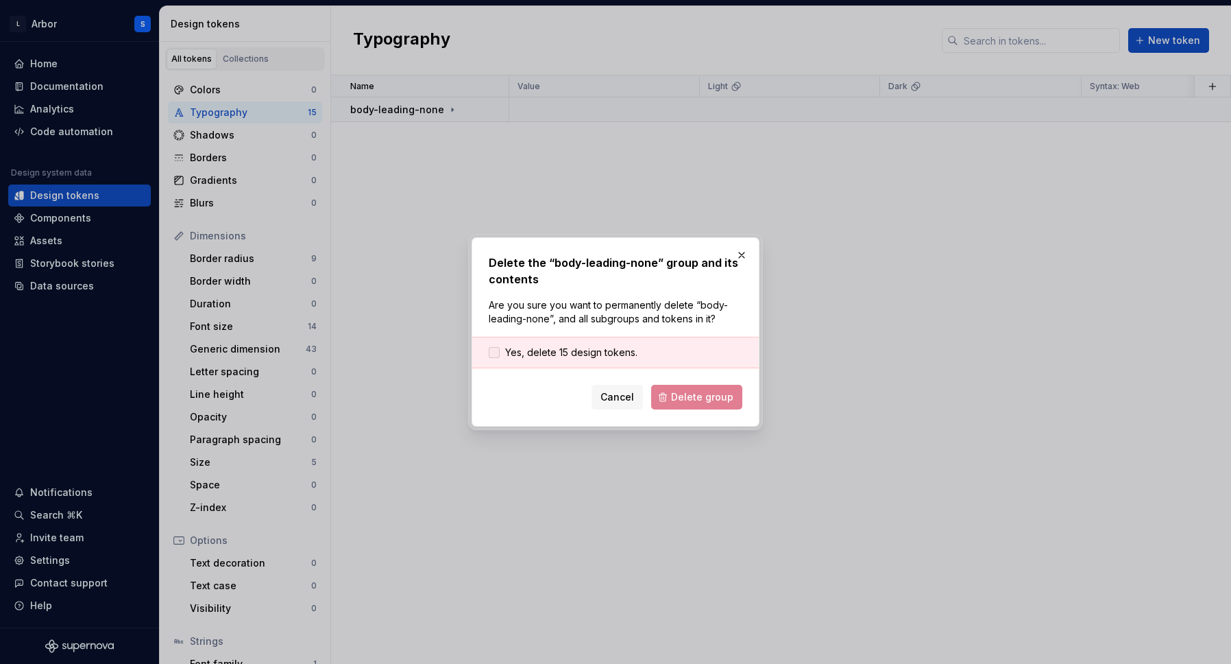
click at [496, 351] on div at bounding box center [494, 352] width 11 height 11
click at [695, 398] on span "Delete group" at bounding box center [702, 397] width 62 height 14
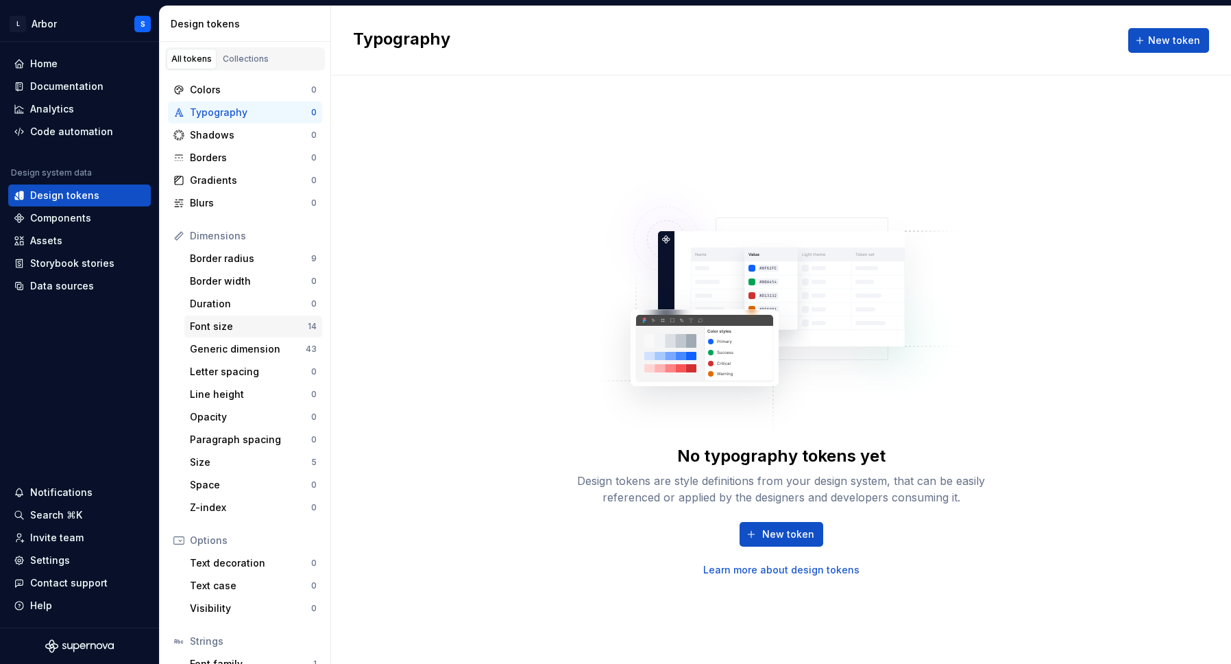
click at [267, 328] on div "Font size" at bounding box center [249, 327] width 118 height 14
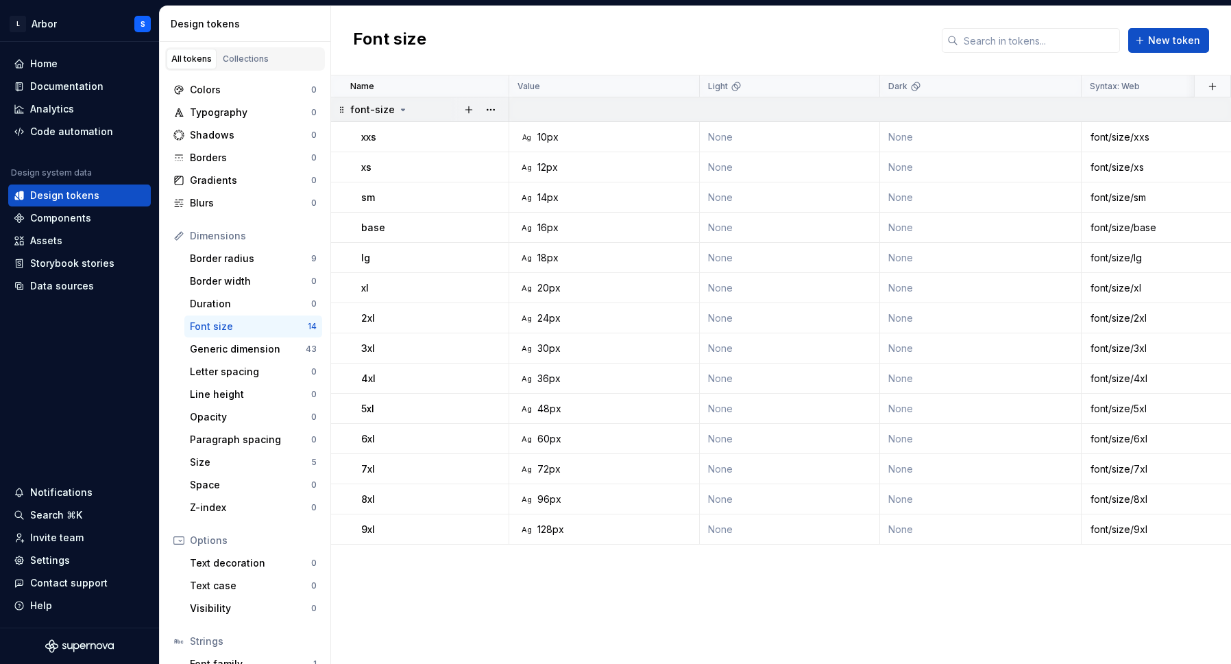
click at [403, 110] on icon at bounding box center [403, 109] width 11 height 11
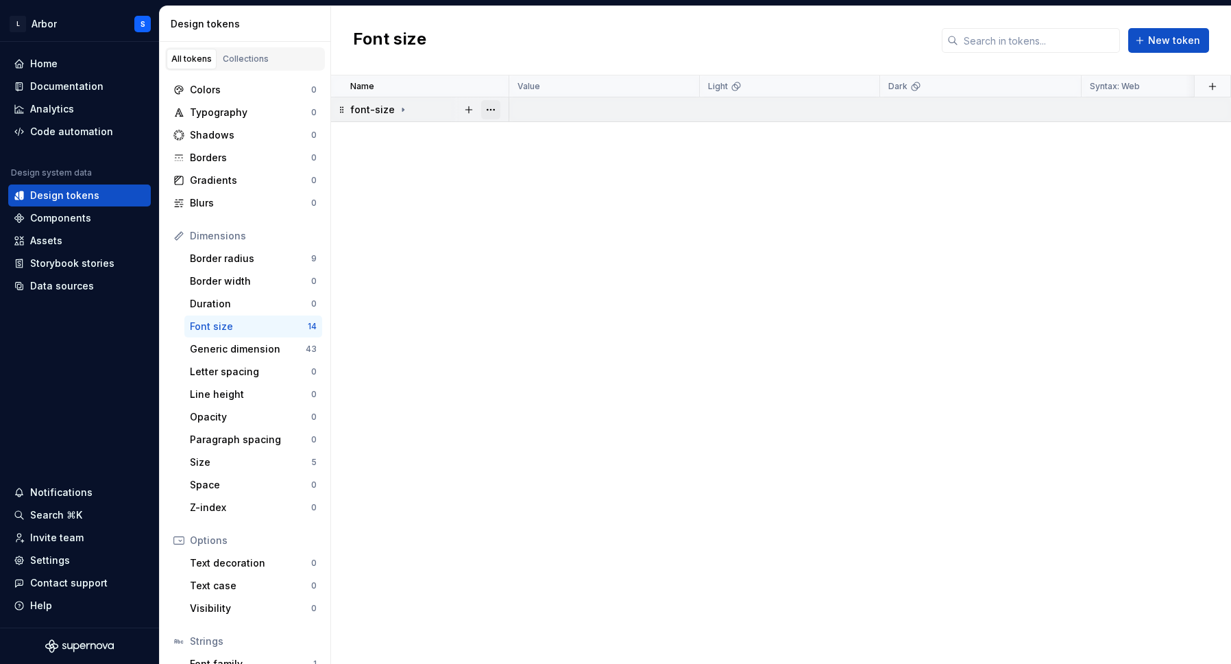
click at [491, 111] on button "button" at bounding box center [490, 109] width 19 height 19
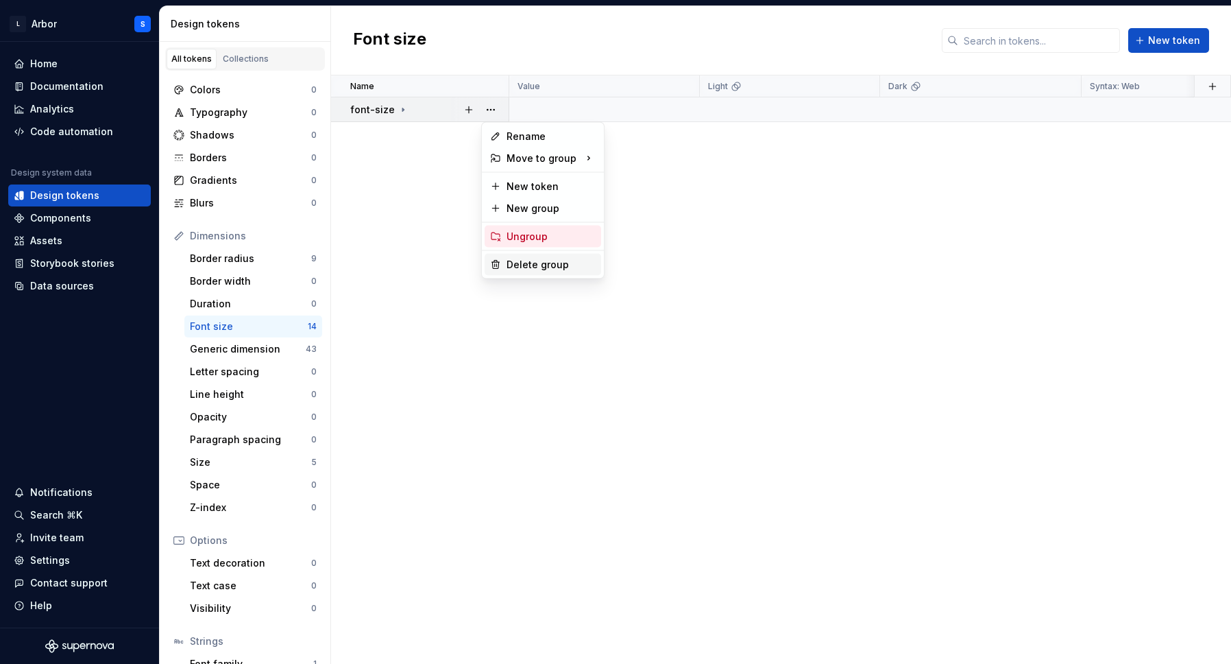
click at [511, 264] on div "Delete group" at bounding box center [551, 265] width 89 height 14
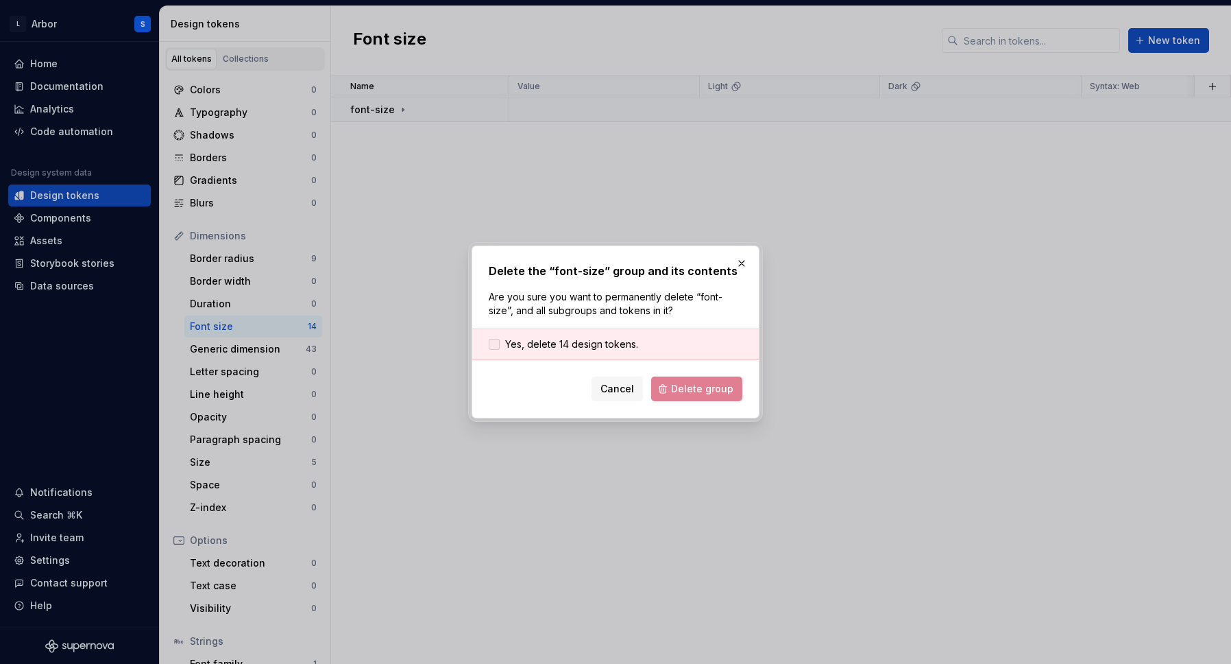
click at [594, 343] on span "Yes, delete 14 design tokens." at bounding box center [571, 344] width 133 height 14
click at [690, 396] on button "Delete group" at bounding box center [696, 388] width 91 height 25
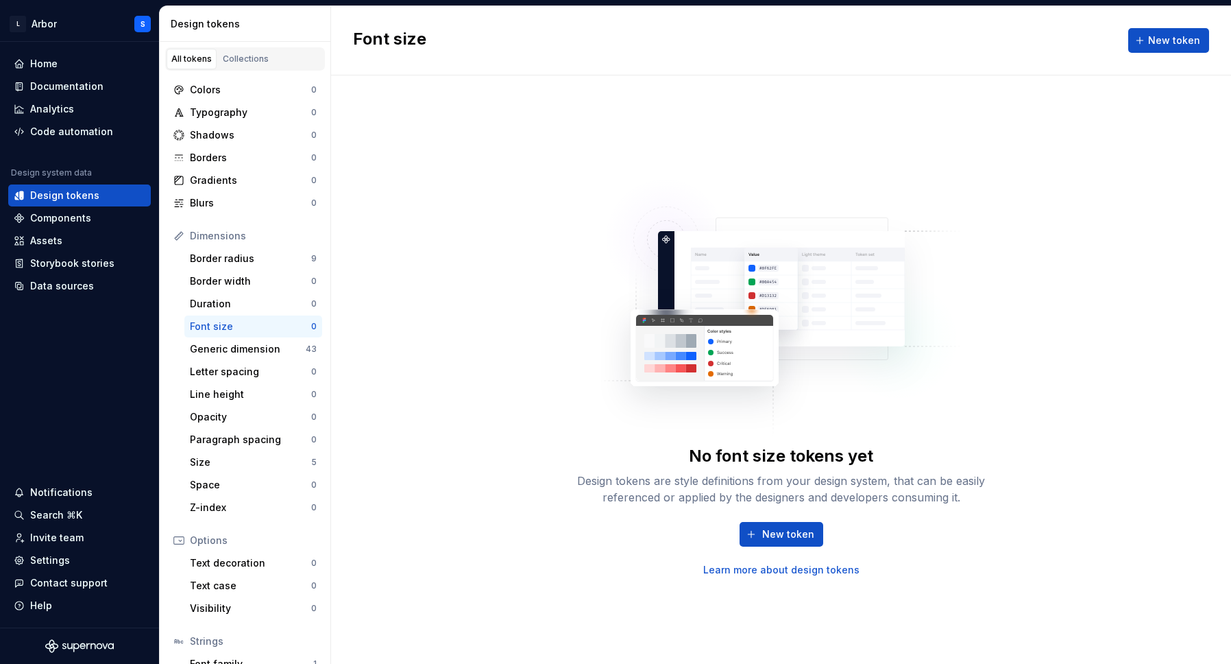
click at [236, 348] on div "Generic dimension" at bounding box center [248, 349] width 116 height 14
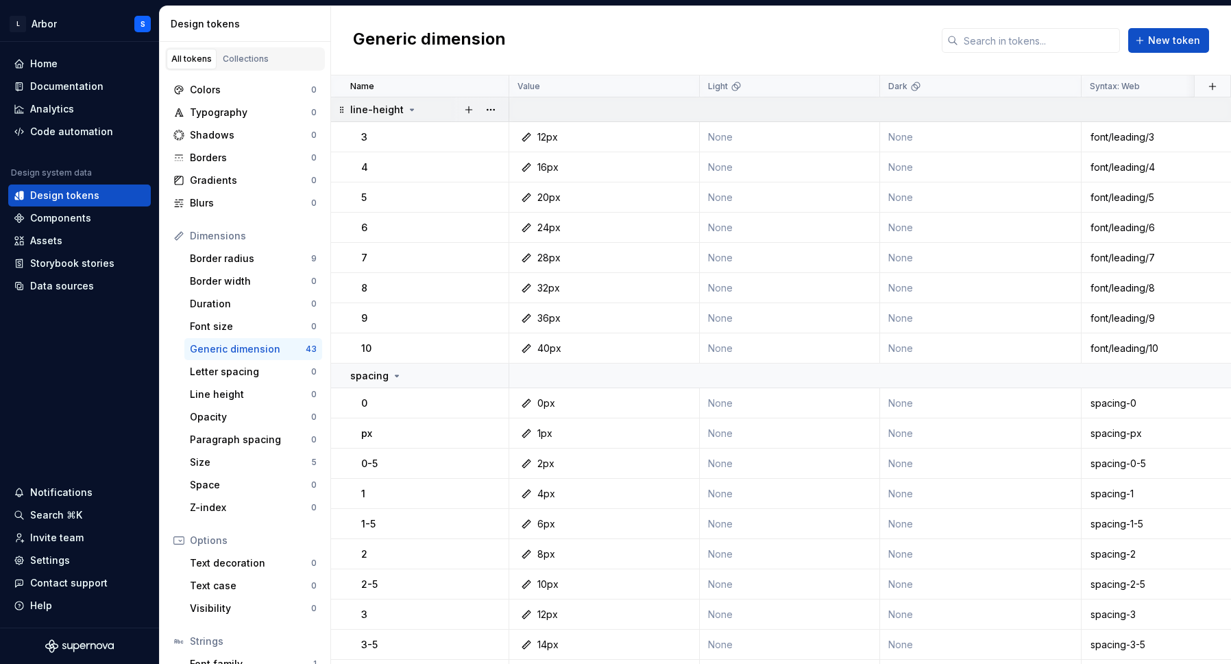
click at [411, 109] on icon at bounding box center [412, 109] width 3 height 1
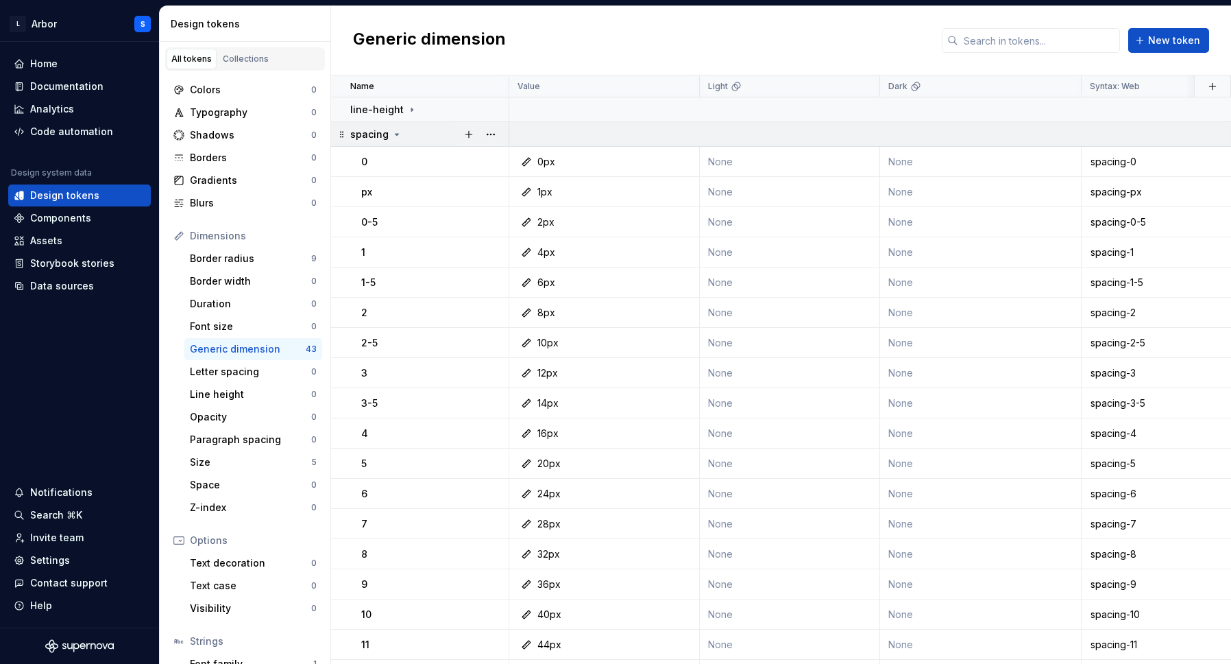
click at [393, 128] on div "spacing" at bounding box center [376, 135] width 52 height 14
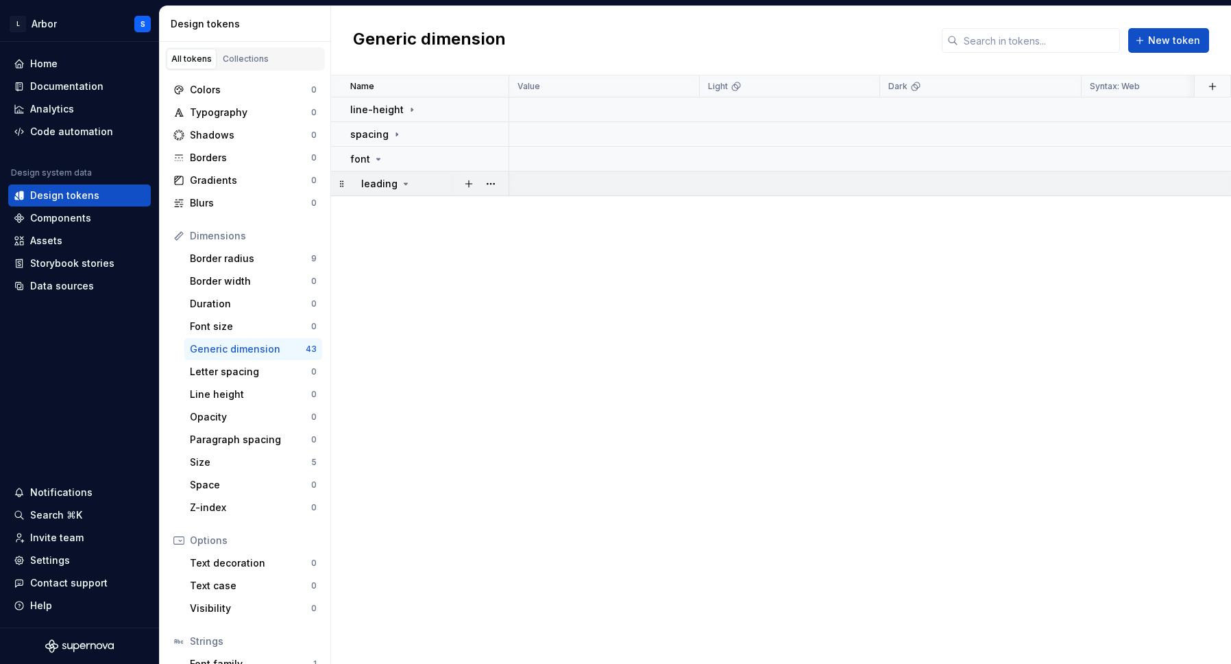
click at [402, 181] on icon at bounding box center [405, 183] width 11 height 11
click at [490, 110] on button "button" at bounding box center [490, 109] width 19 height 19
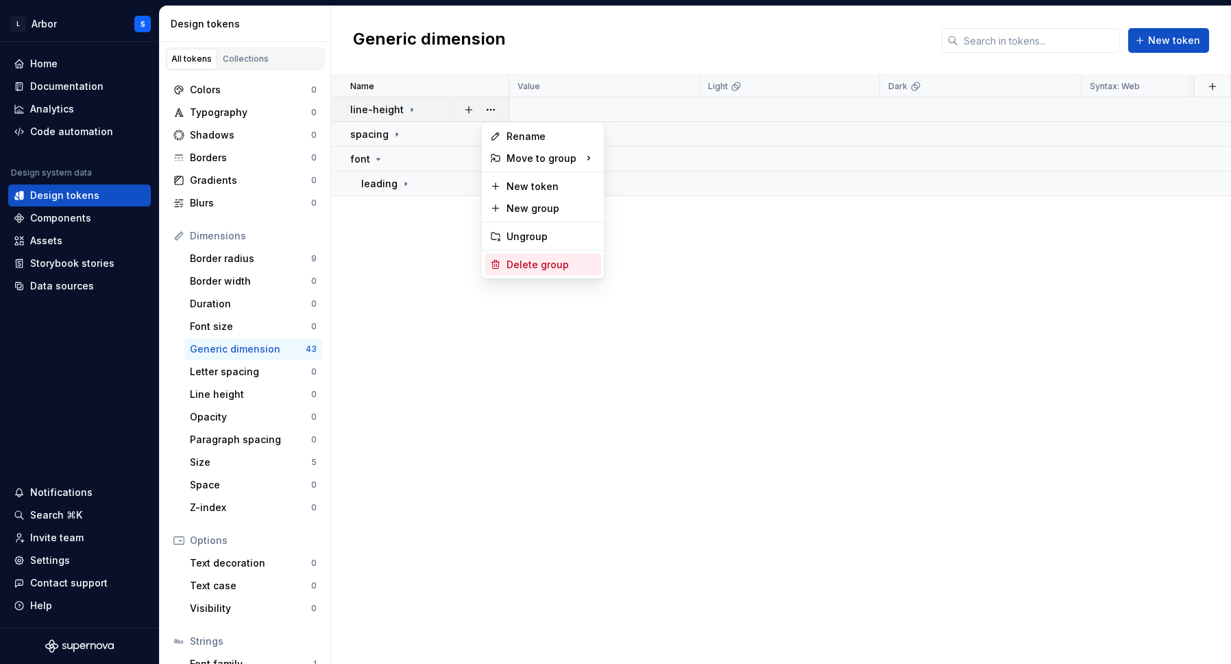
click at [518, 265] on div "Delete group" at bounding box center [551, 265] width 89 height 14
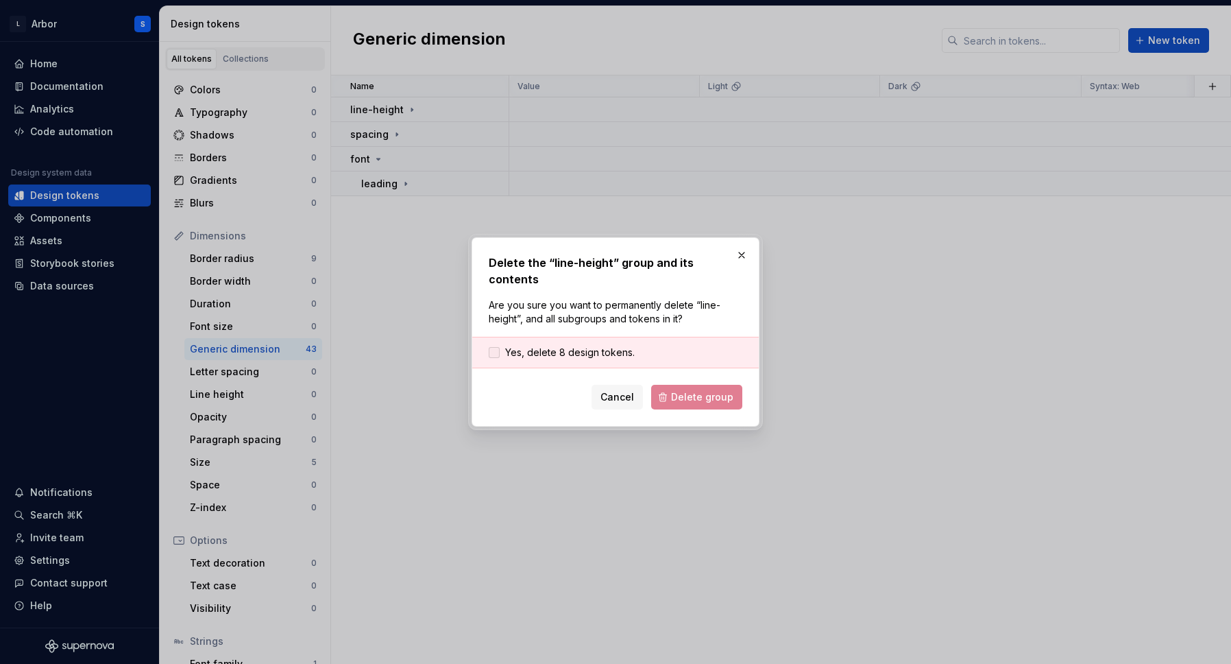
click at [625, 349] on span "Yes, delete 8 design tokens." at bounding box center [570, 353] width 130 height 14
click at [686, 402] on div "Delete the “line-height” group and its contents Are you sure you want to perman…" at bounding box center [616, 331] width 288 height 189
click at [686, 392] on span "Delete group" at bounding box center [702, 397] width 62 height 14
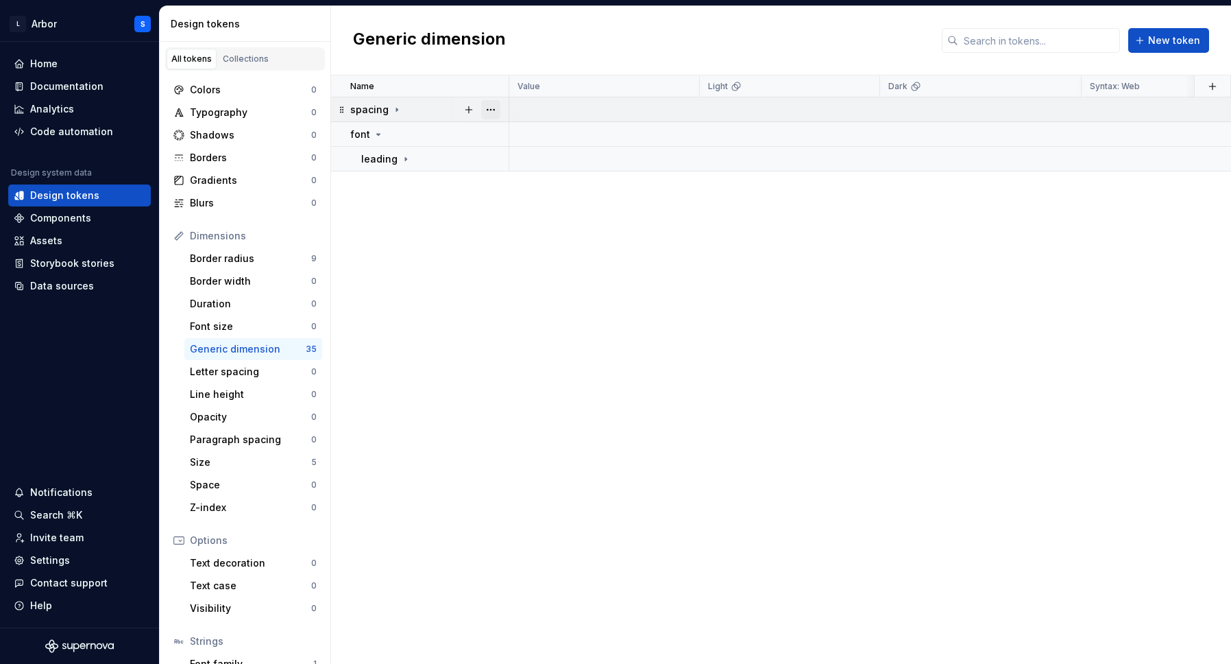
click at [488, 112] on button "button" at bounding box center [490, 109] width 19 height 19
click at [505, 261] on div "Delete group" at bounding box center [543, 265] width 117 height 22
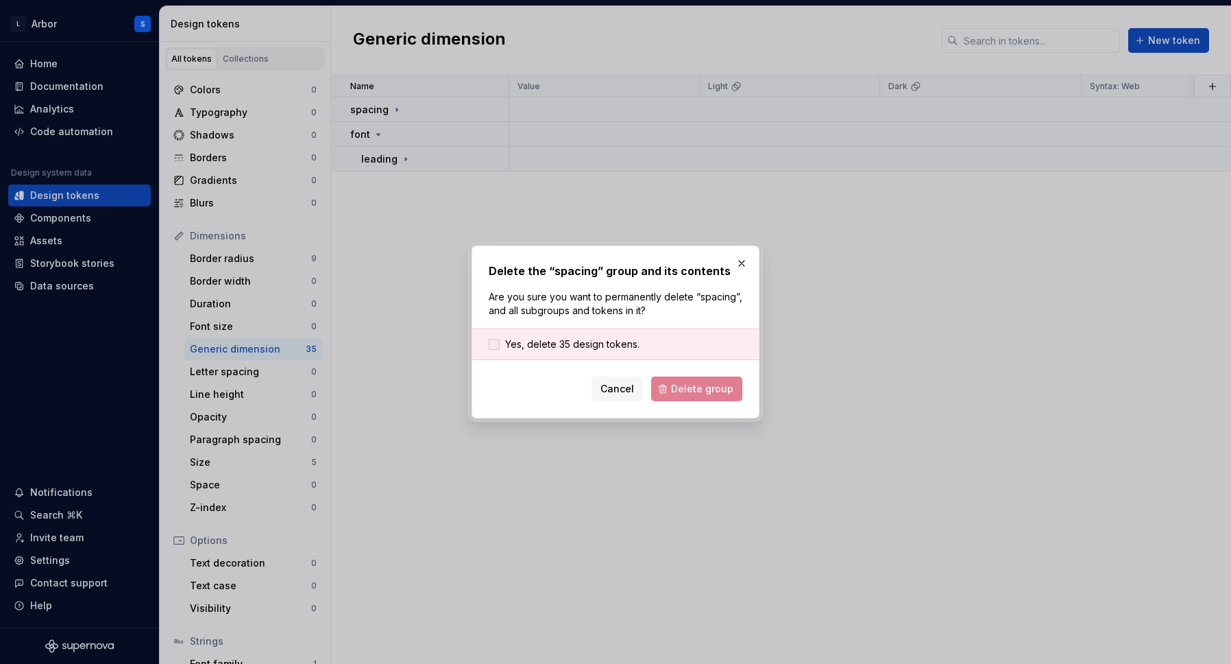
click at [496, 342] on div at bounding box center [494, 344] width 11 height 11
click at [718, 390] on span "Delete group" at bounding box center [702, 389] width 62 height 14
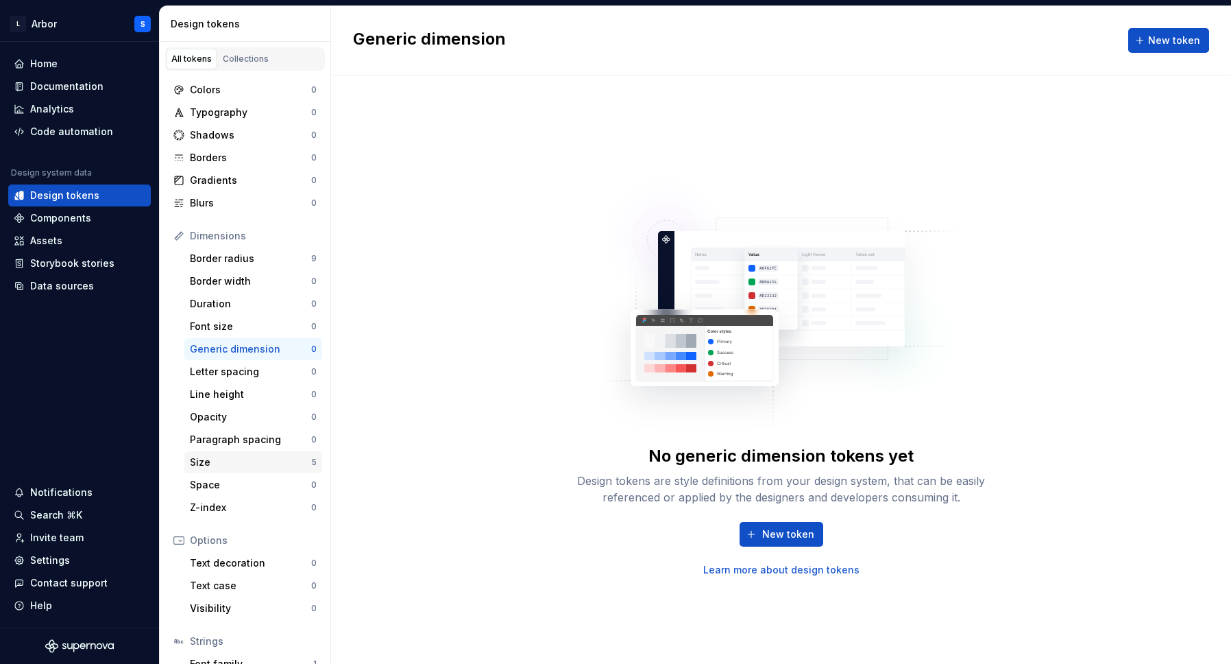
click at [248, 463] on div "Size" at bounding box center [250, 462] width 121 height 14
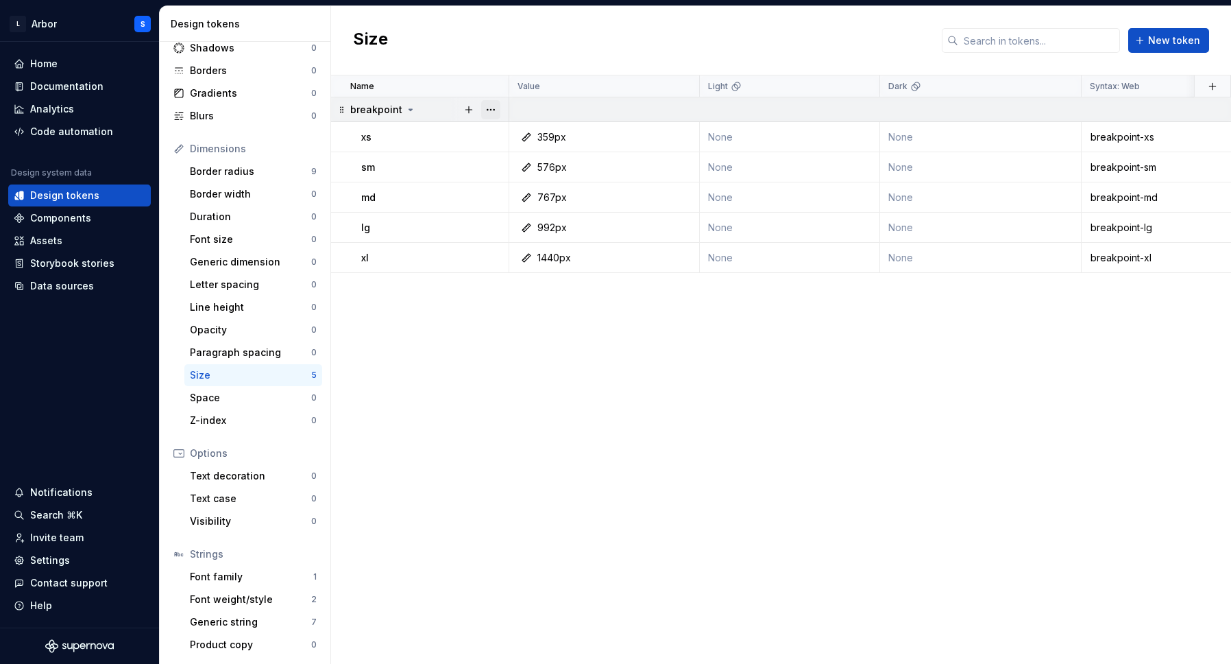
click at [491, 107] on button "button" at bounding box center [490, 109] width 19 height 19
click at [520, 262] on div "Delete group" at bounding box center [551, 265] width 89 height 14
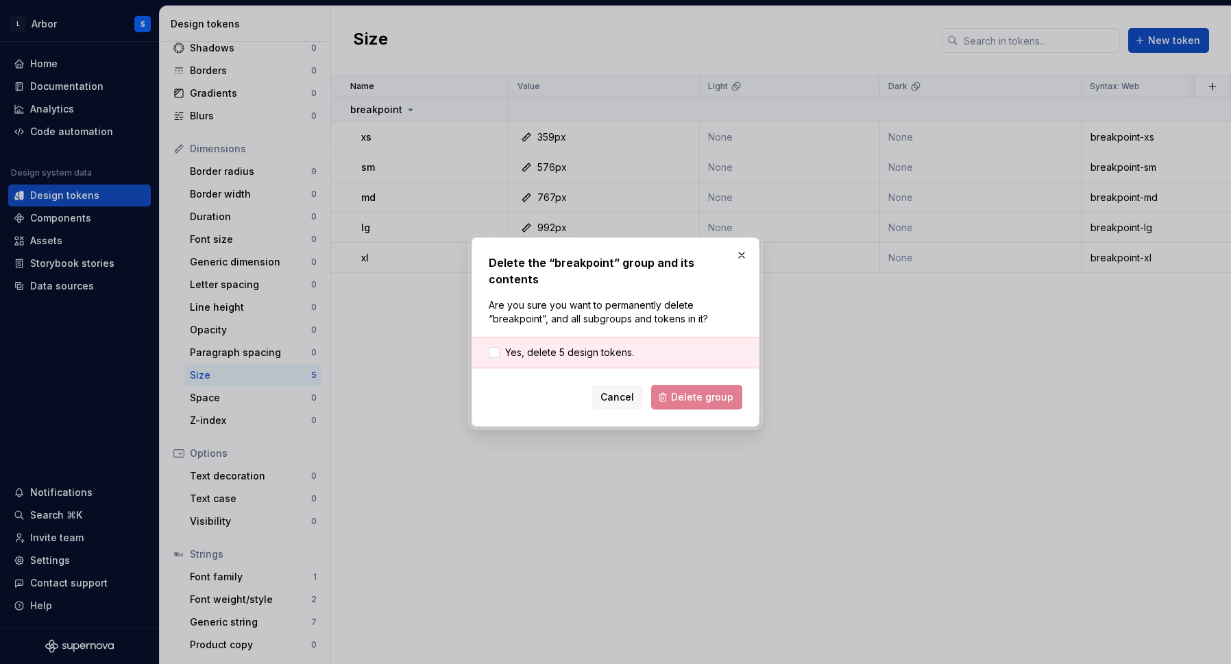
click at [595, 337] on div "Yes, delete 5 design tokens." at bounding box center [615, 353] width 287 height 32
click at [596, 346] on span "Yes, delete 5 design tokens." at bounding box center [569, 353] width 129 height 14
click at [682, 391] on span "Delete group" at bounding box center [702, 397] width 62 height 14
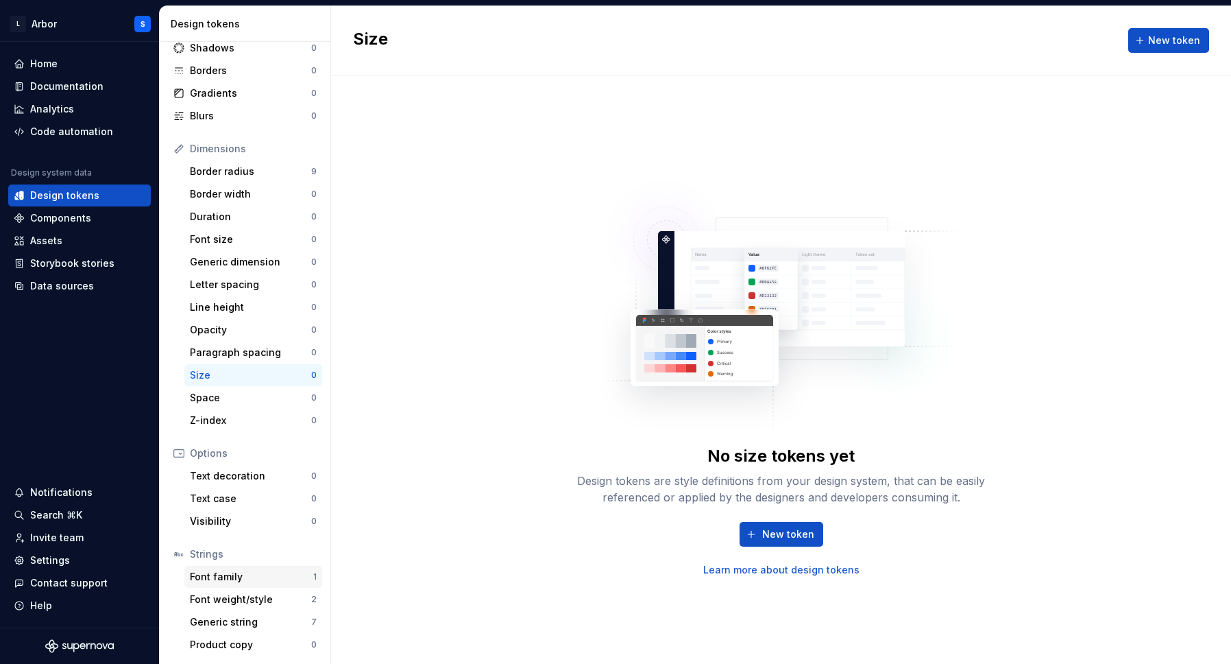
click at [244, 582] on div "Font family" at bounding box center [251, 577] width 123 height 14
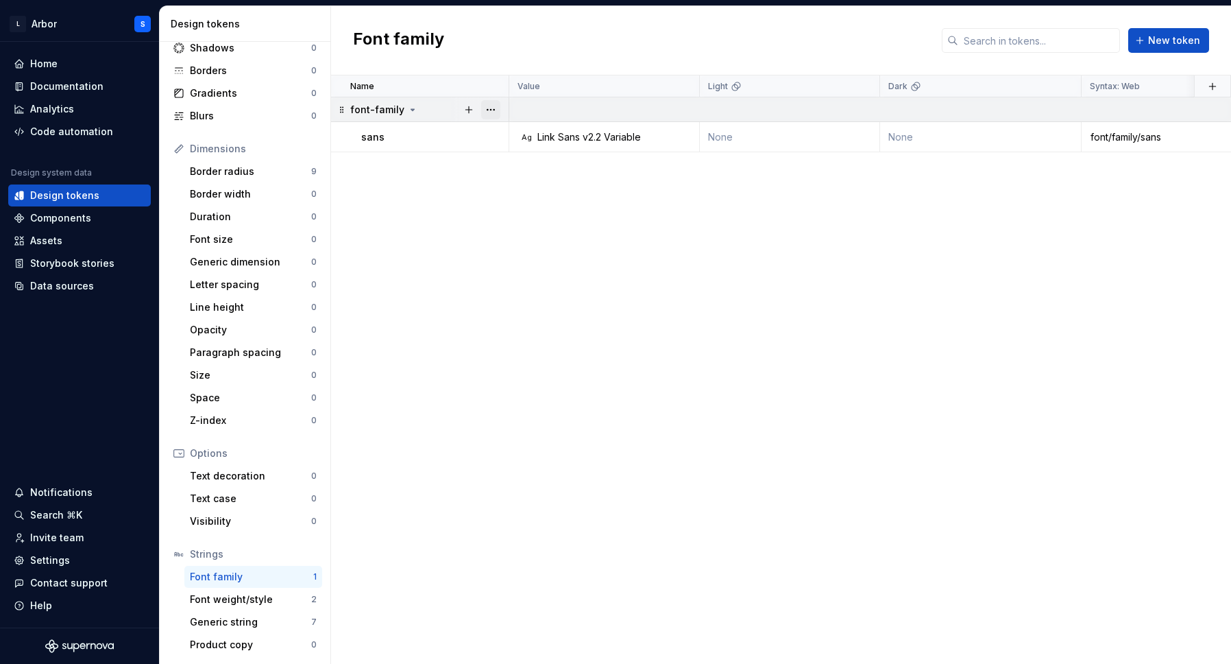
click at [490, 110] on button "button" at bounding box center [490, 109] width 19 height 19
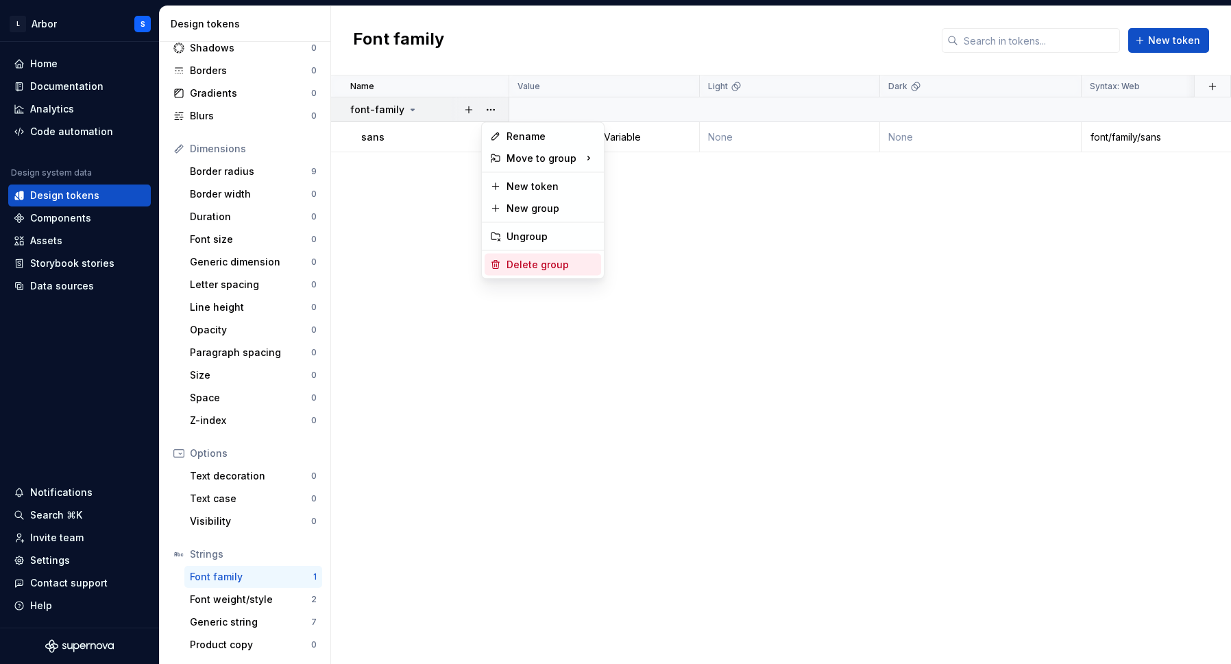
click at [515, 261] on div "Delete group" at bounding box center [551, 265] width 89 height 14
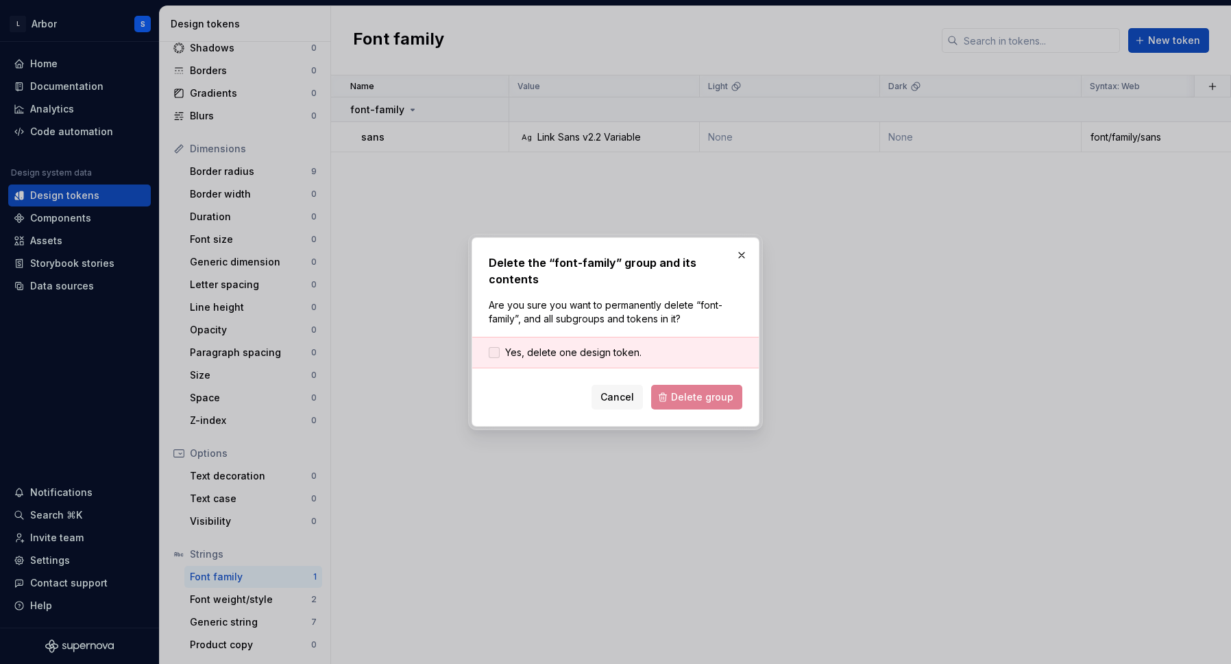
click at [560, 346] on span "Yes, delete one design token." at bounding box center [573, 353] width 136 height 14
click at [677, 385] on button "Delete group" at bounding box center [696, 397] width 91 height 25
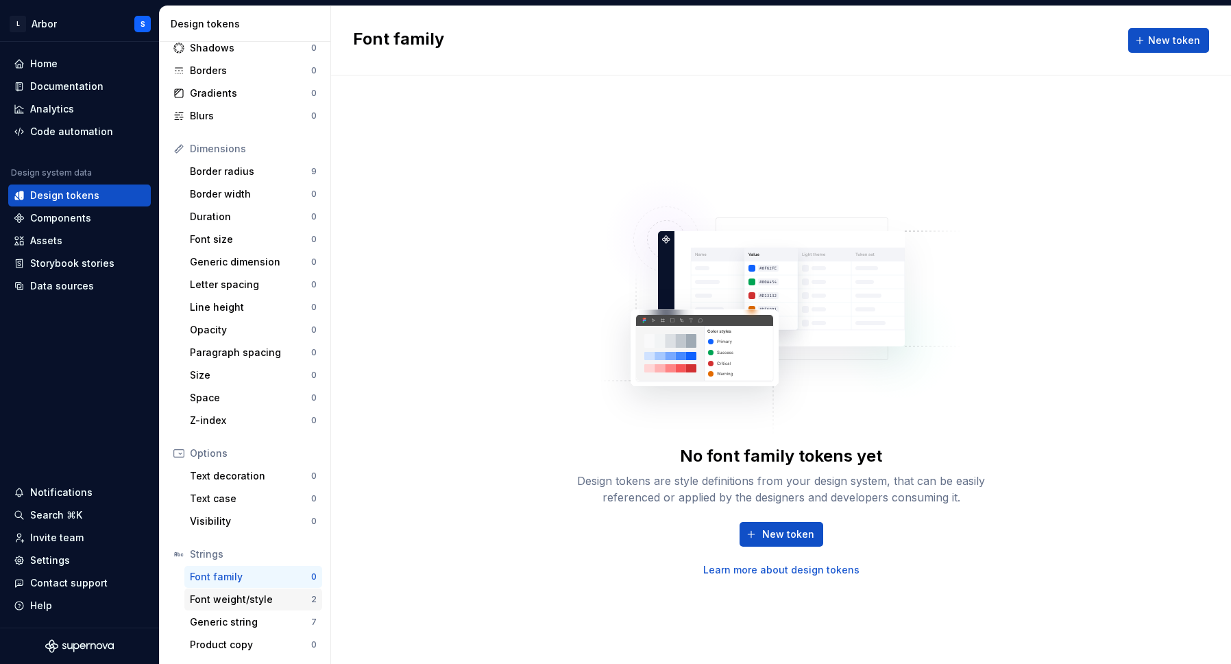
click at [261, 596] on div "Font weight/style" at bounding box center [250, 599] width 121 height 14
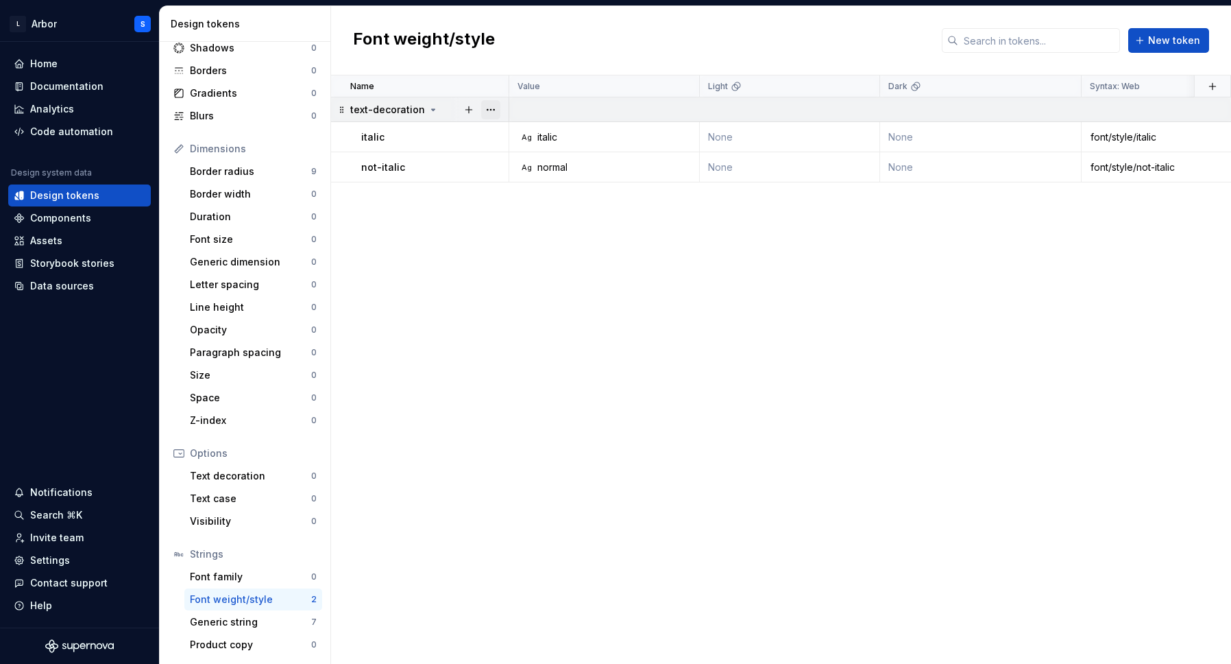
click at [491, 104] on button "button" at bounding box center [490, 109] width 19 height 19
click at [515, 268] on div "Delete group" at bounding box center [551, 265] width 89 height 14
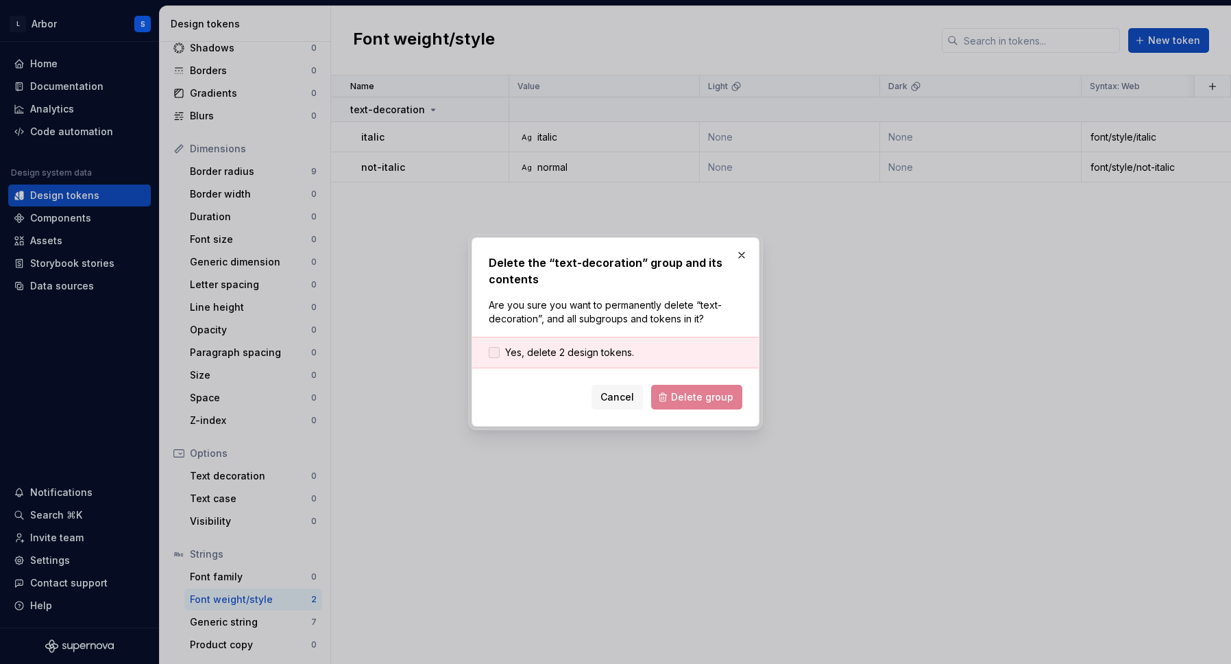
click at [498, 352] on div at bounding box center [494, 352] width 11 height 11
click at [698, 394] on span "Delete group" at bounding box center [702, 397] width 62 height 14
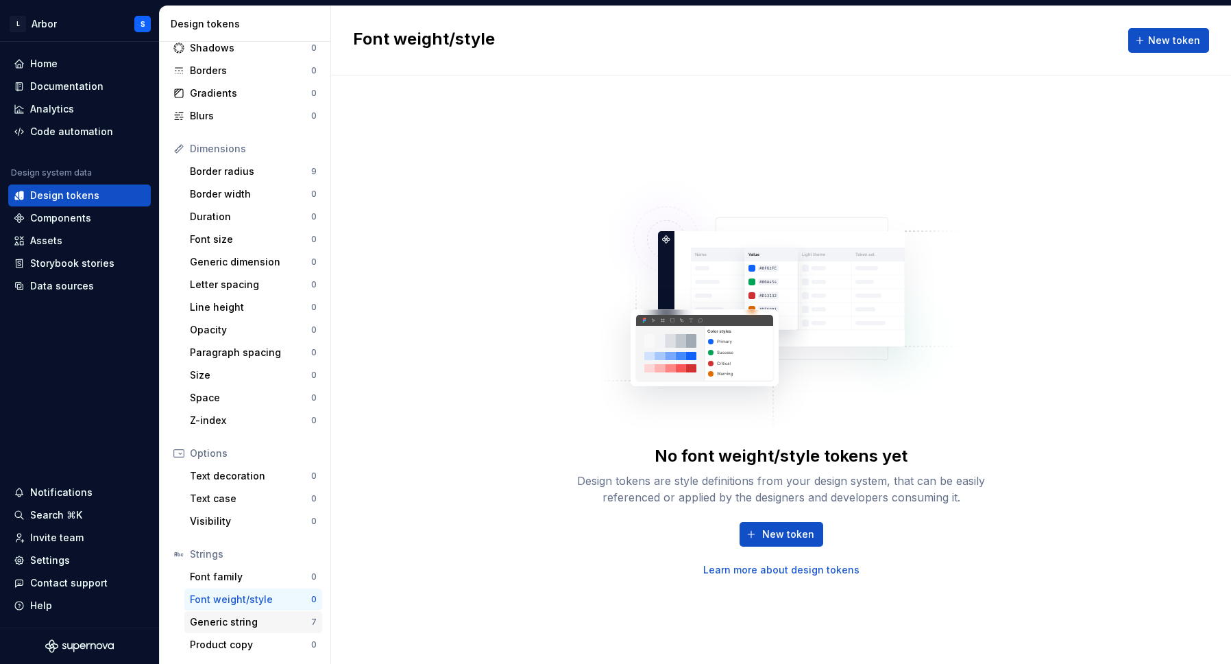
click at [250, 624] on div "Generic string" at bounding box center [250, 622] width 121 height 14
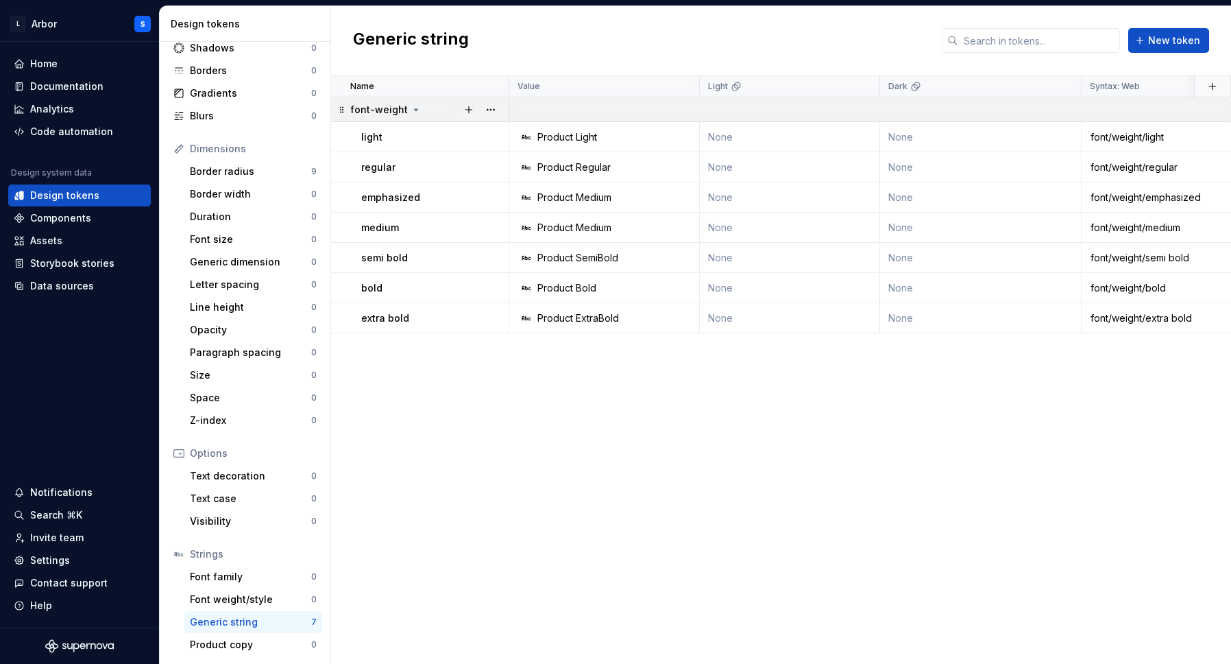
click at [415, 109] on icon at bounding box center [416, 109] width 3 height 1
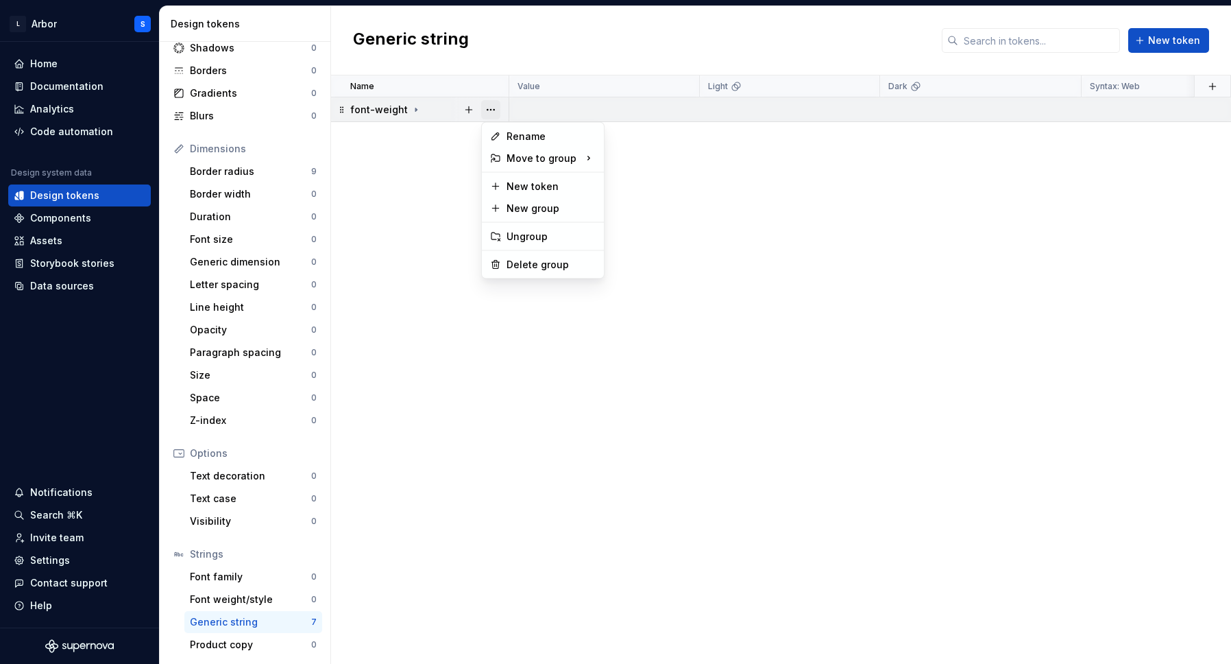
click at [485, 101] on button "button" at bounding box center [490, 109] width 19 height 19
click at [540, 269] on div "Delete group" at bounding box center [551, 265] width 89 height 14
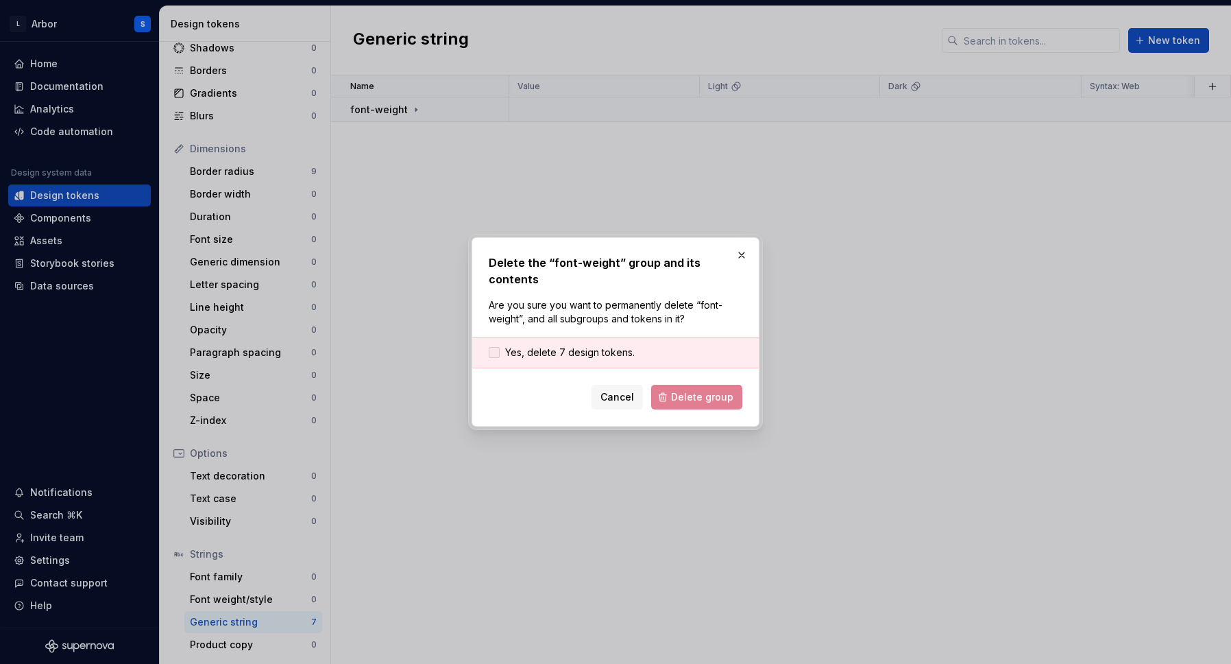
click at [557, 346] on span "Yes, delete 7 design tokens." at bounding box center [570, 353] width 130 height 14
click at [697, 390] on span "Delete group" at bounding box center [702, 397] width 62 height 14
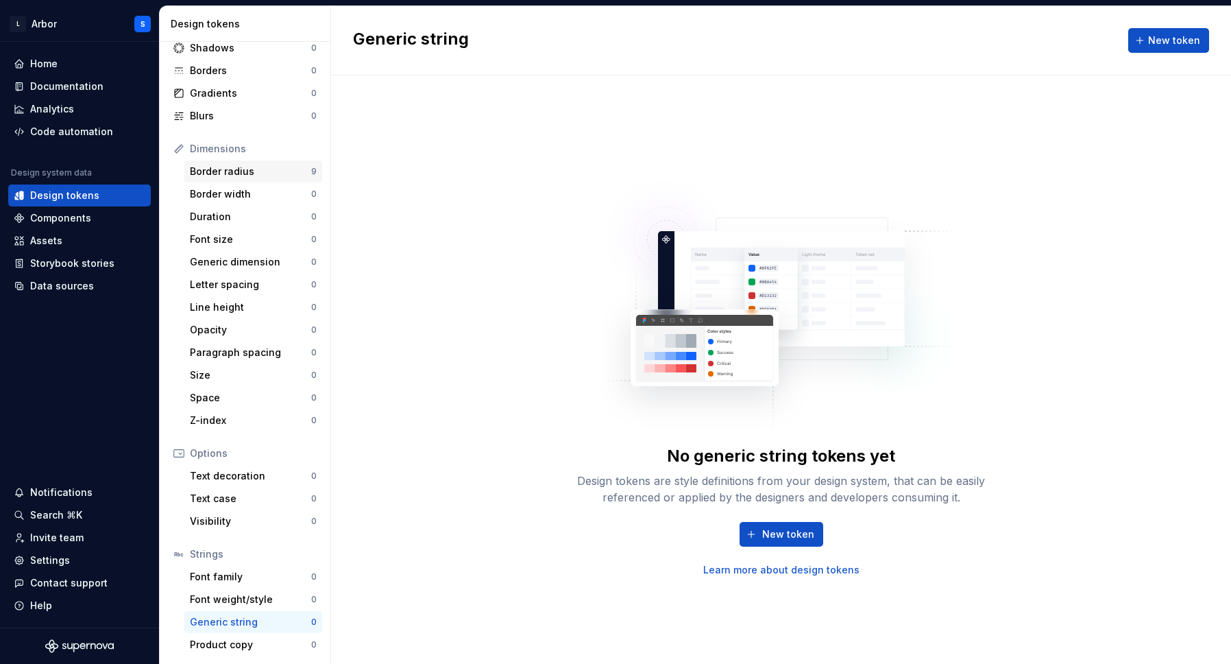
click at [256, 176] on div "Border radius" at bounding box center [250, 172] width 121 height 14
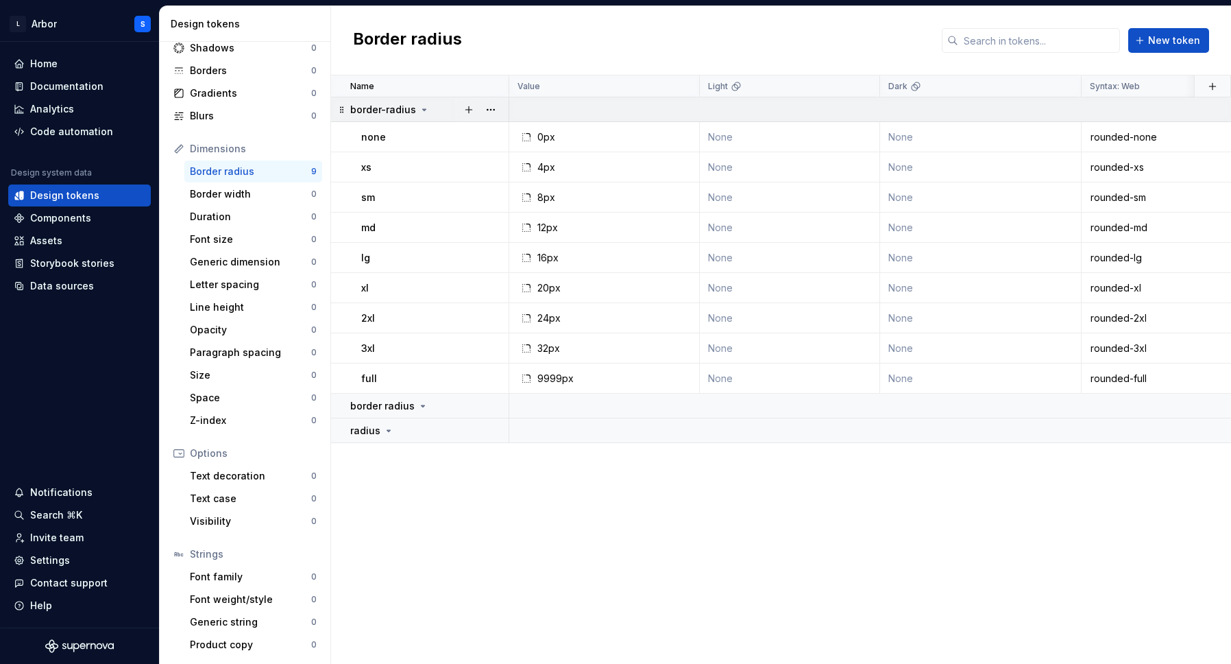
click at [419, 105] on icon at bounding box center [424, 109] width 11 height 11
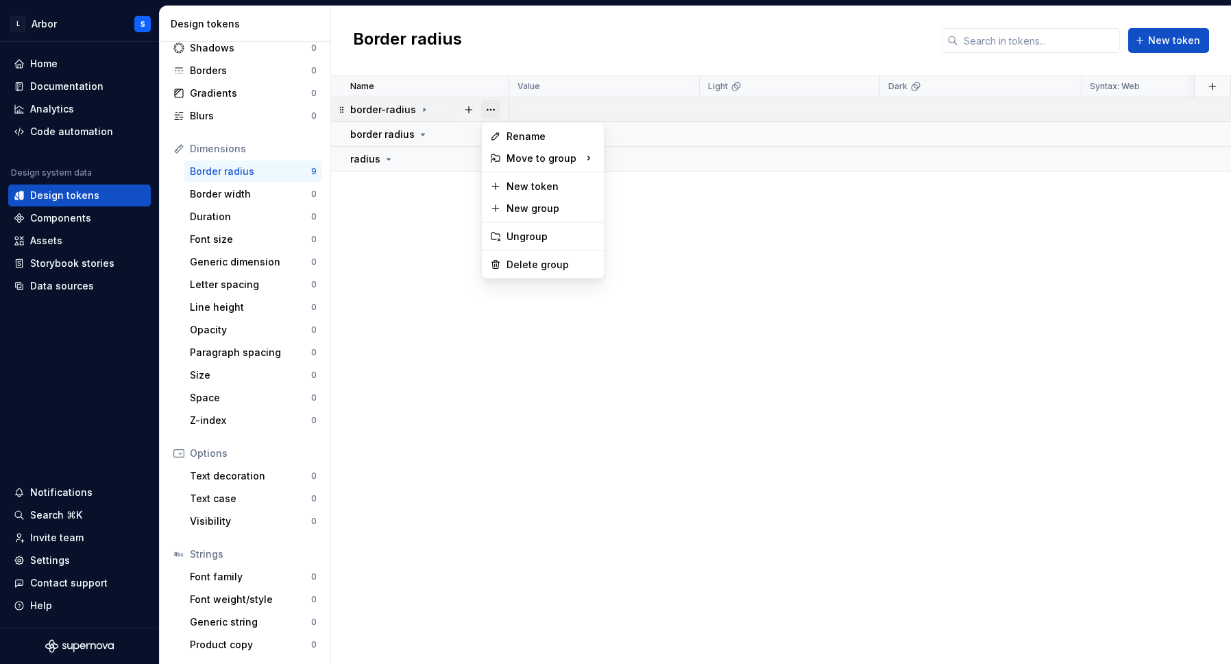
click at [493, 110] on button "button" at bounding box center [490, 109] width 19 height 19
click at [525, 267] on div "Delete group" at bounding box center [551, 265] width 89 height 14
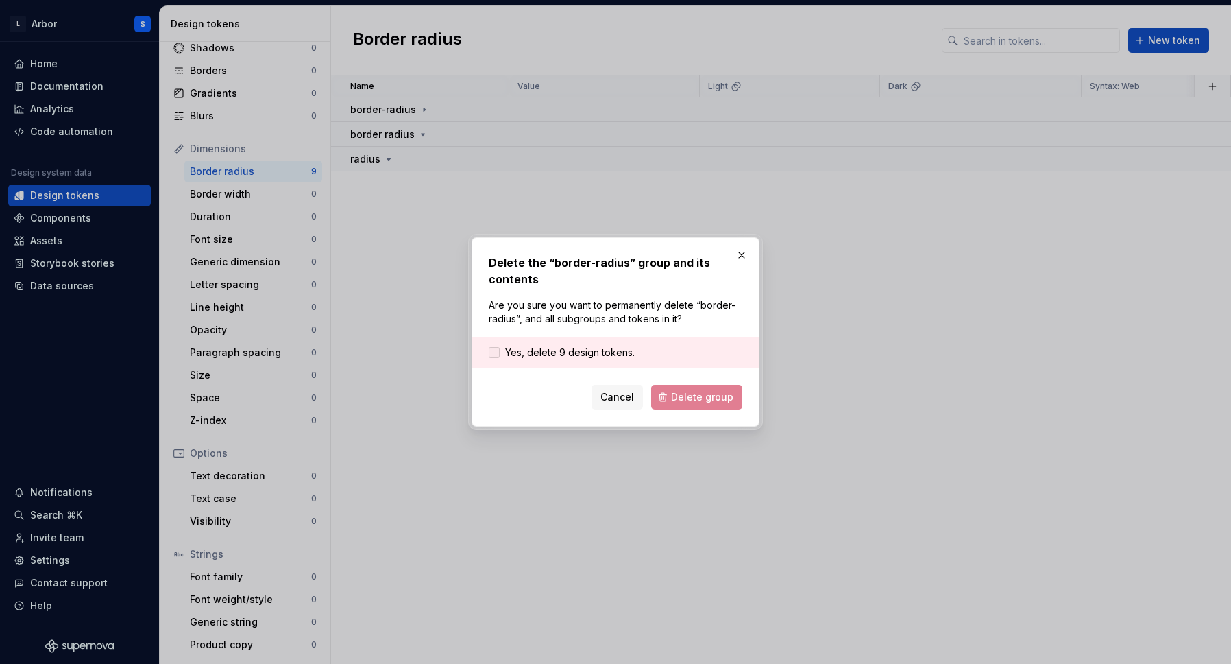
click at [579, 353] on span "Yes, delete 9 design tokens." at bounding box center [570, 353] width 130 height 14
click at [689, 394] on span "Delete group" at bounding box center [702, 397] width 62 height 14
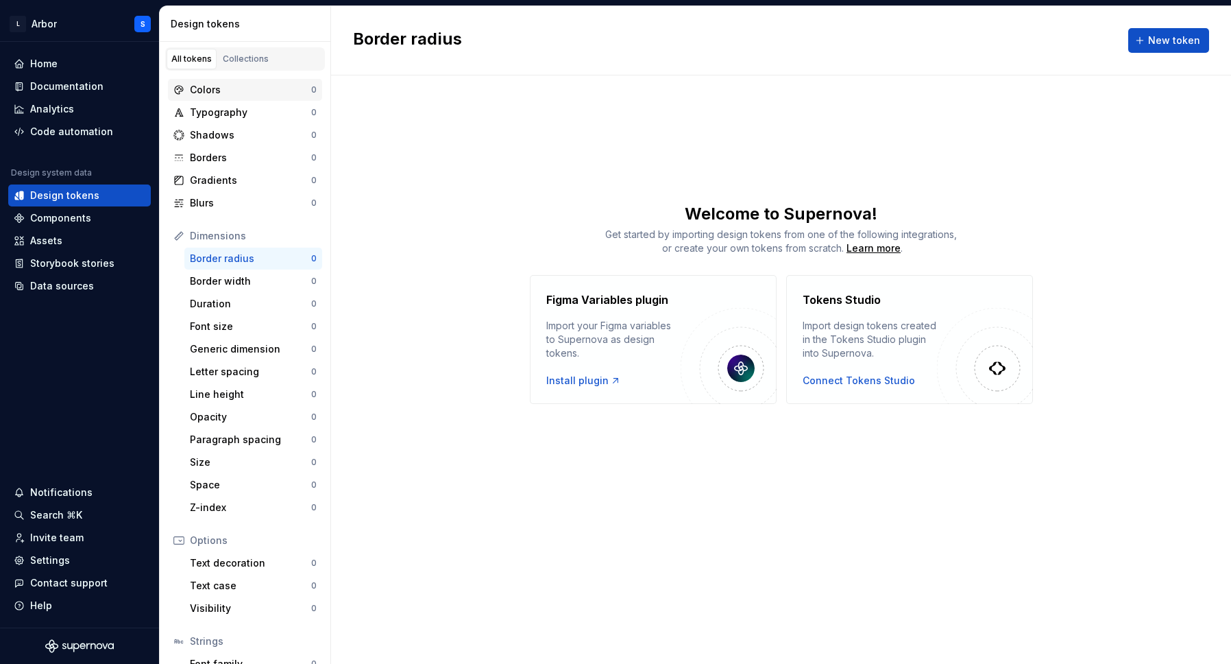
click at [213, 93] on div "Colors" at bounding box center [250, 90] width 121 height 14
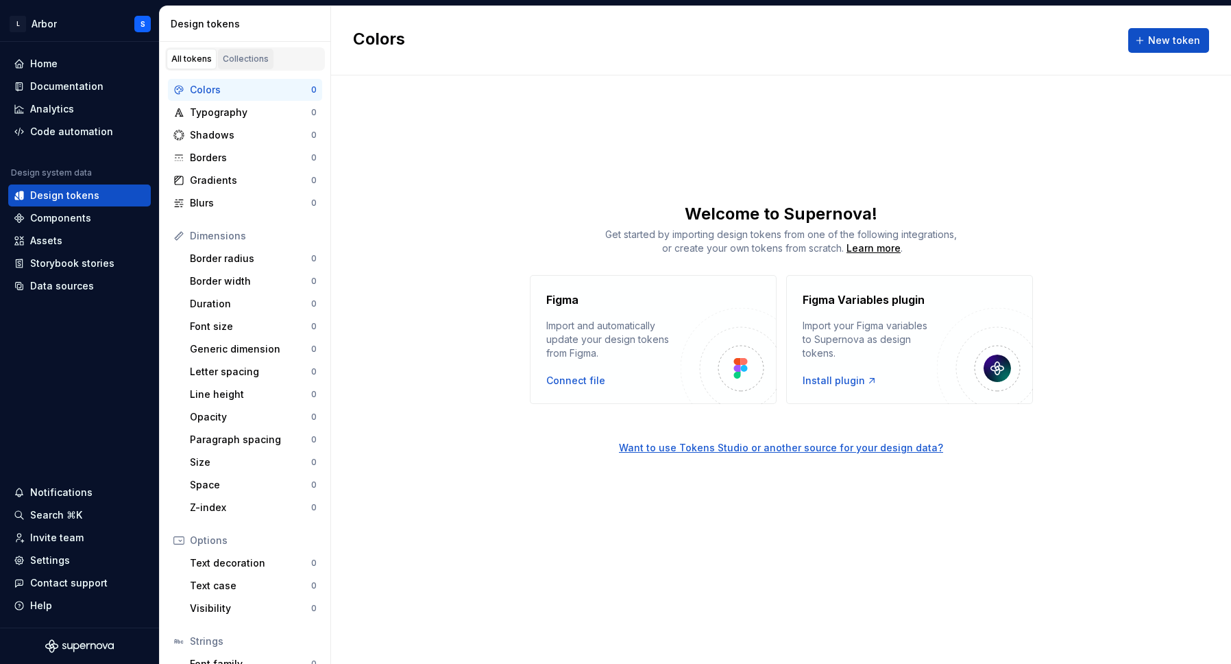
click at [240, 53] on div "Collections" at bounding box center [246, 58] width 46 height 11
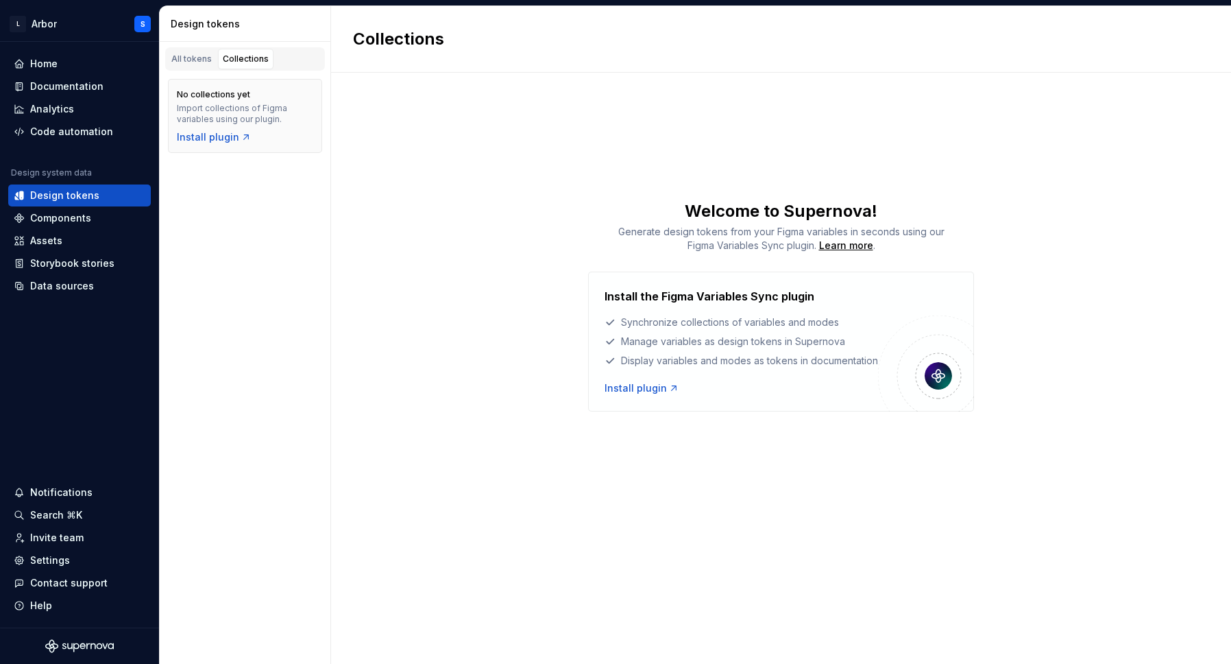
click at [179, 46] on div "All tokens Collections" at bounding box center [245, 56] width 171 height 29
click at [181, 53] on div "All tokens" at bounding box center [191, 58] width 40 height 11
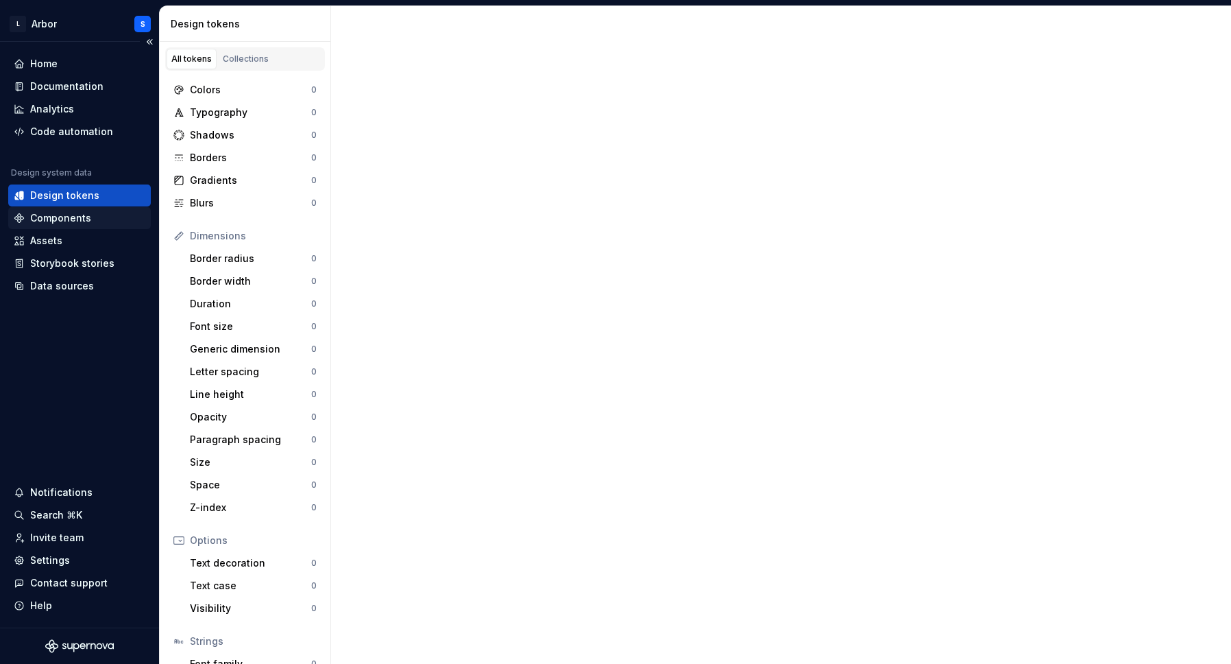
click at [62, 224] on div "Components" at bounding box center [60, 218] width 61 height 14
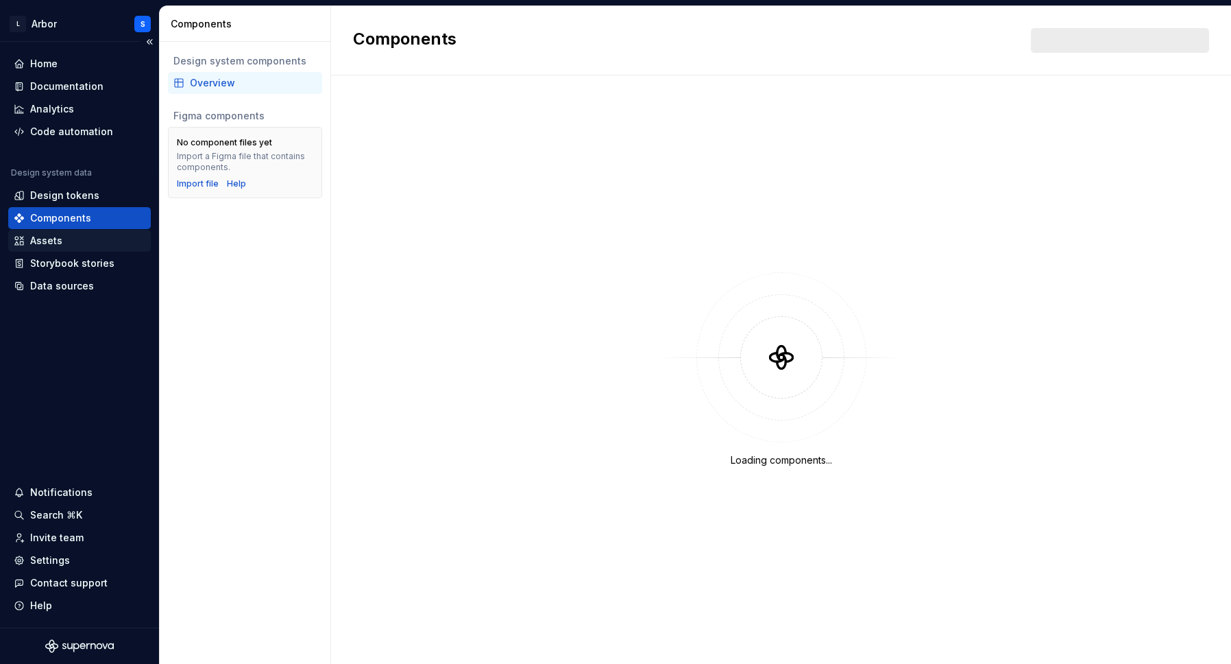
click at [56, 239] on div "Assets" at bounding box center [46, 241] width 32 height 14
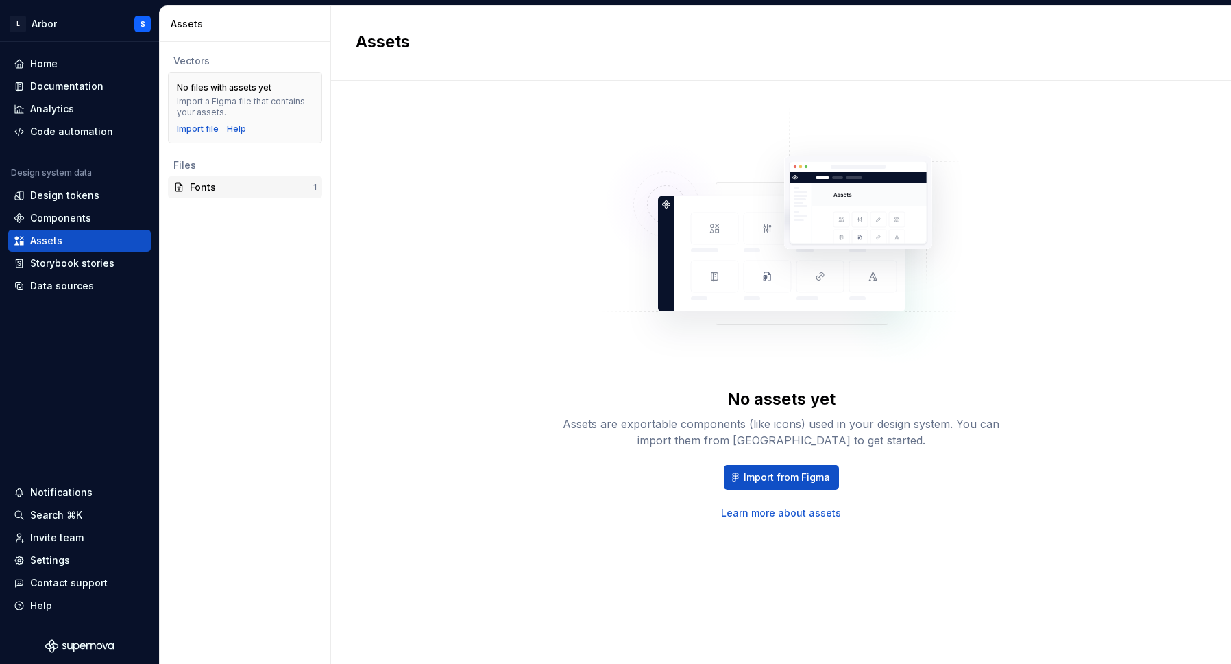
click at [216, 183] on div "Fonts" at bounding box center [251, 187] width 123 height 14
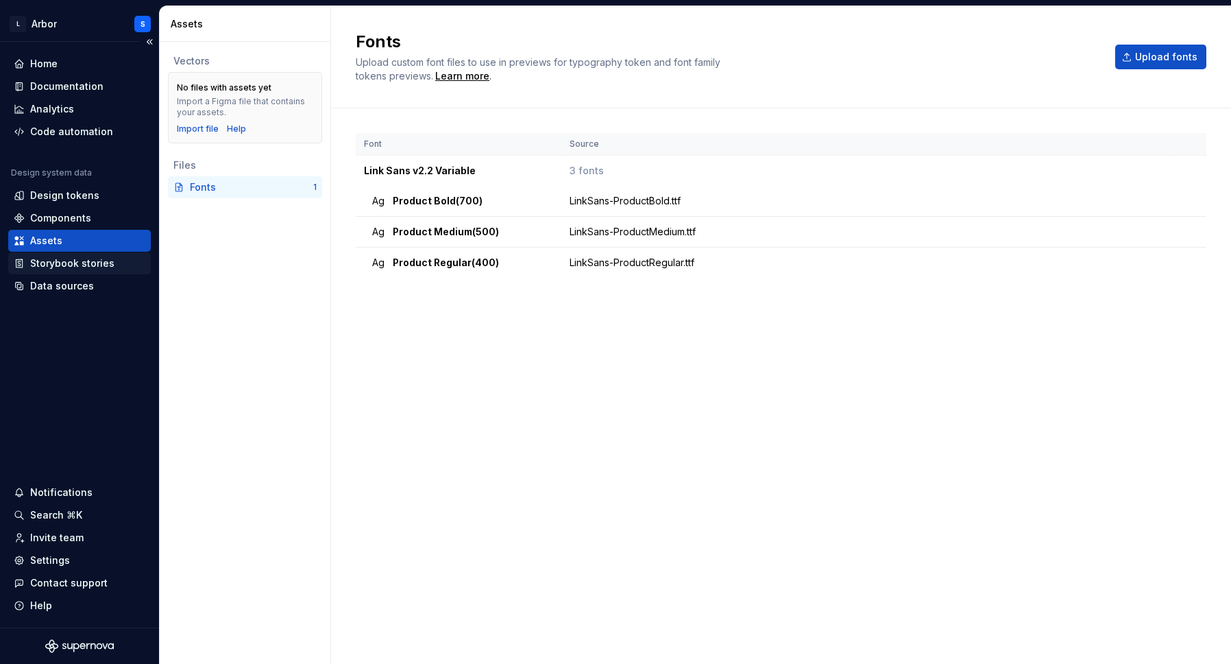
click at [67, 258] on div "Storybook stories" at bounding box center [72, 263] width 84 height 14
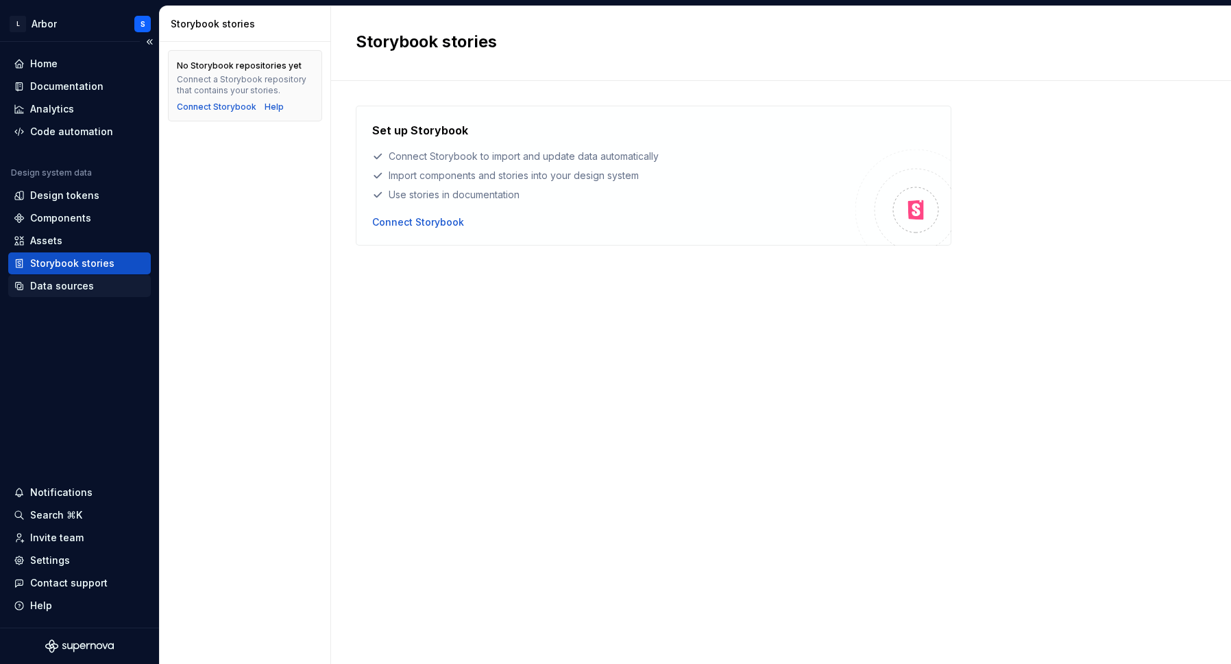
click at [60, 290] on div "Data sources" at bounding box center [62, 286] width 64 height 14
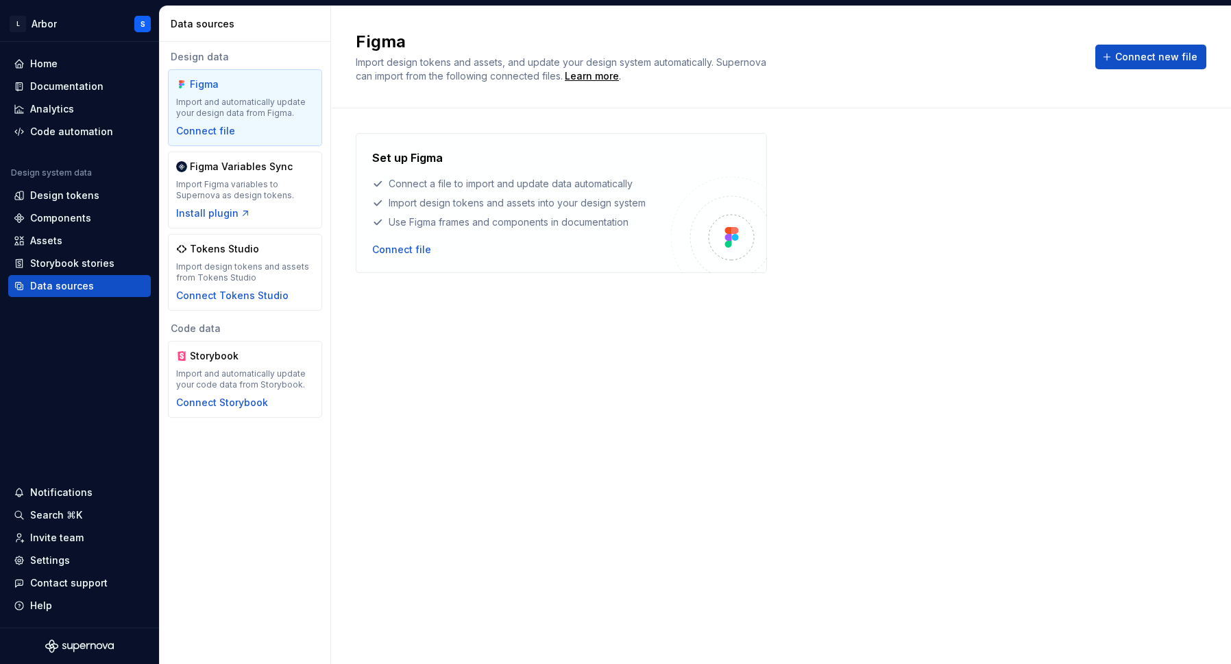
click at [213, 121] on div "Figma Import and automatically update your design data from Figma. Connect file" at bounding box center [245, 107] width 138 height 60
click at [210, 131] on div "Connect file" at bounding box center [205, 131] width 59 height 14
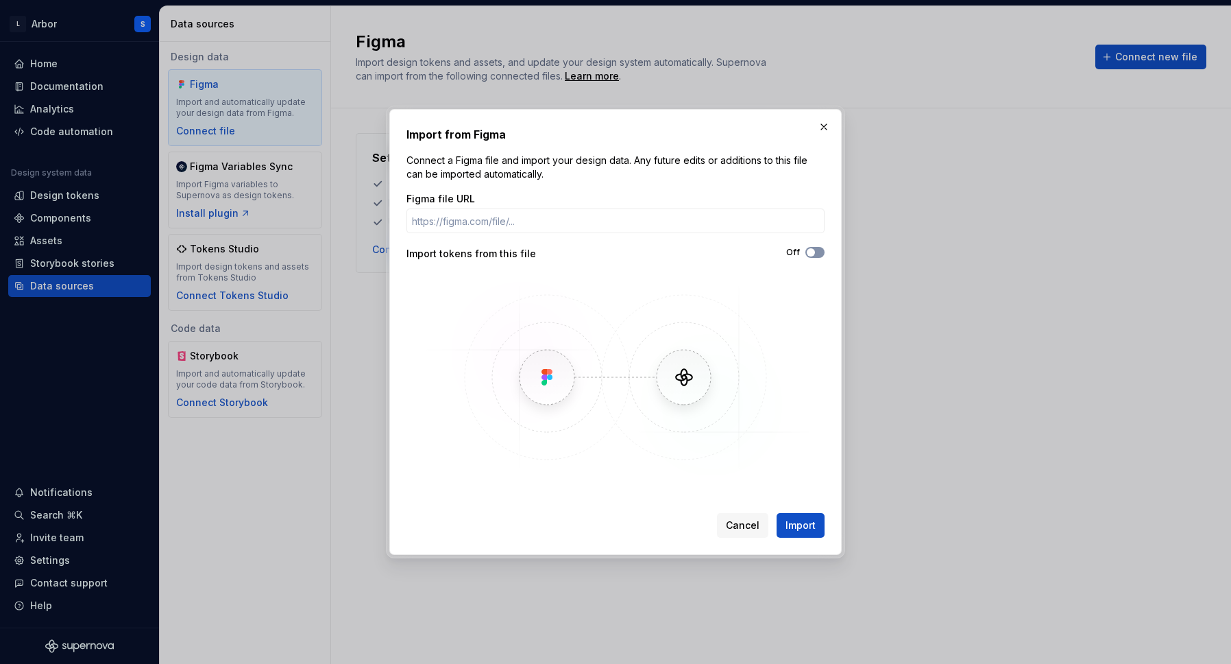
click at [815, 247] on button "Off" at bounding box center [815, 252] width 19 height 11
type button "on"
click at [533, 219] on input "Figma file URL" at bounding box center [616, 220] width 418 height 25
paste input "https://www.figma.com/design/V1IdsEcjvgVGLuNUGbLXFh/Arbor?m=auto&node-id=705-55…"
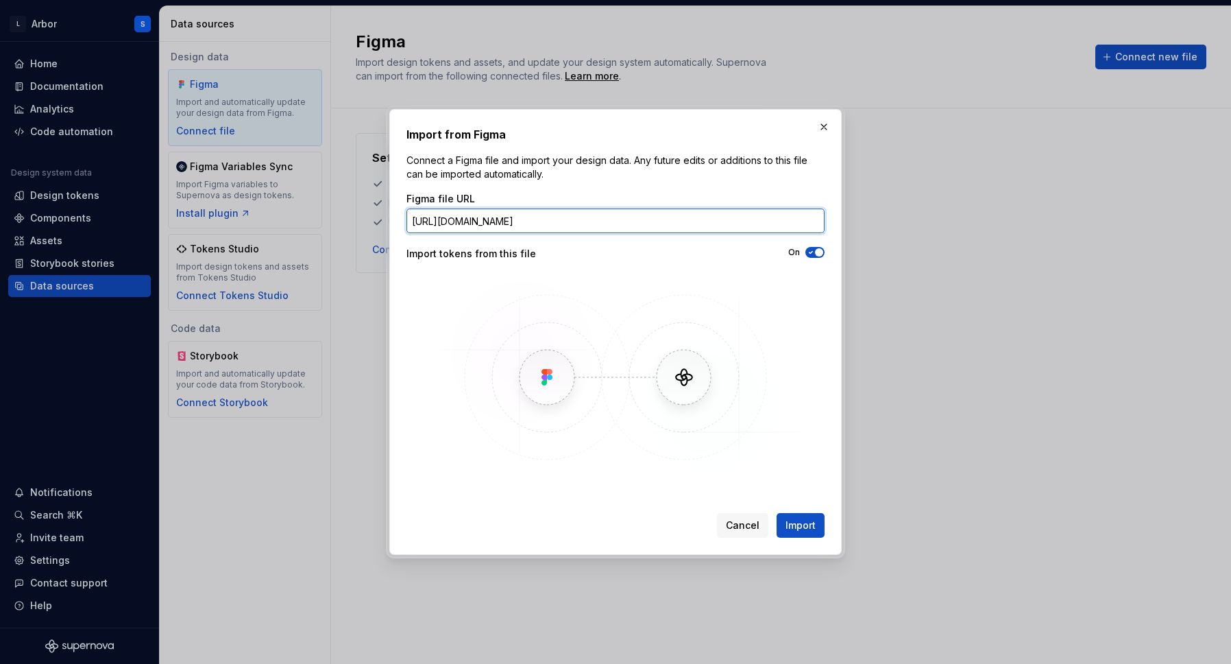
scroll to position [0, 141]
type input "https://www.figma.com/design/V1IdsEcjvgVGLuNUGbLXFh/Arbor?m=auto&node-id=705-55…"
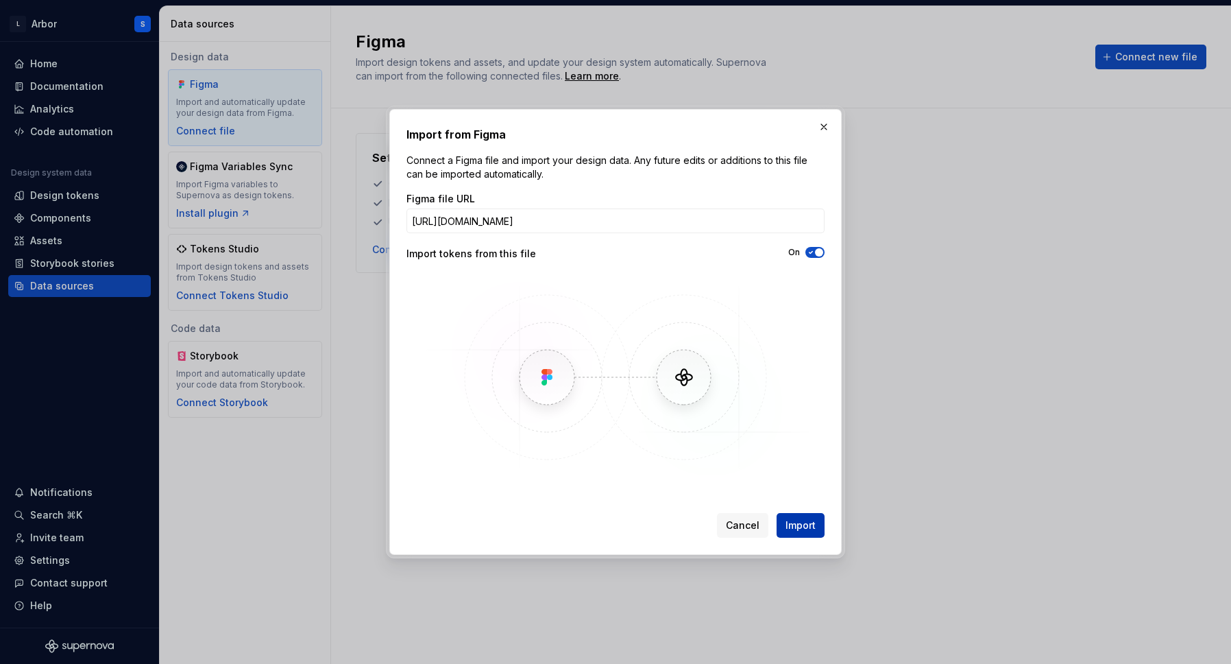
click at [808, 523] on span "Import" at bounding box center [801, 525] width 30 height 14
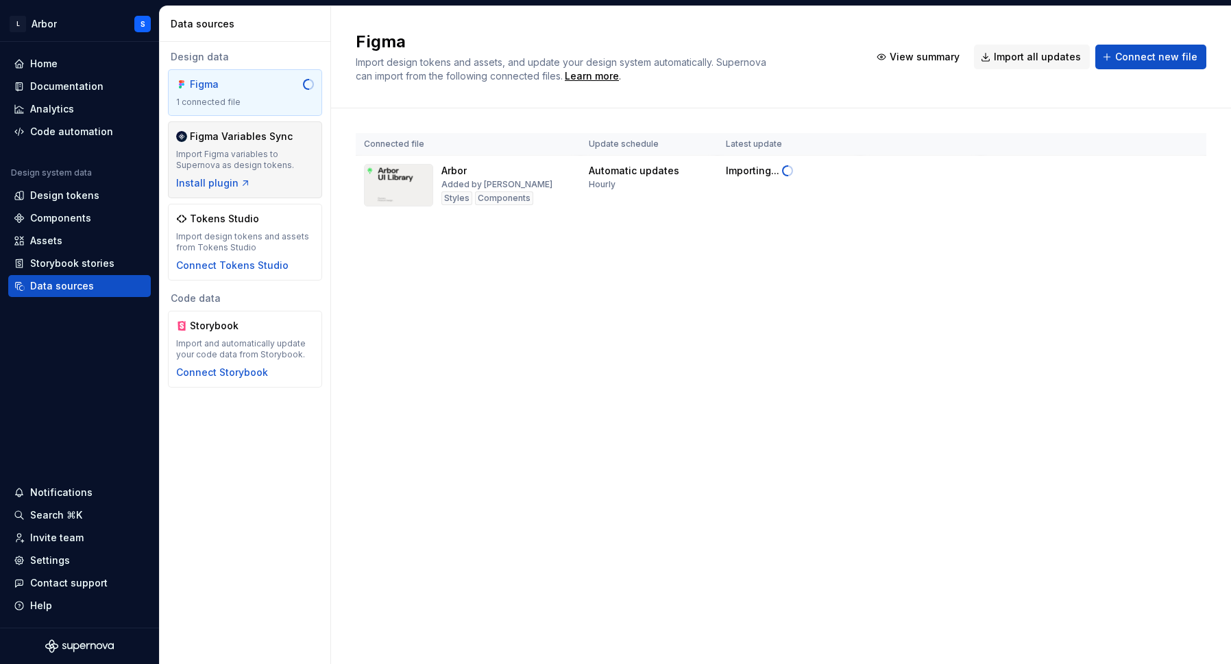
click at [248, 145] on div "Figma Variables Sync Import Figma variables to Supernova as design tokens. Inst…" at bounding box center [245, 160] width 138 height 60
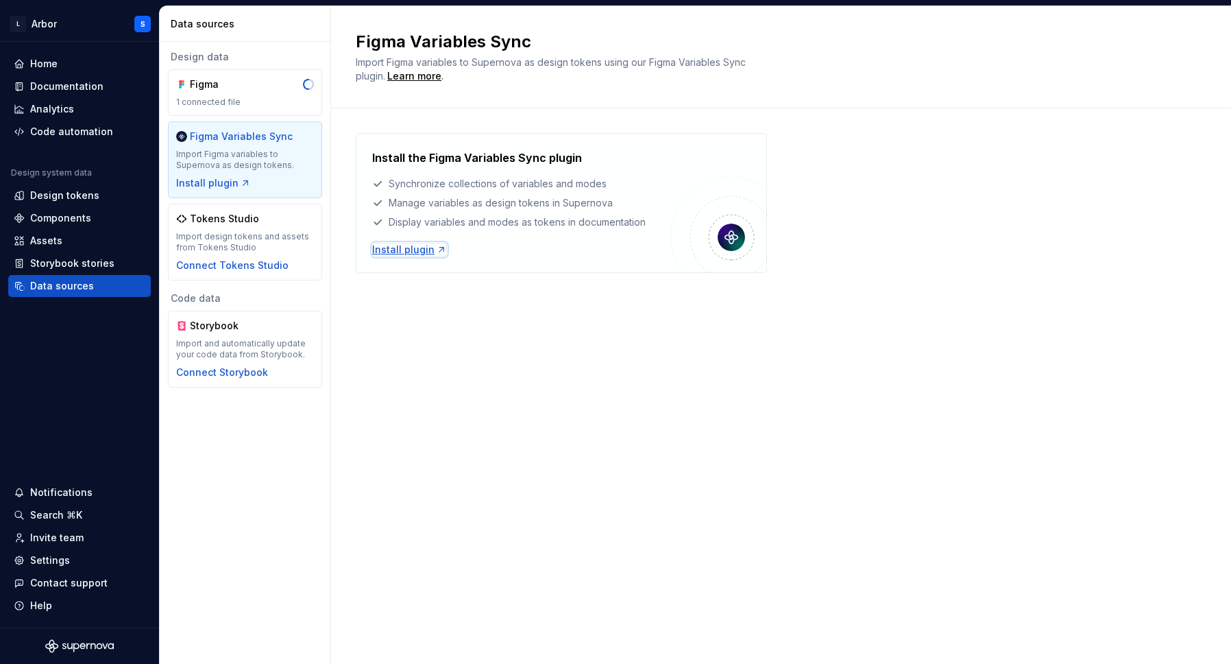
click at [403, 253] on div "Install plugin" at bounding box center [409, 250] width 75 height 14
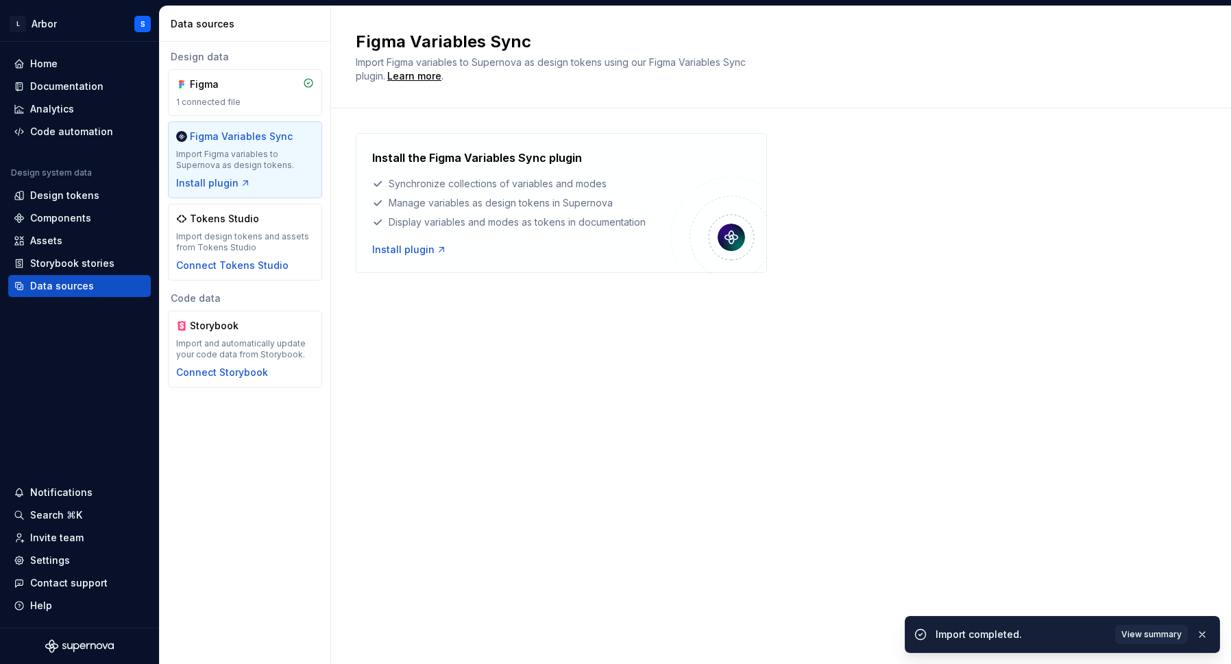
click at [479, 455] on div "Figma Variables Sync Import Figma variables to Supernova as design tokens using…" at bounding box center [781, 335] width 900 height 658
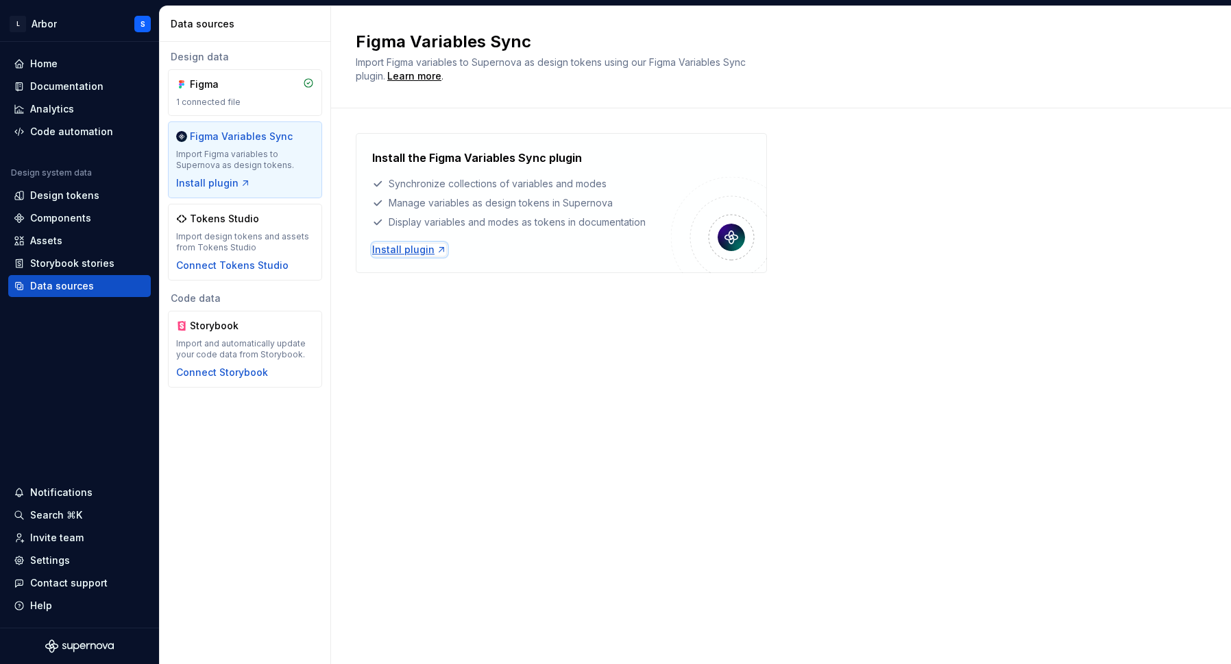
click at [422, 250] on div "Install plugin" at bounding box center [409, 250] width 75 height 14
click at [391, 344] on div "Figma Variables Sync Import Figma variables to Supernova as design tokens using…" at bounding box center [781, 335] width 900 height 658
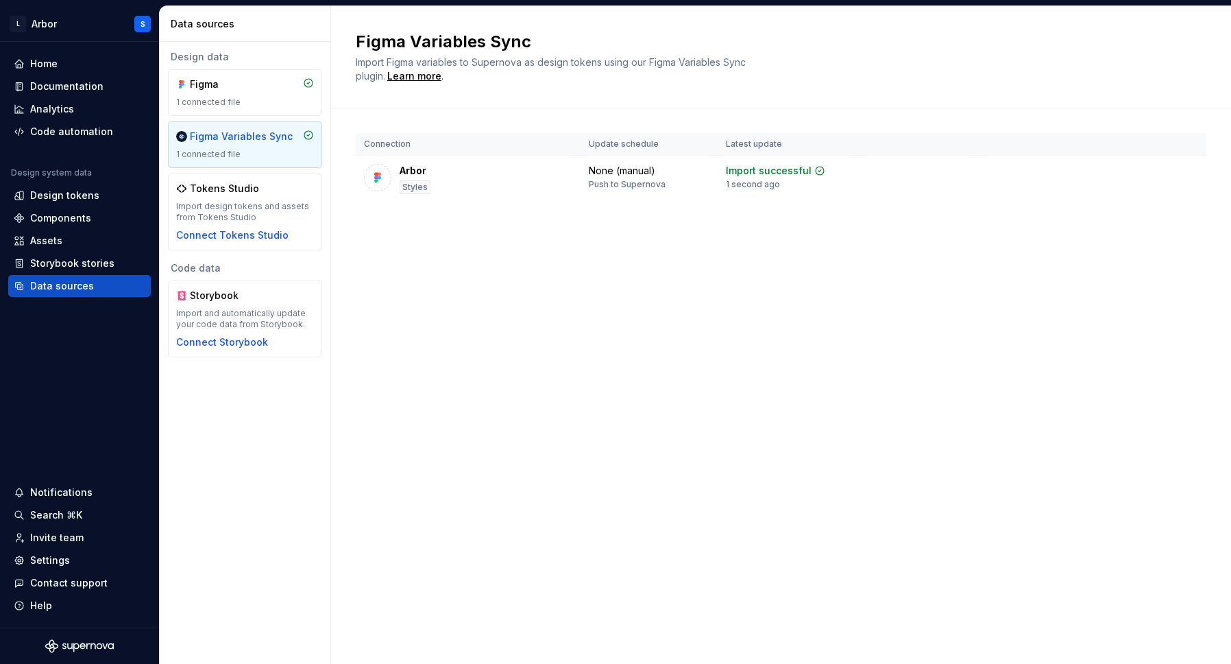
click at [472, 258] on div "Figma Variables Sync Import Figma variables to Supernova as design tokens using…" at bounding box center [781, 335] width 900 height 658
click at [231, 93] on div "Figma 1 connected file" at bounding box center [245, 92] width 138 height 30
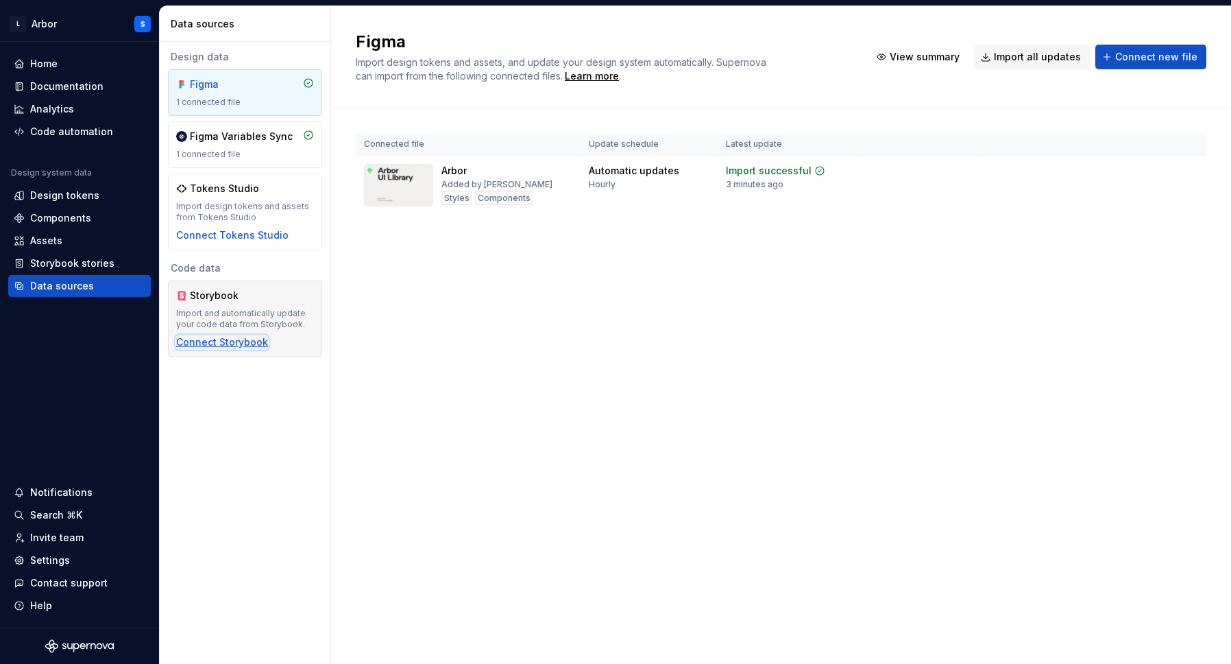
click at [245, 345] on div "Connect Storybook" at bounding box center [222, 342] width 92 height 14
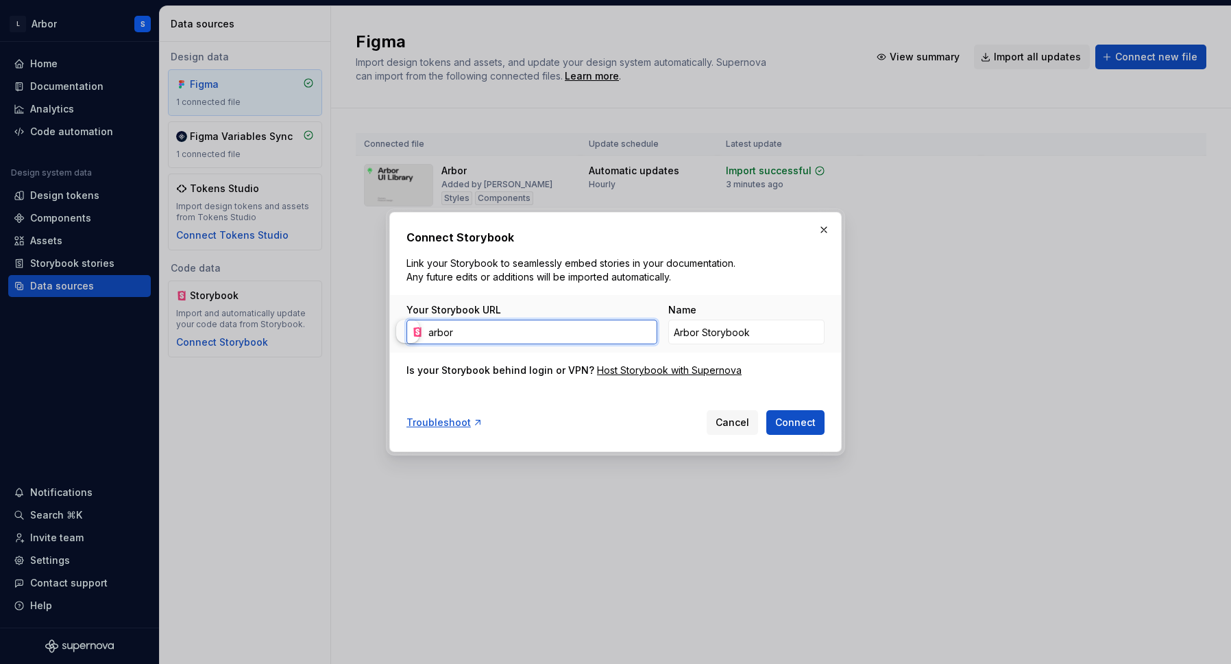
paste input "https://arbor.linktr.ee/"
type input "https://arbor.linktr.ee/"
click at [805, 376] on div "Is your Storybook behind login or VPN? Host Storybook with Supernova" at bounding box center [616, 370] width 418 height 14
click at [666, 370] on div "Host Storybook with Supernova" at bounding box center [669, 370] width 145 height 14
click at [542, 393] on div "Connect Storybook Link your Storybook to seamlessly embed stories in your docum…" at bounding box center [616, 332] width 418 height 206
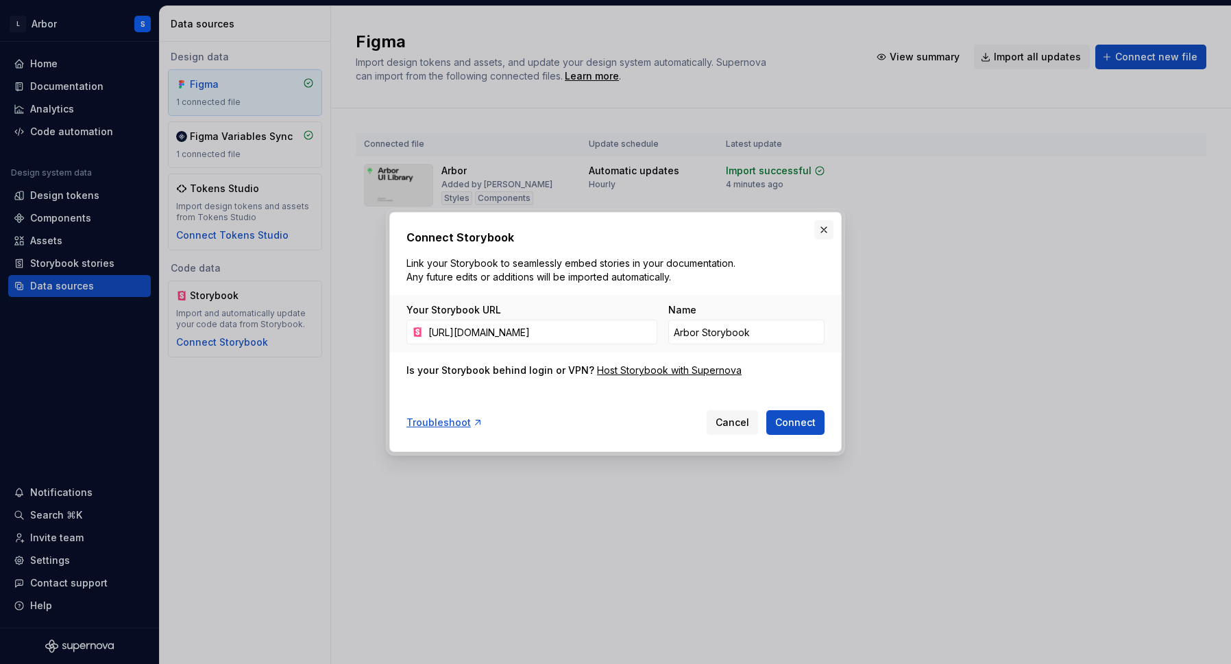
click at [825, 230] on button "button" at bounding box center [824, 229] width 19 height 19
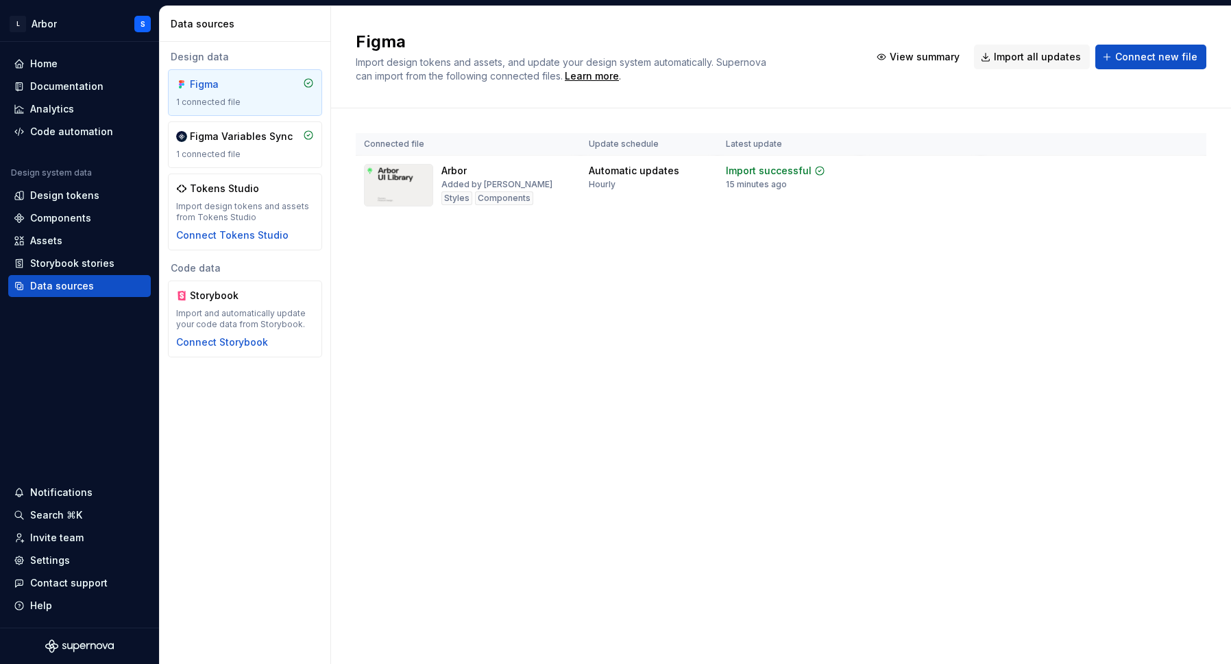
click at [348, 352] on div "Figma Import design tokens and assets, and update your design system automatica…" at bounding box center [781, 335] width 900 height 658
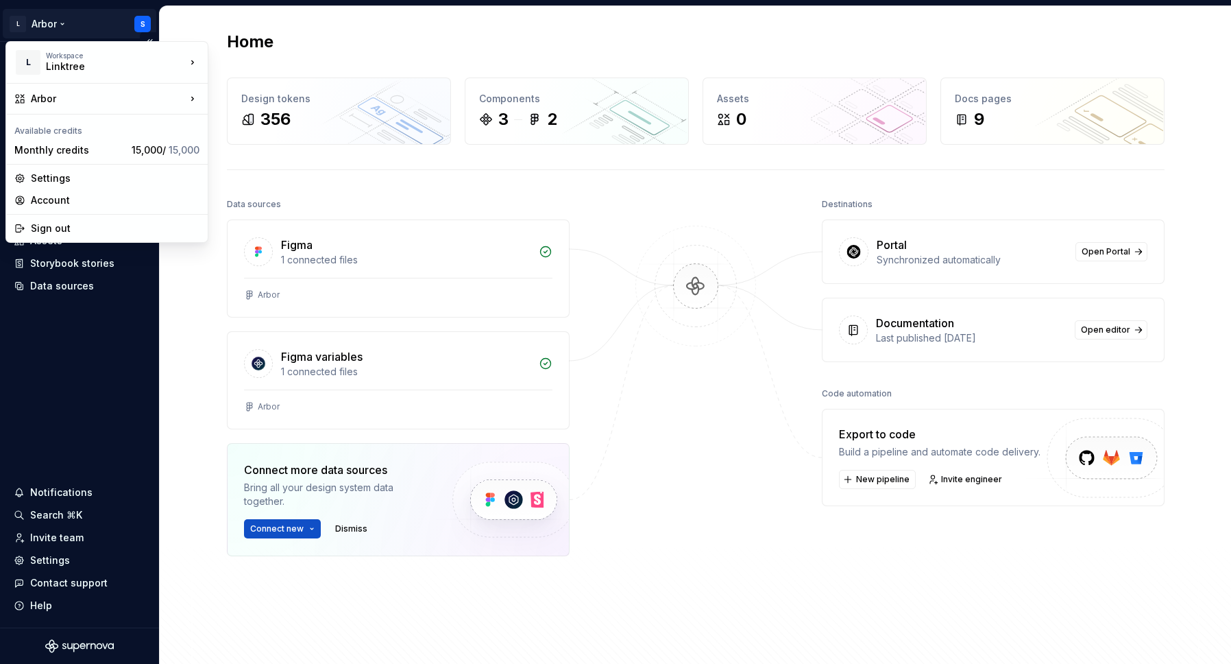
click at [46, 23] on html "L Arbor S Home Documentation Analytics Code automation Design system data Desig…" at bounding box center [615, 332] width 1231 height 664
click at [50, 181] on div "Settings" at bounding box center [115, 178] width 169 height 14
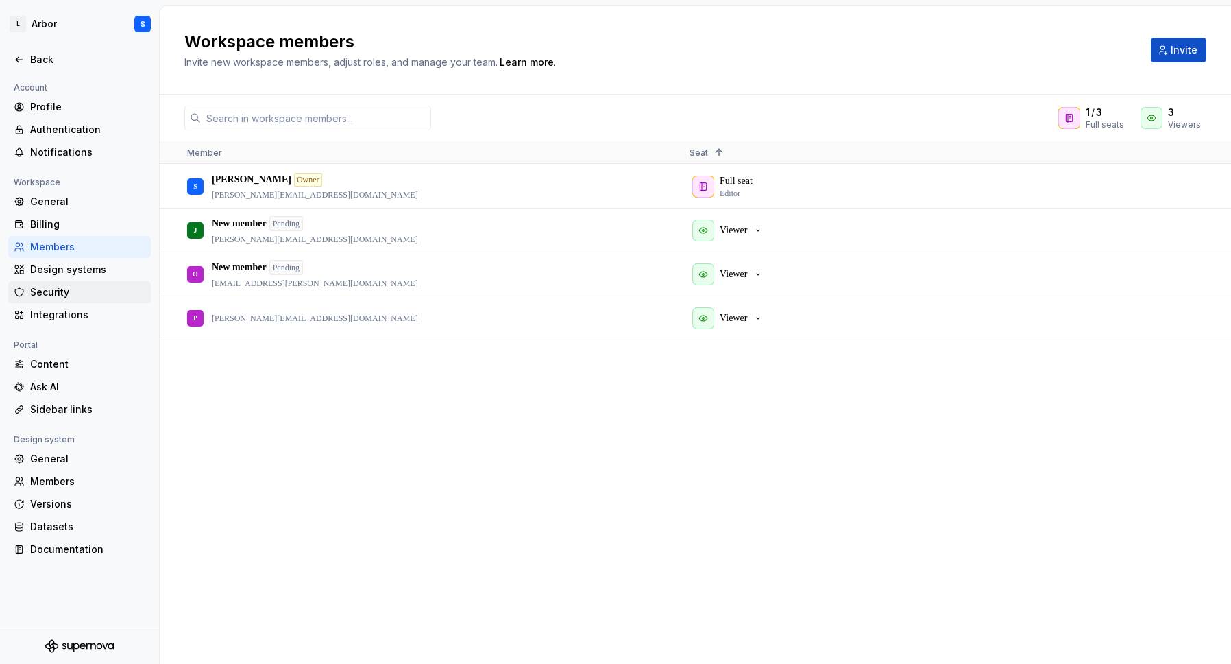
click at [47, 293] on div "Security" at bounding box center [87, 292] width 115 height 14
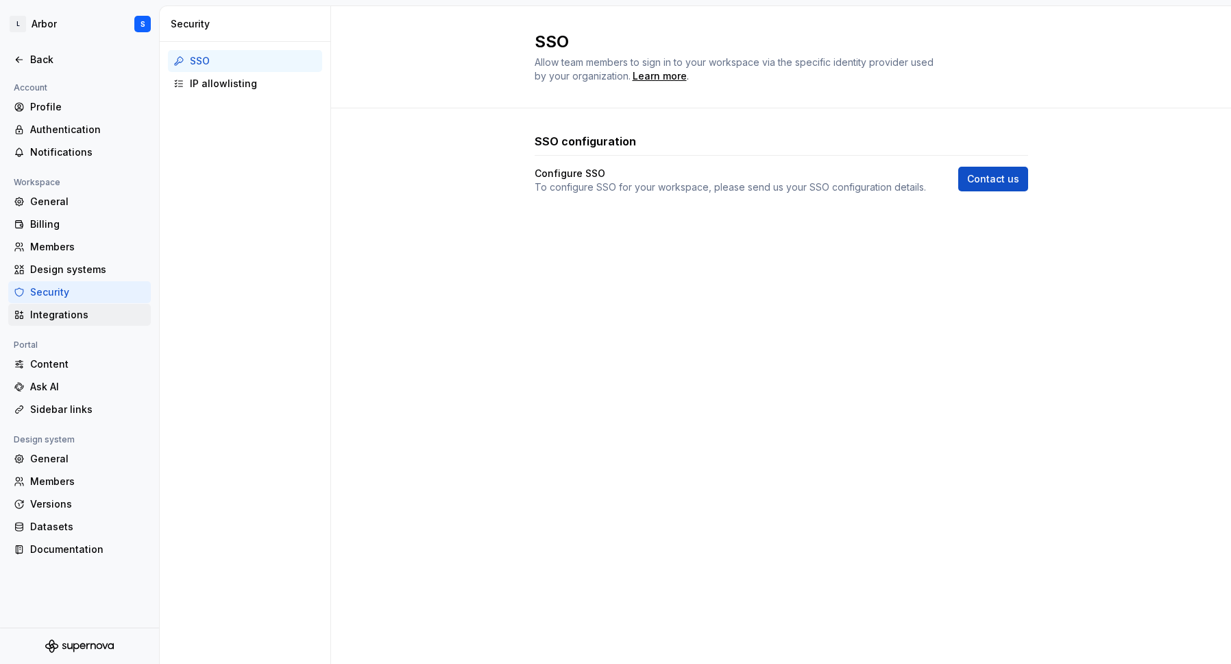
click at [49, 319] on div "Integrations" at bounding box center [87, 315] width 115 height 14
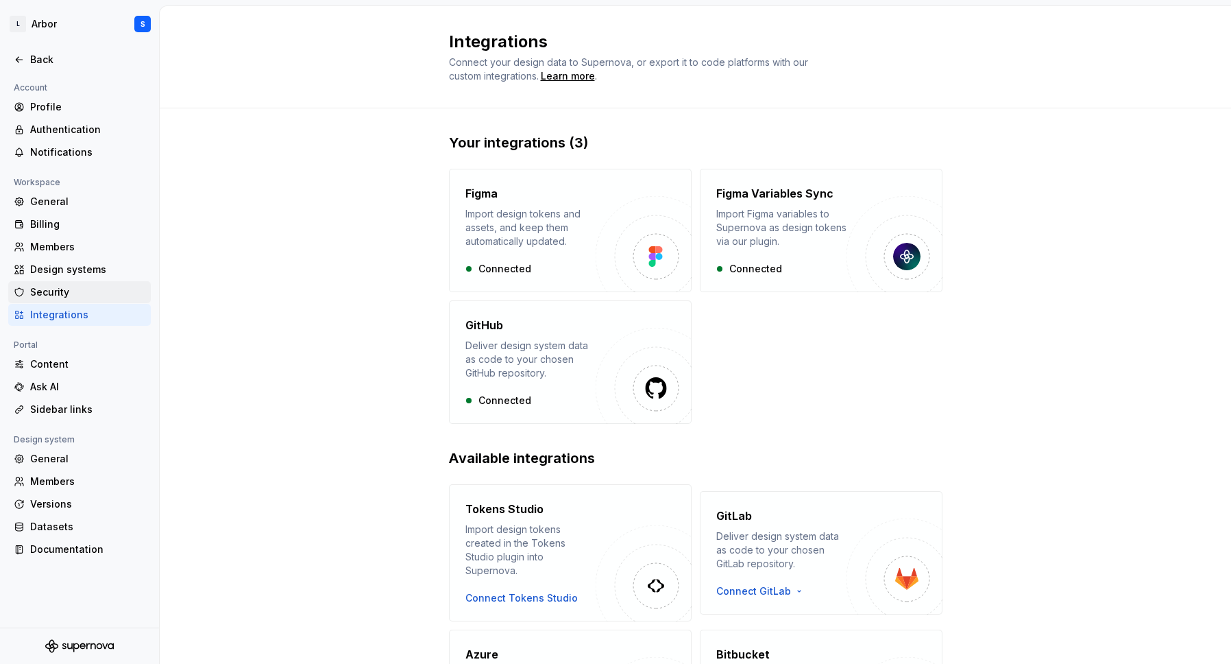
click at [51, 294] on div "Security" at bounding box center [87, 292] width 115 height 14
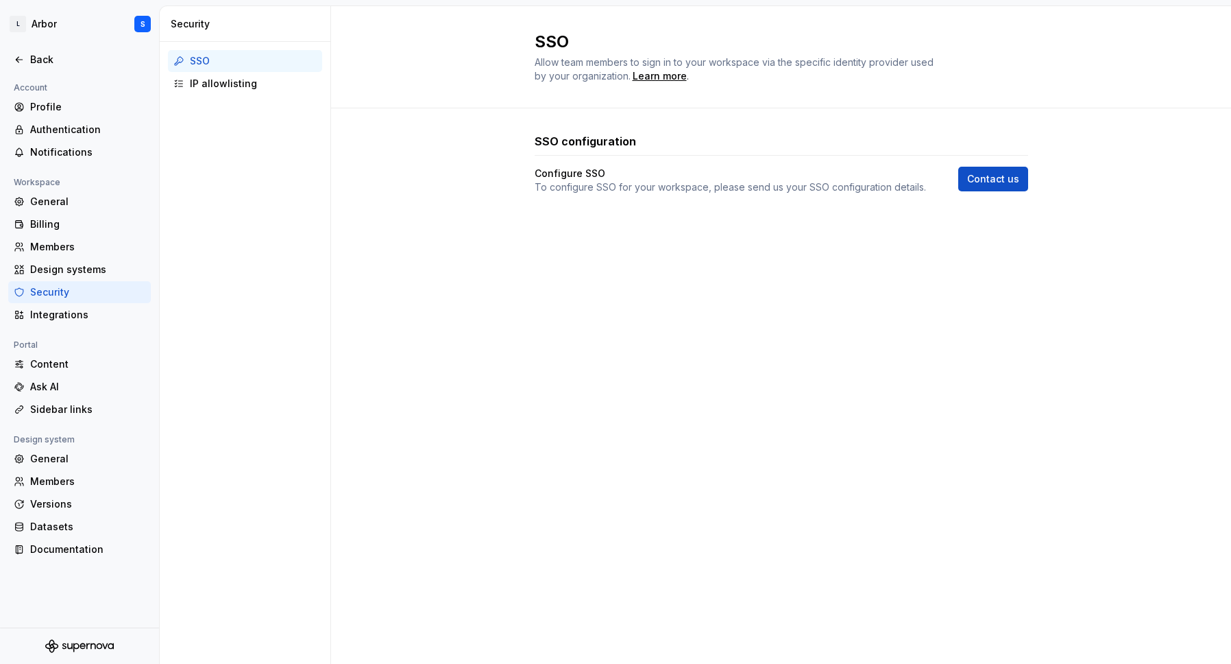
click at [1004, 191] on div "Configure SSO To configure SSO for your workspace, please send us your SSO conf…" at bounding box center [782, 180] width 494 height 27
click at [1002, 186] on link "Contact us" at bounding box center [994, 179] width 70 height 25
click at [558, 252] on div "SSO Allow team members to sign in to your workspace via the specific identity p…" at bounding box center [781, 335] width 900 height 658
click at [58, 205] on div "General" at bounding box center [87, 202] width 115 height 14
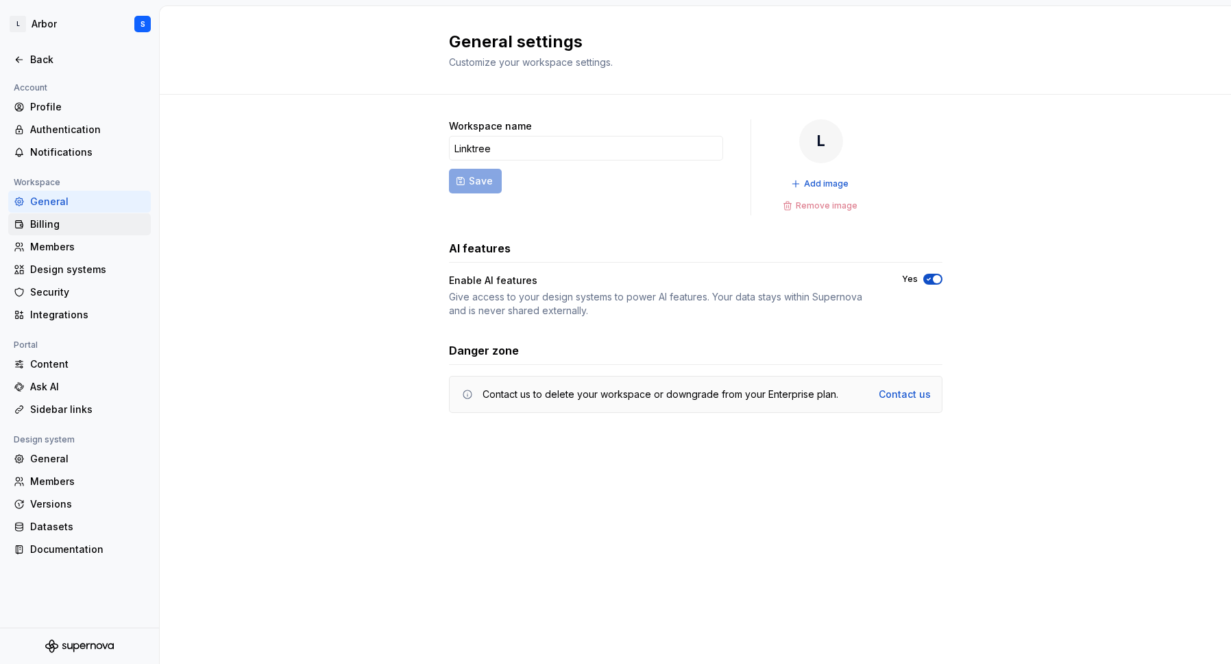
click at [53, 228] on div "Billing" at bounding box center [87, 224] width 115 height 14
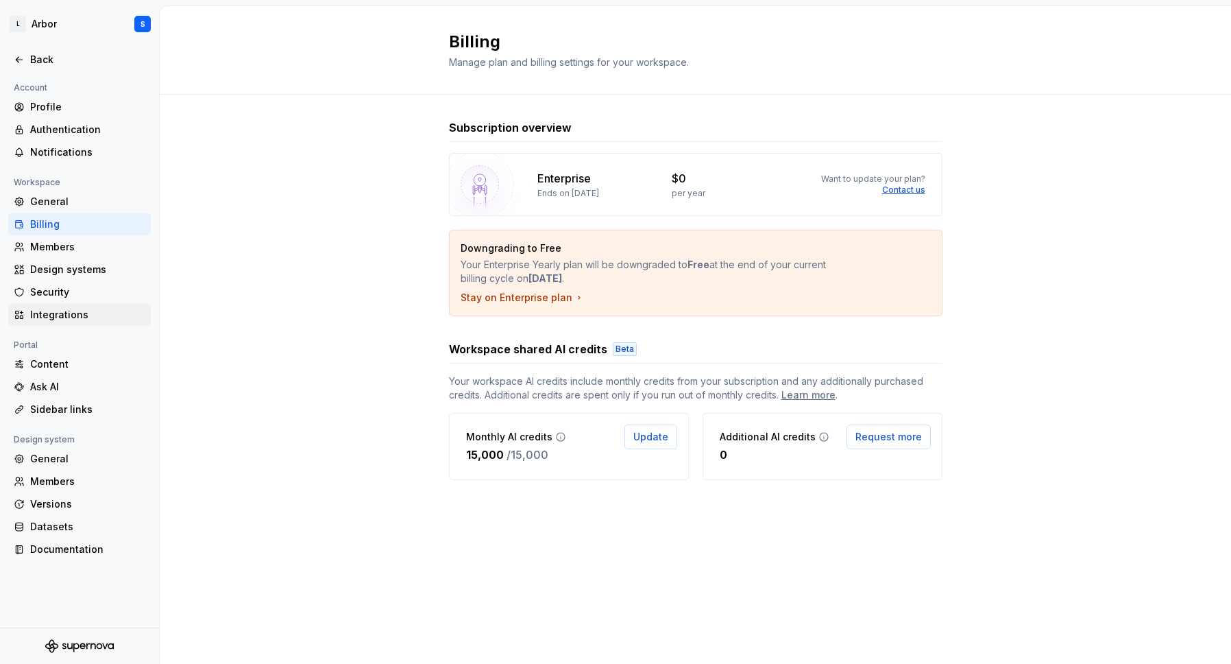
click at [55, 311] on div "Integrations" at bounding box center [87, 315] width 115 height 14
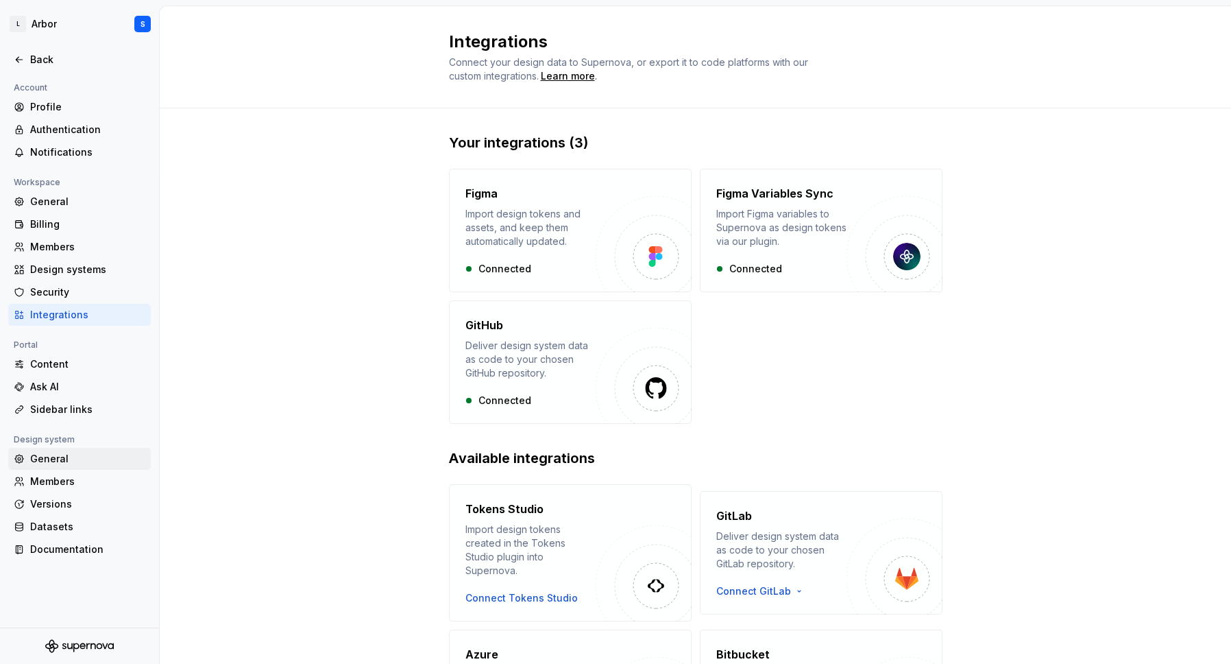
click at [62, 455] on div "General" at bounding box center [87, 459] width 115 height 14
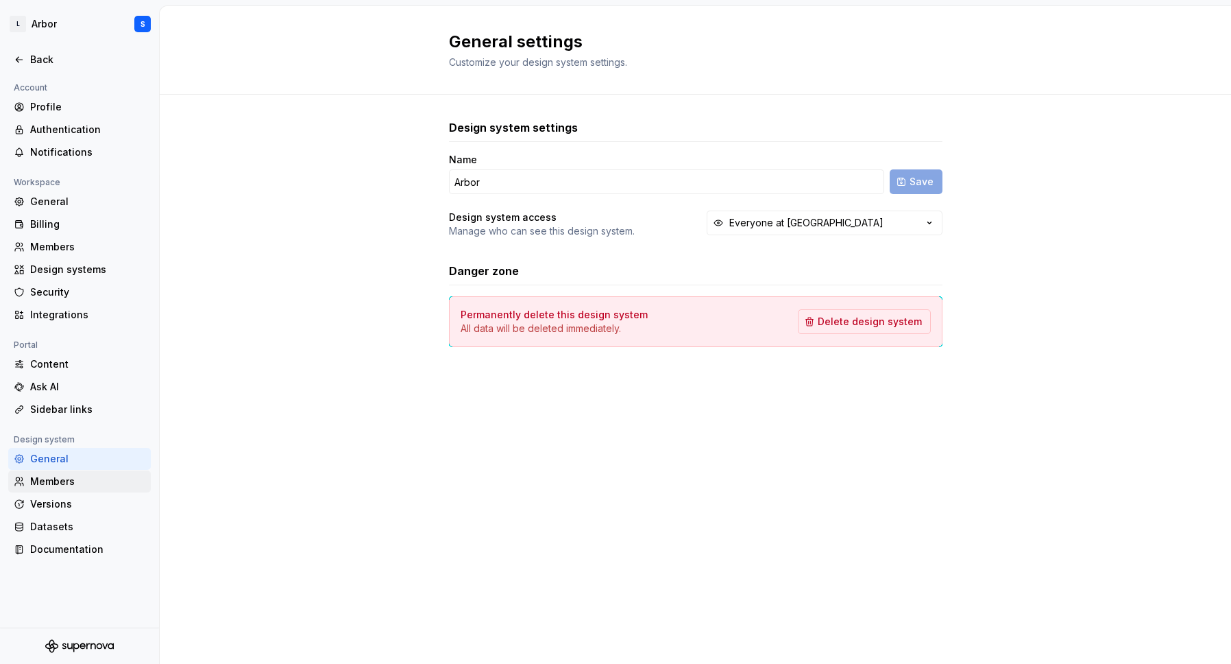
click at [61, 480] on div "Members" at bounding box center [87, 481] width 115 height 14
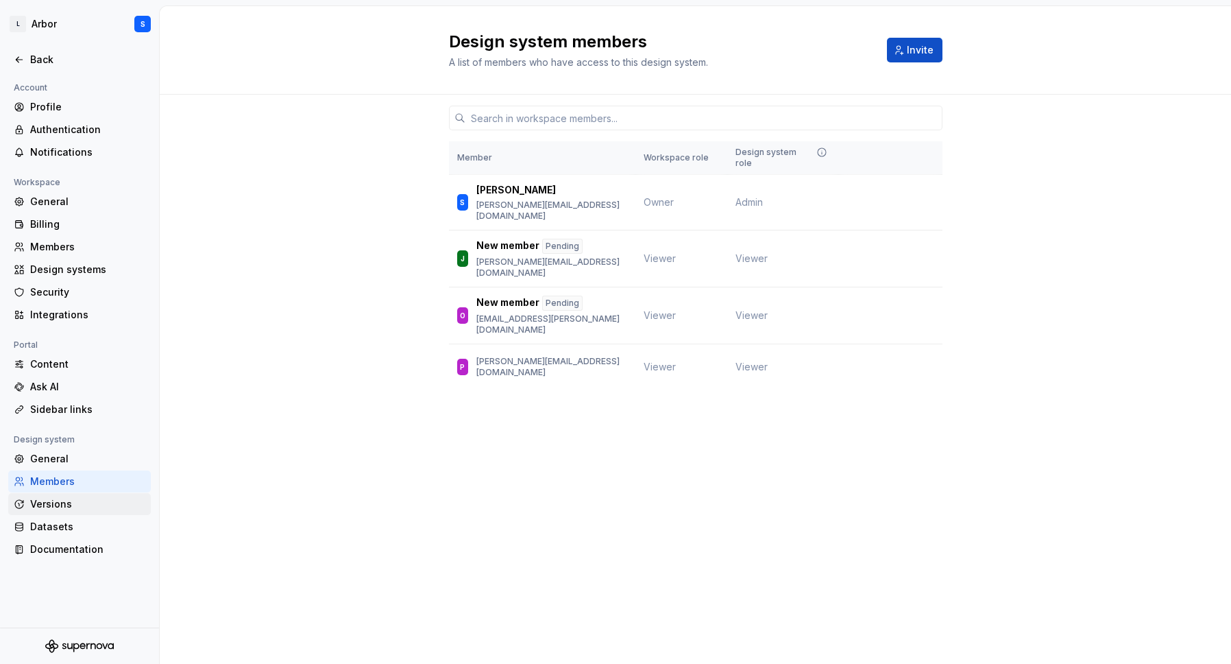
click at [47, 500] on div "Versions" at bounding box center [87, 504] width 115 height 14
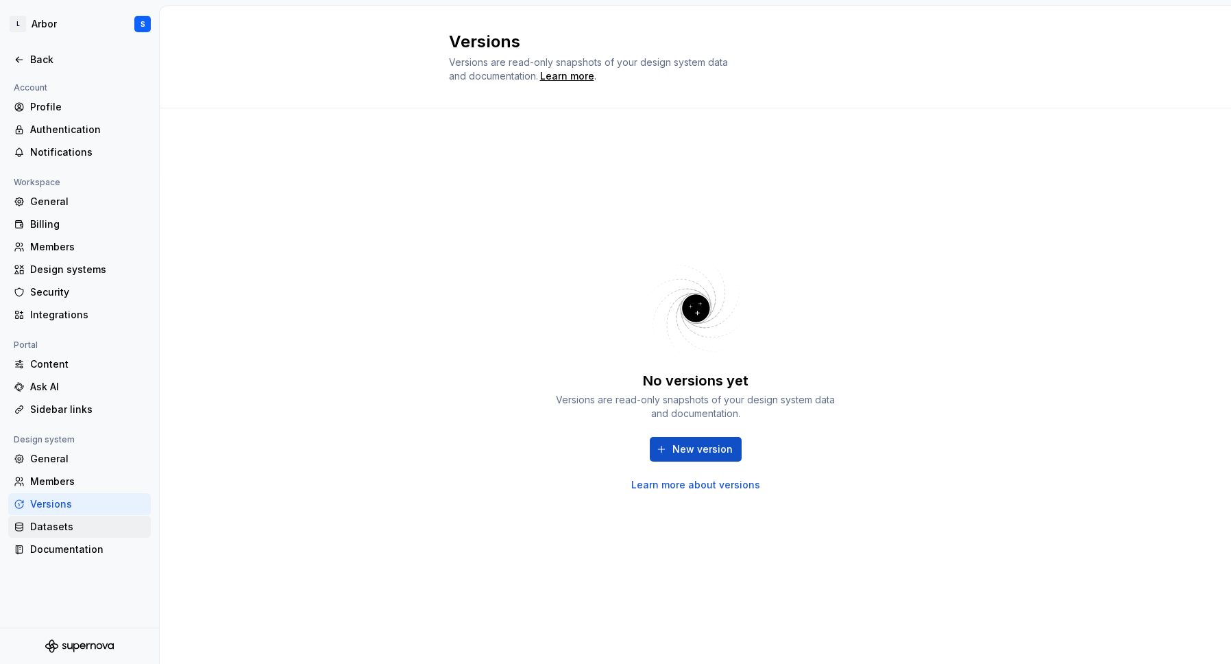
click at [53, 529] on div "Datasets" at bounding box center [87, 527] width 115 height 14
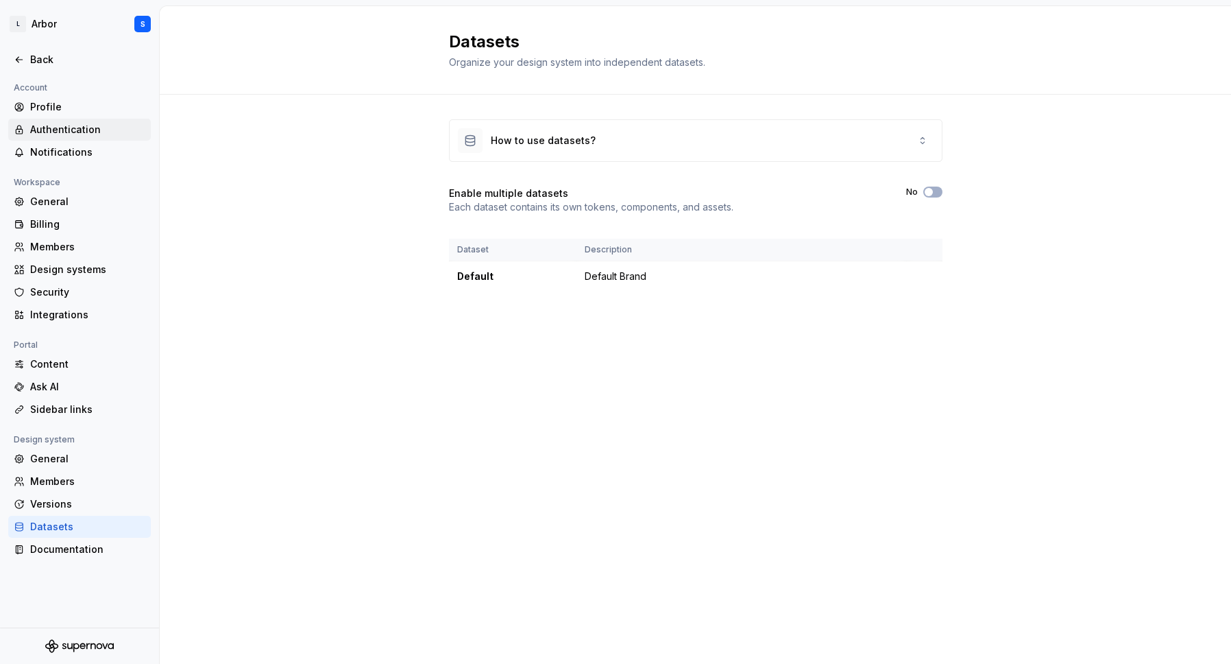
click at [59, 121] on div "Authentication" at bounding box center [79, 130] width 143 height 22
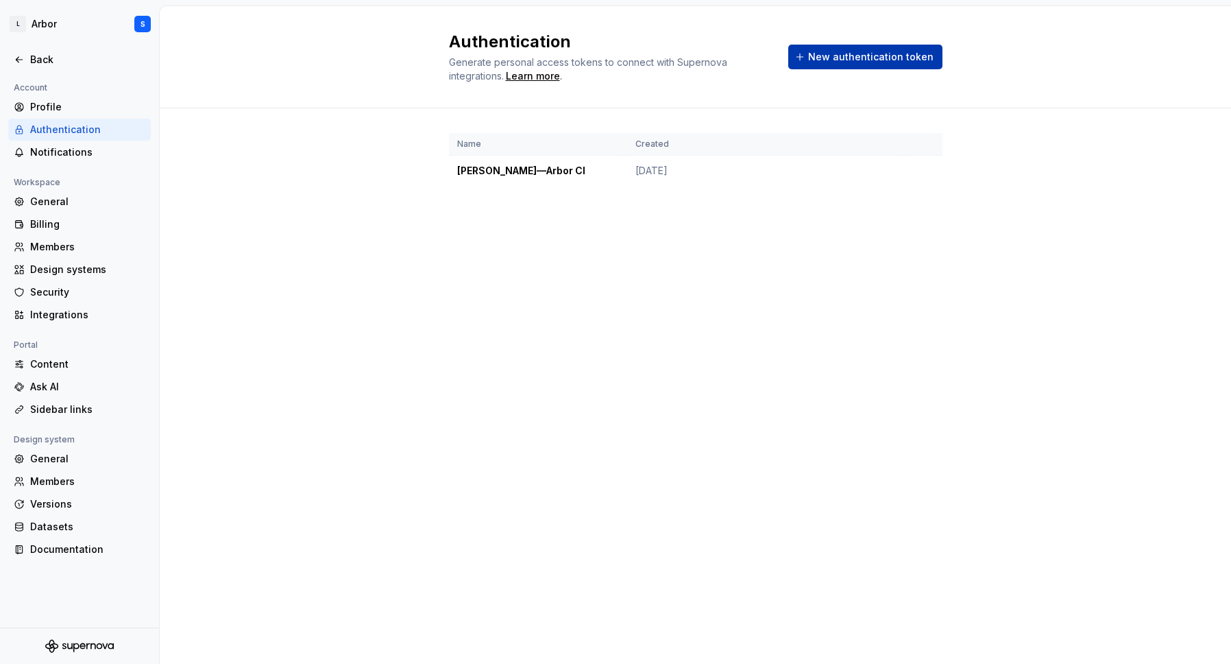
click at [875, 59] on span "New authentication token" at bounding box center [870, 57] width 125 height 14
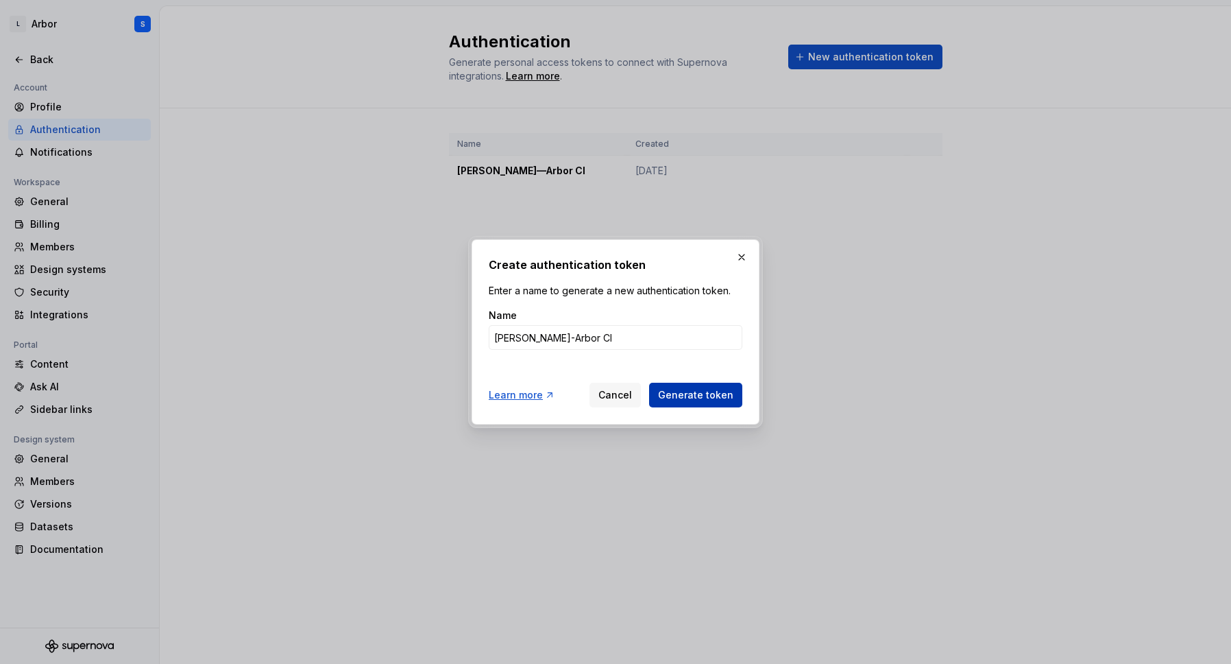
type input "[PERSON_NAME]-Arbor CI"
click at [649, 383] on button "Generate token" at bounding box center [695, 395] width 93 height 25
click at [707, 396] on span "Generate token" at bounding box center [695, 395] width 75 height 14
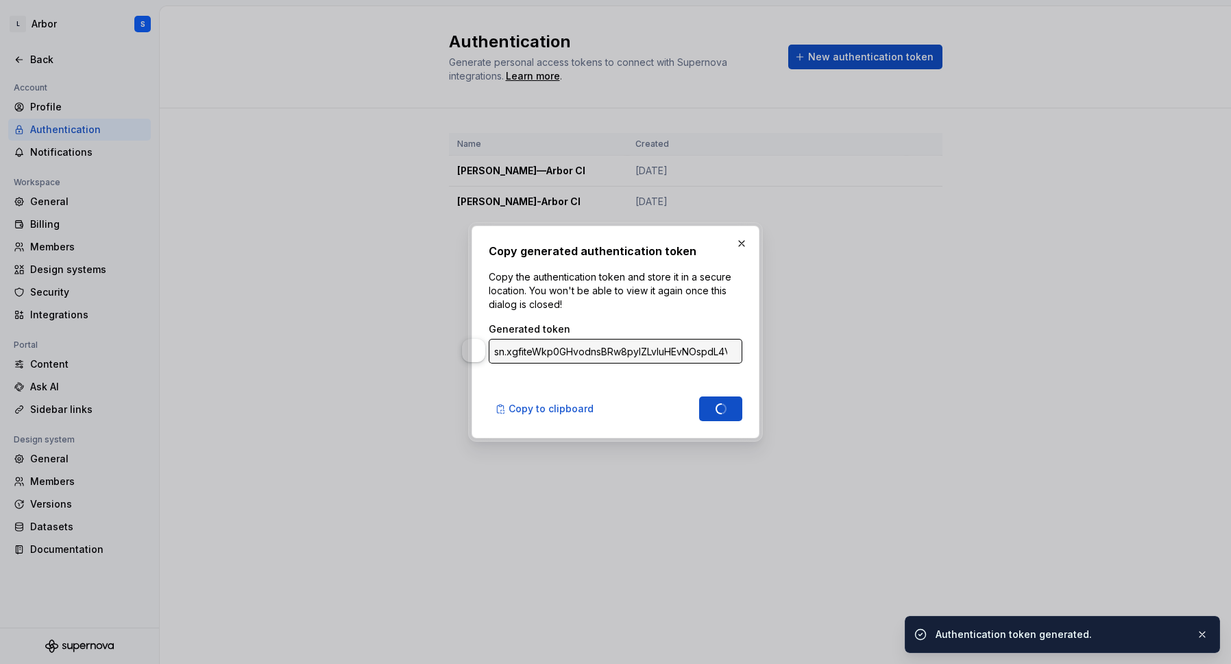
type input "sn.3BlAPANX2sSDefTCYMIrnQL1Q9jm3vSJ5qqDud44q9AmER1QRWnNA1rvQ6p952woR0BJaln9Rxr0…"
click at [675, 348] on input "sn.3BlAPANX2sSDefTCYMIrnQL1Q9jm3vSJ5qqDud44q9AmER1QRWnNA1rvQ6p952woR0BJaln9Rxr0…" at bounding box center [616, 351] width 254 height 25
click at [551, 406] on span "Copy to clipboard" at bounding box center [551, 409] width 85 height 14
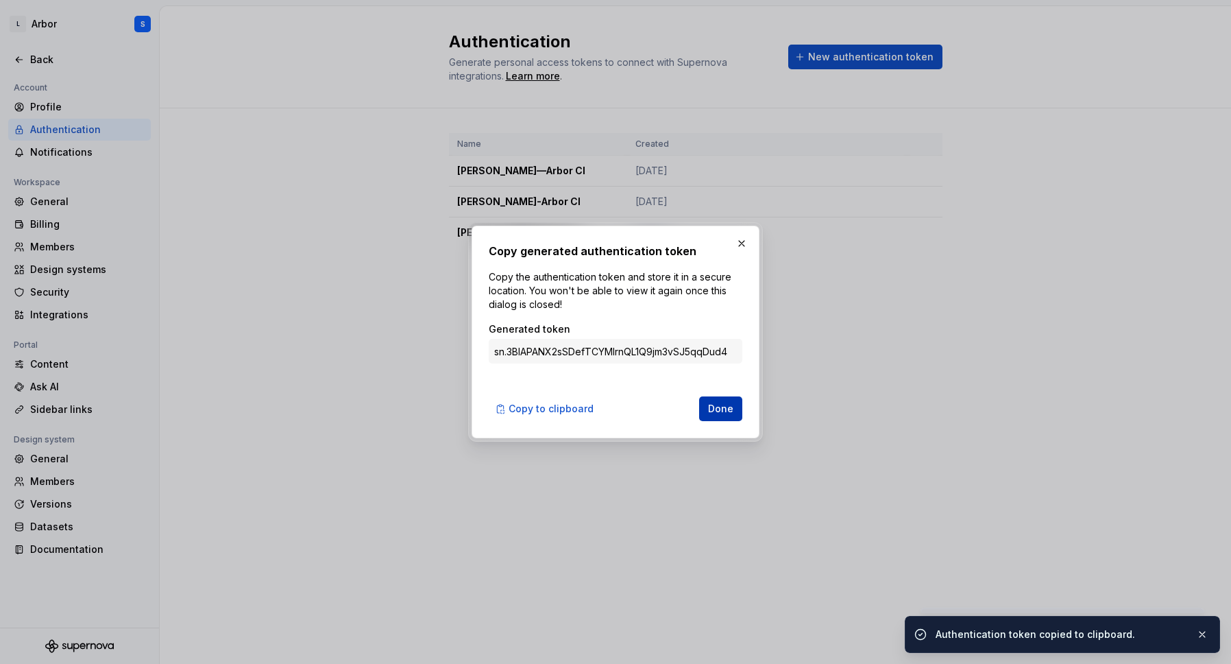
click at [725, 407] on span "Done" at bounding box center [720, 409] width 25 height 14
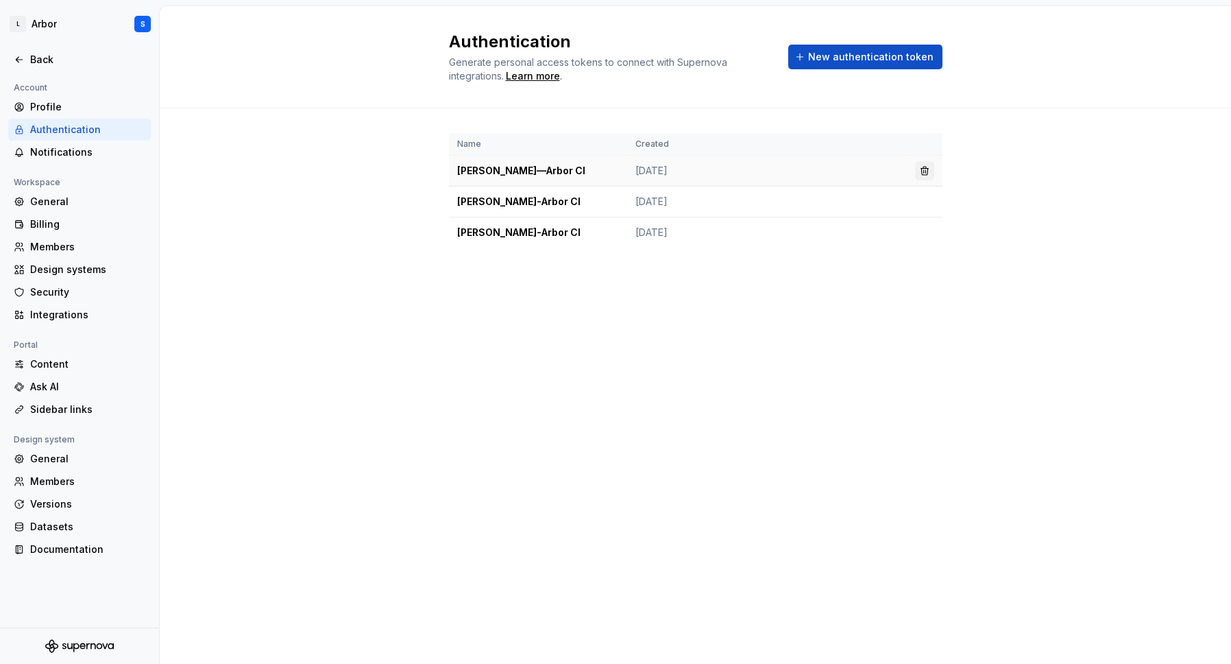
click at [928, 167] on button "button" at bounding box center [924, 170] width 19 height 19
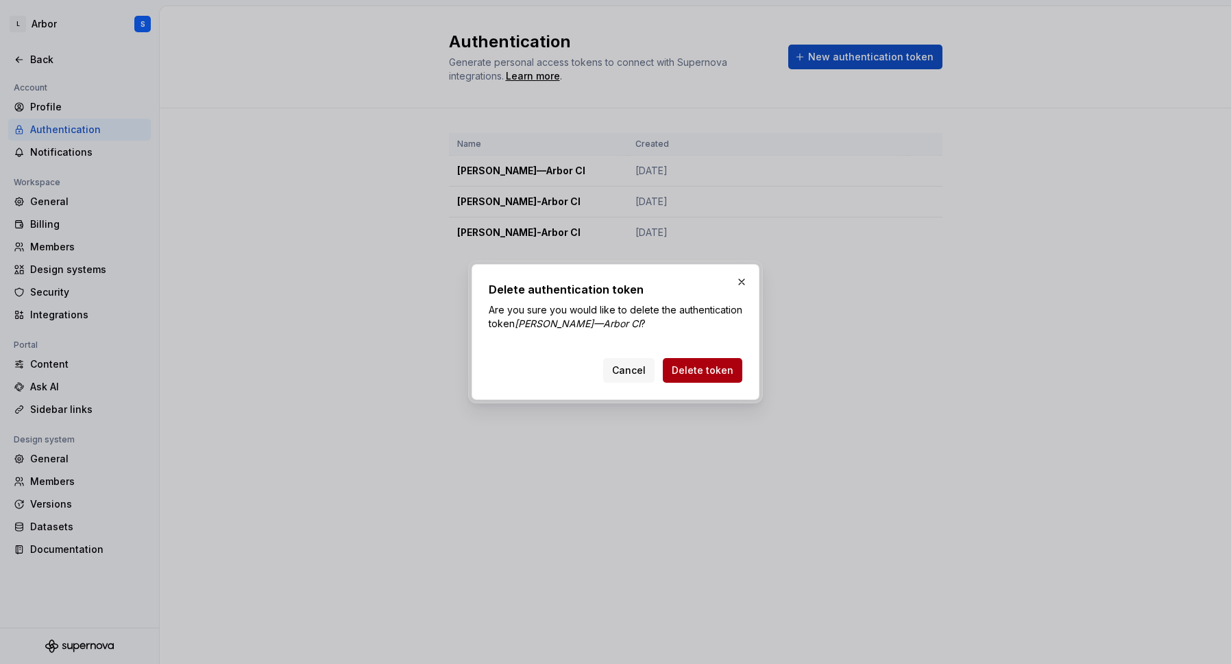
click at [688, 367] on span "Delete token" at bounding box center [703, 370] width 62 height 14
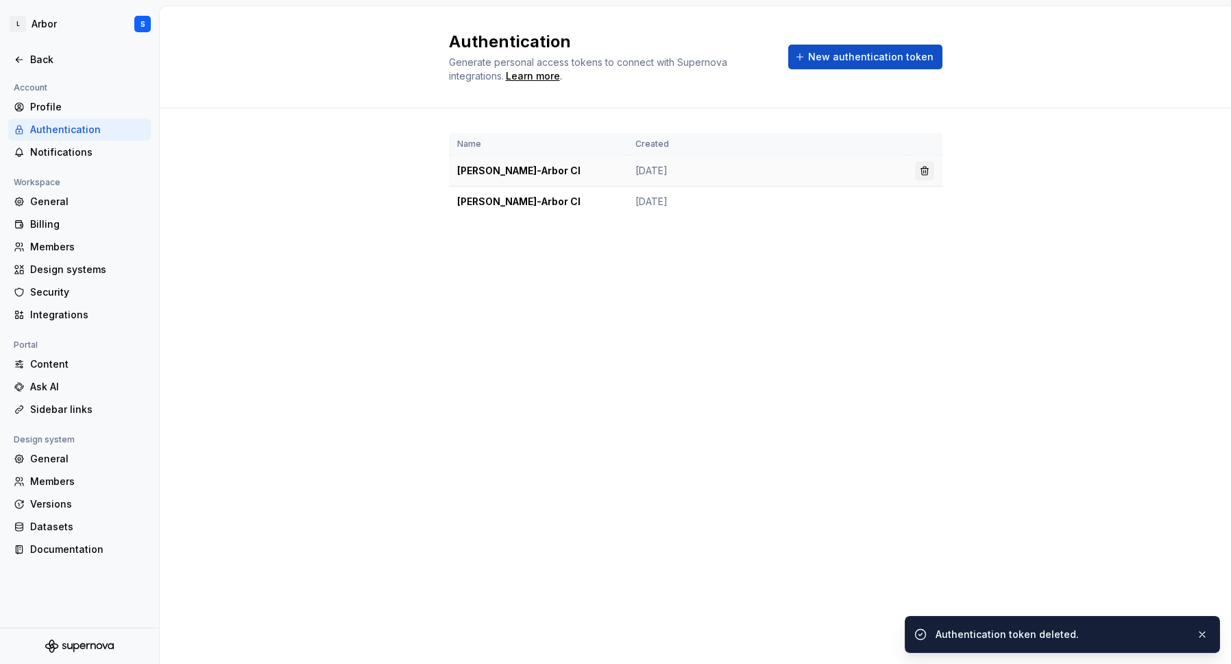
click at [928, 166] on button "button" at bounding box center [924, 170] width 19 height 19
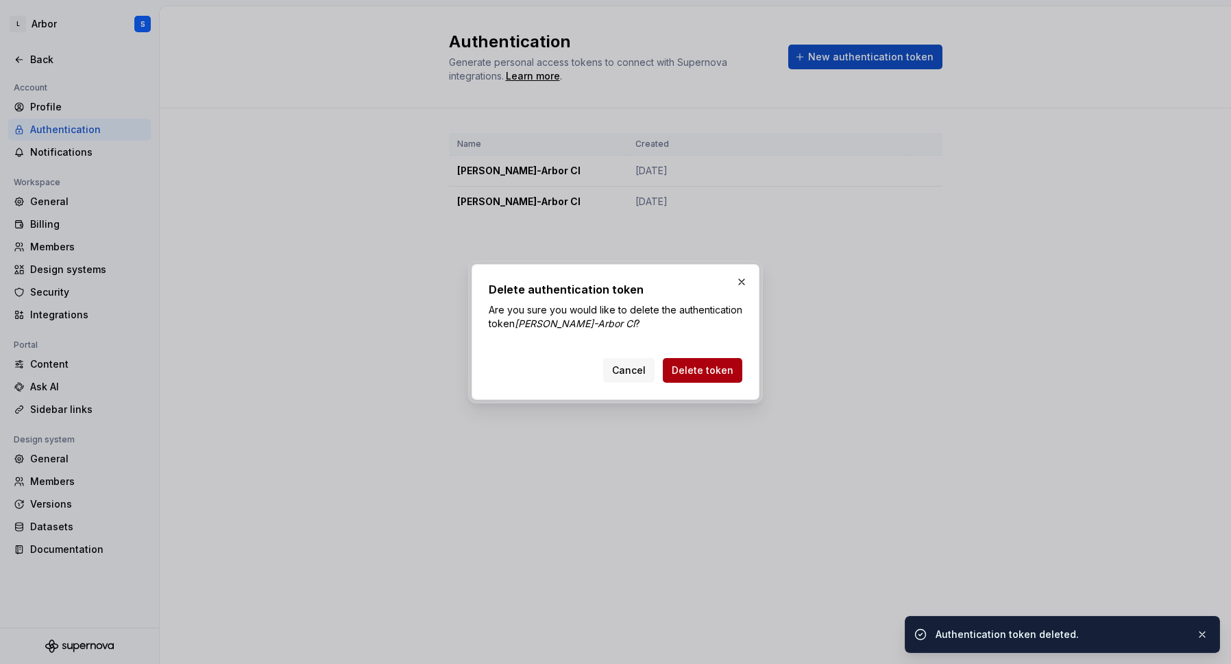
click at [699, 378] on button "Delete token" at bounding box center [703, 370] width 80 height 25
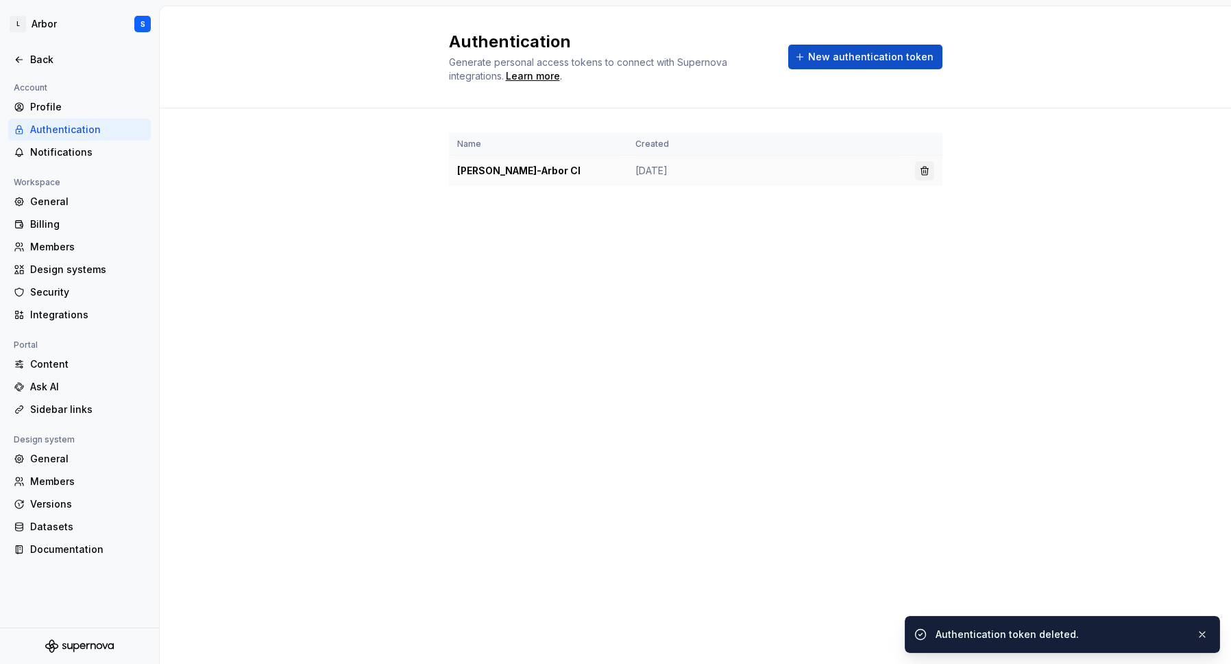
click at [922, 167] on button "button" at bounding box center [924, 170] width 19 height 19
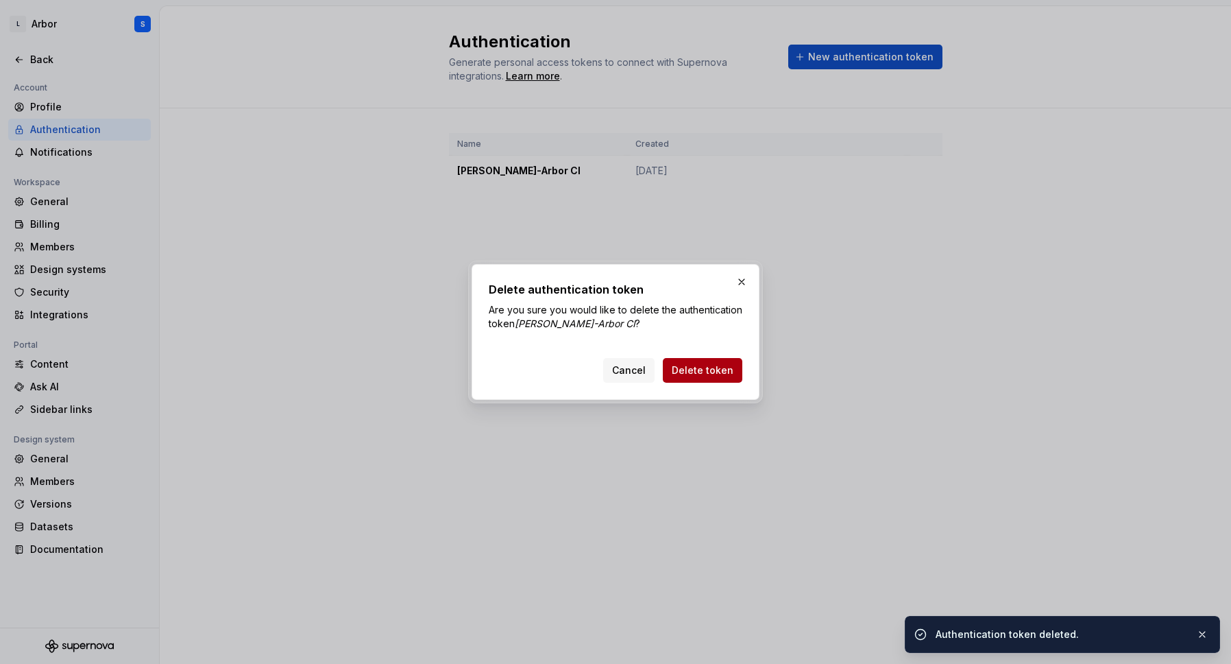
click at [700, 373] on span "Delete token" at bounding box center [703, 370] width 62 height 14
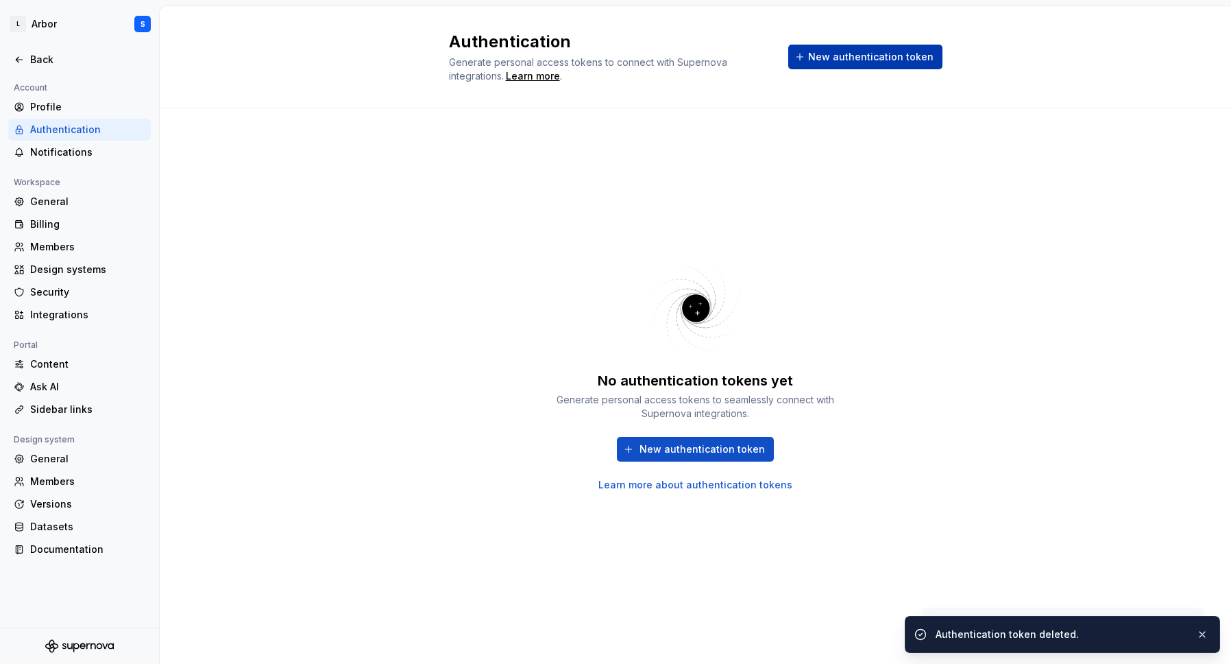
click at [858, 60] on span "New authentication token" at bounding box center [870, 57] width 125 height 14
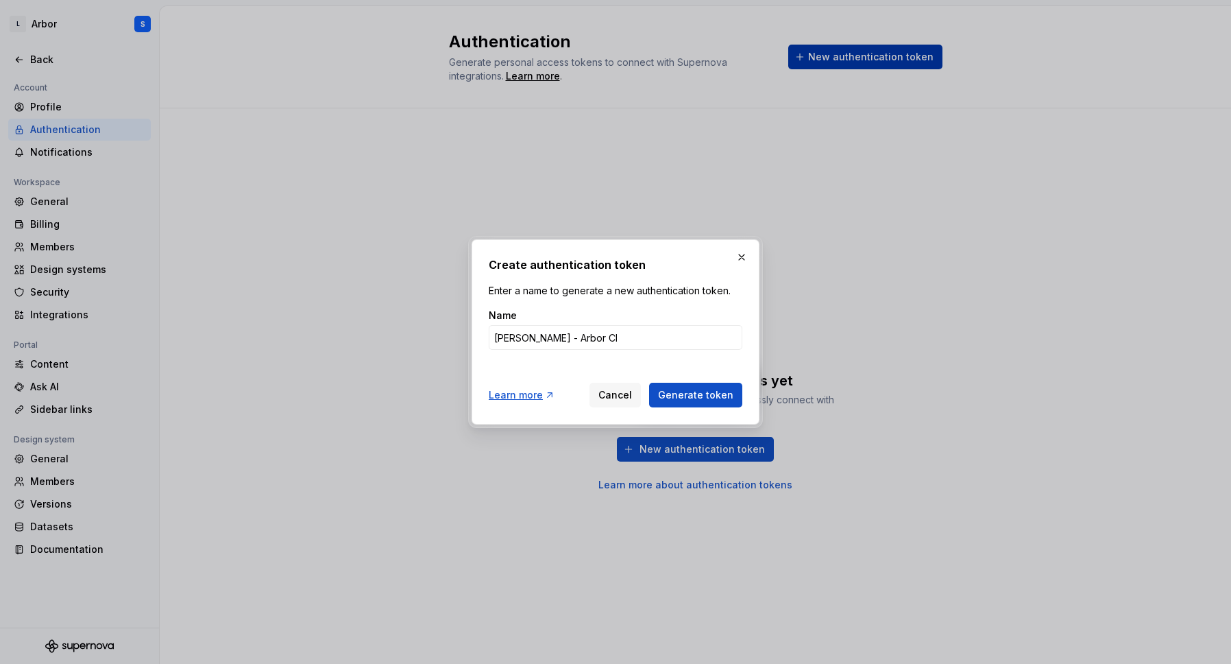
type input "[PERSON_NAME] - Arbor CI"
click at [649, 383] on button "Generate token" at bounding box center [695, 395] width 93 height 25
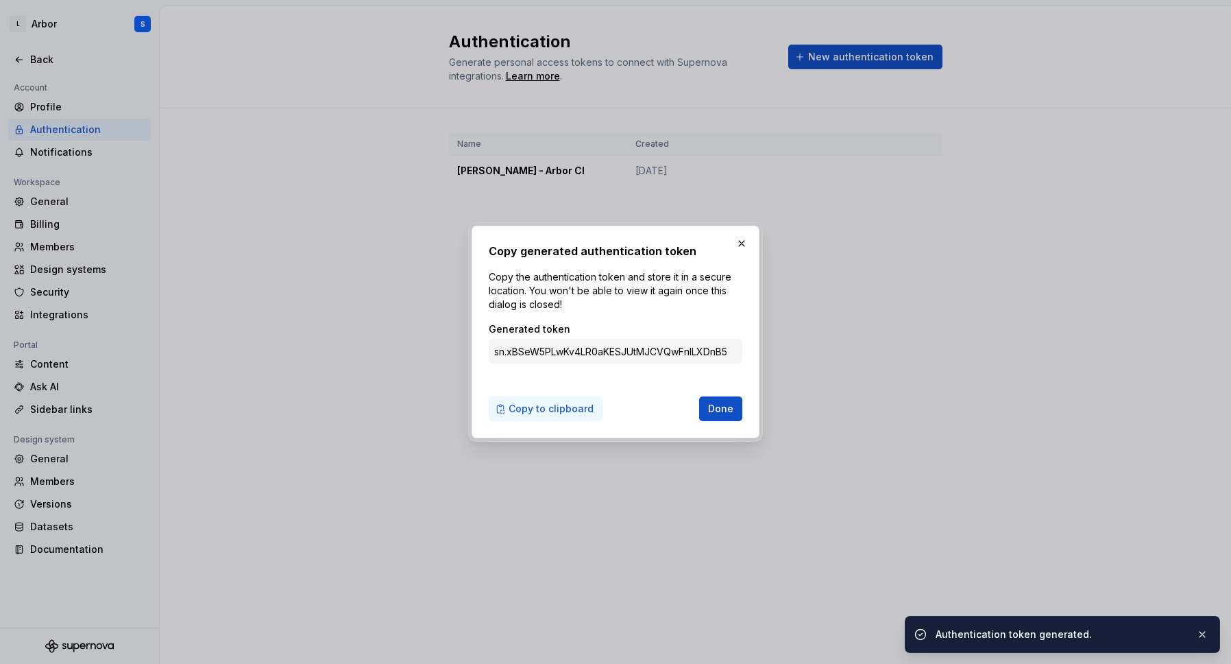
click at [553, 409] on span "Copy to clipboard" at bounding box center [551, 409] width 85 height 14
click at [727, 404] on span "Done" at bounding box center [720, 409] width 25 height 14
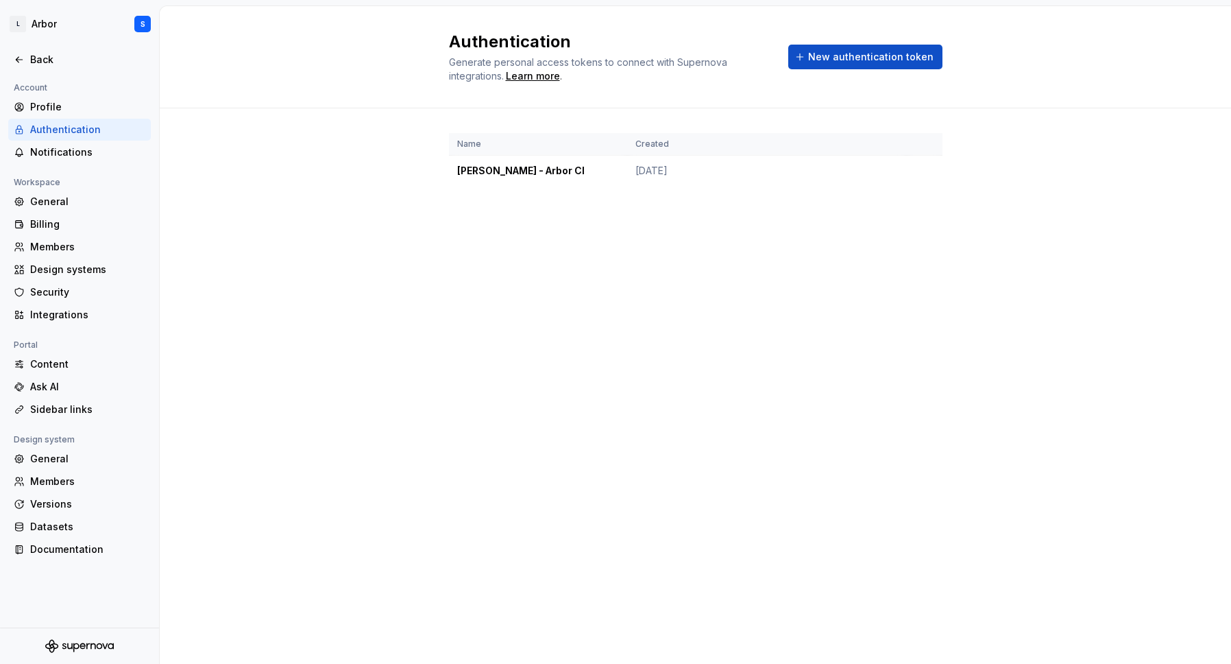
click at [868, 283] on div "Authentication Generate personal access tokens to connect with Supernova integr…" at bounding box center [696, 335] width 1072 height 658
